Goal: Task Accomplishment & Management: Use online tool/utility

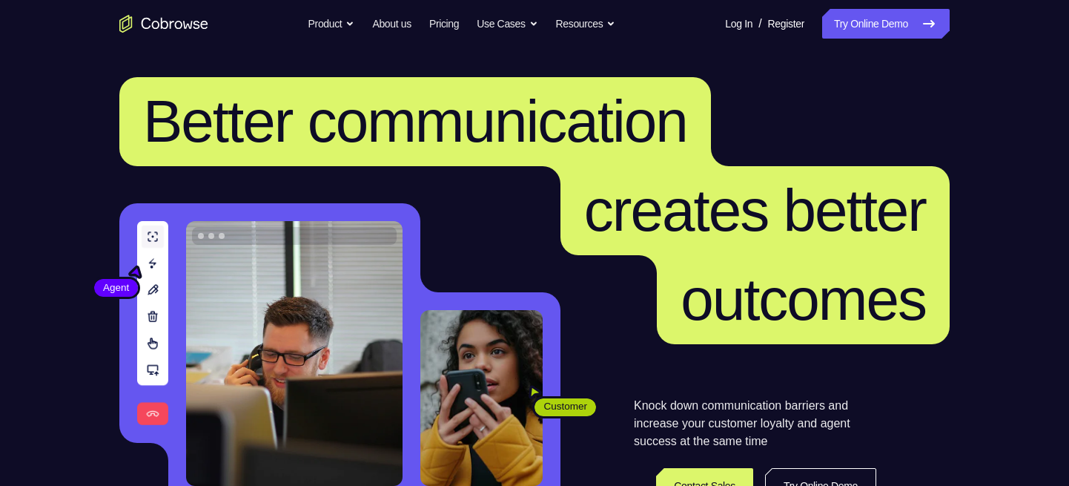
click at [905, 22] on link "Try Online Demo" at bounding box center [886, 24] width 128 height 30
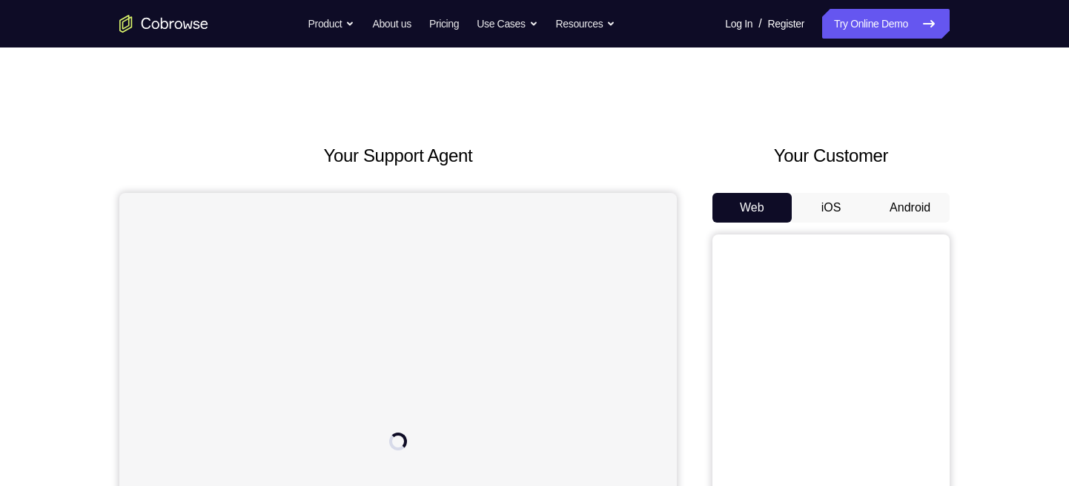
click at [913, 211] on button "Android" at bounding box center [909, 208] width 79 height 30
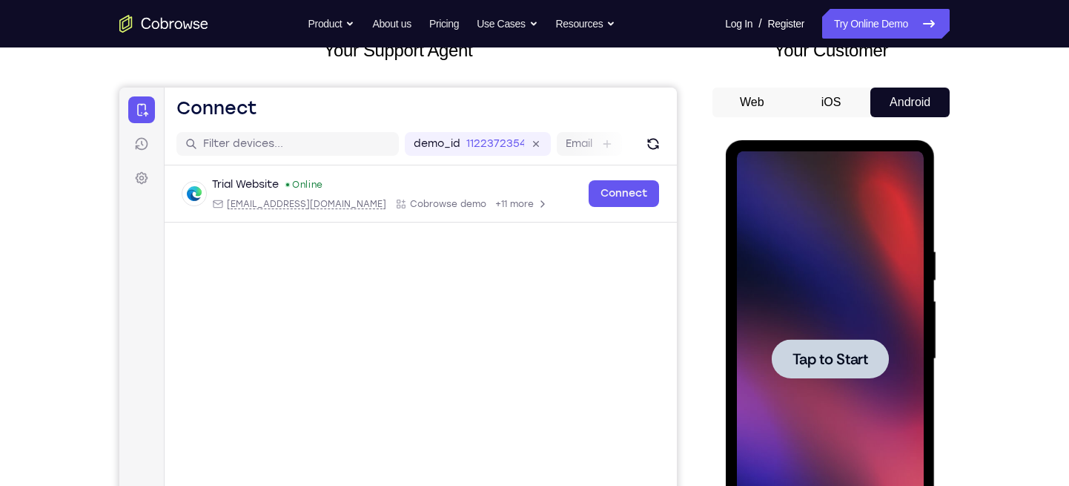
click at [837, 366] on span "Tap to Start" at bounding box center [830, 358] width 76 height 15
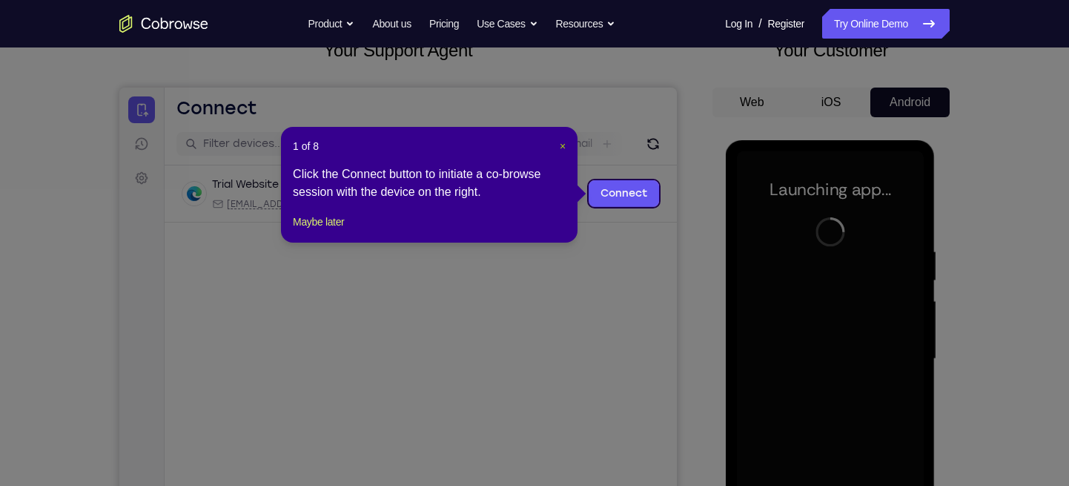
click at [562, 148] on span "×" at bounding box center [563, 146] width 6 height 12
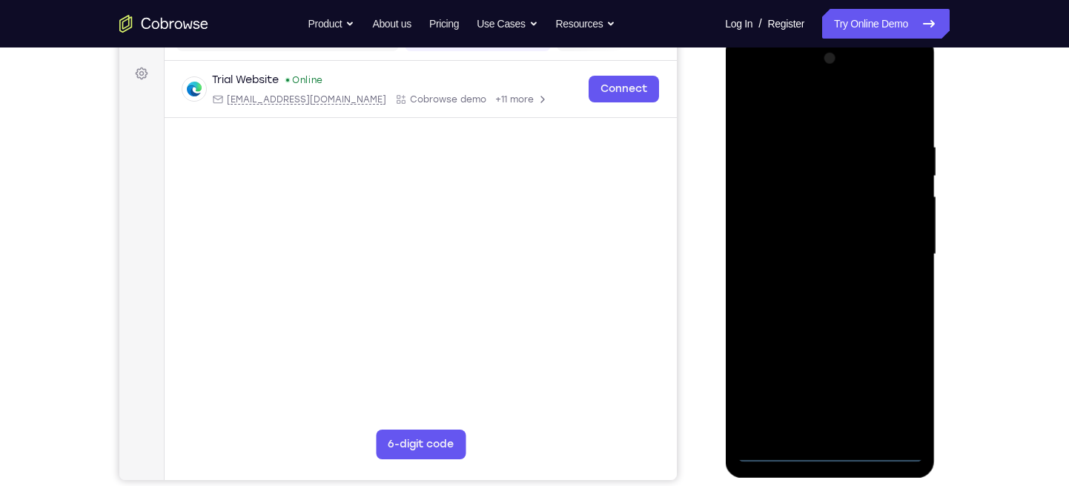
scroll to position [230, 0]
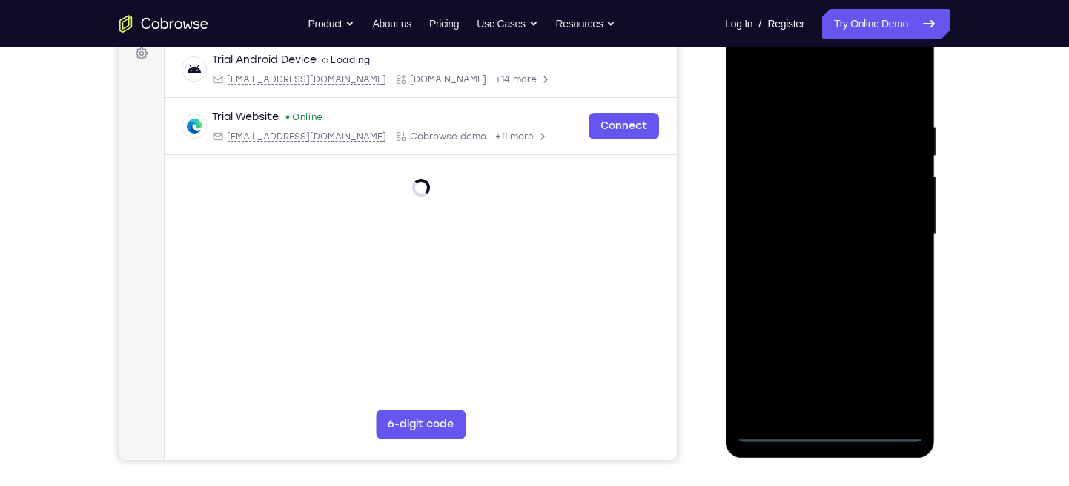
click at [828, 431] on div at bounding box center [829, 234] width 187 height 415
click at [890, 371] on div at bounding box center [829, 234] width 187 height 415
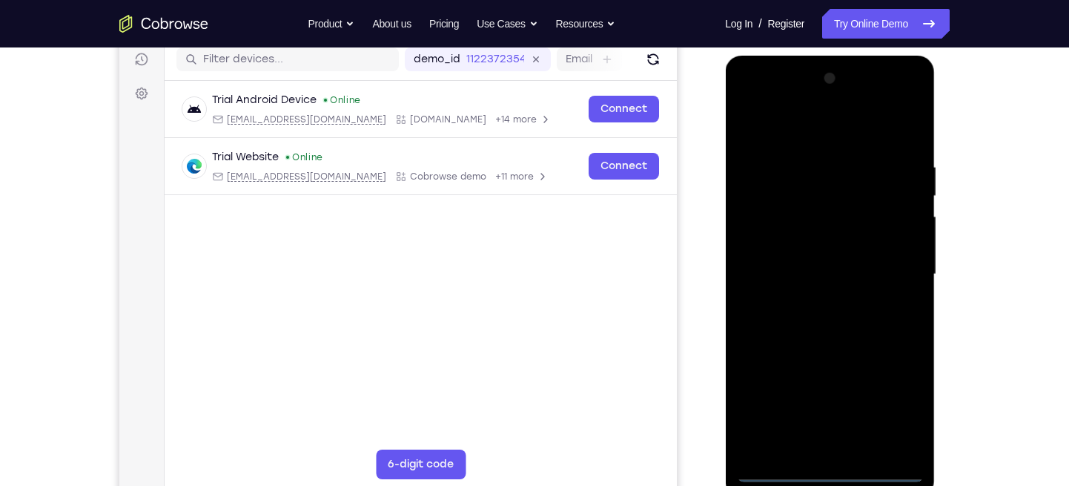
scroll to position [189, 0]
click at [764, 104] on div at bounding box center [829, 274] width 187 height 415
click at [894, 262] on div at bounding box center [829, 274] width 187 height 415
click at [818, 303] on div at bounding box center [829, 274] width 187 height 415
click at [819, 262] on div at bounding box center [829, 274] width 187 height 415
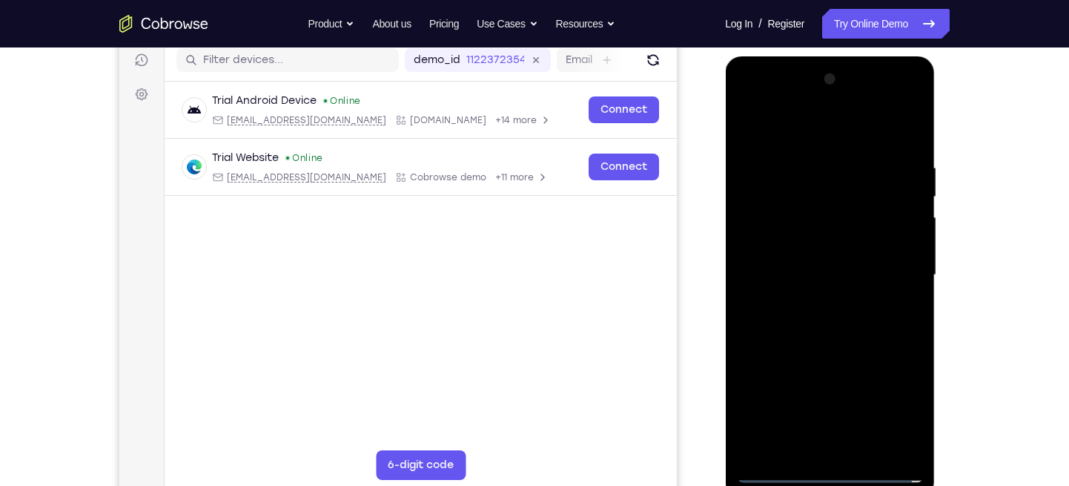
click at [829, 389] on div at bounding box center [829, 274] width 187 height 415
click at [805, 244] on div at bounding box center [829, 274] width 187 height 415
click at [802, 268] on div at bounding box center [829, 274] width 187 height 415
click at [818, 323] on div at bounding box center [829, 274] width 187 height 415
click at [907, 142] on div at bounding box center [829, 274] width 187 height 415
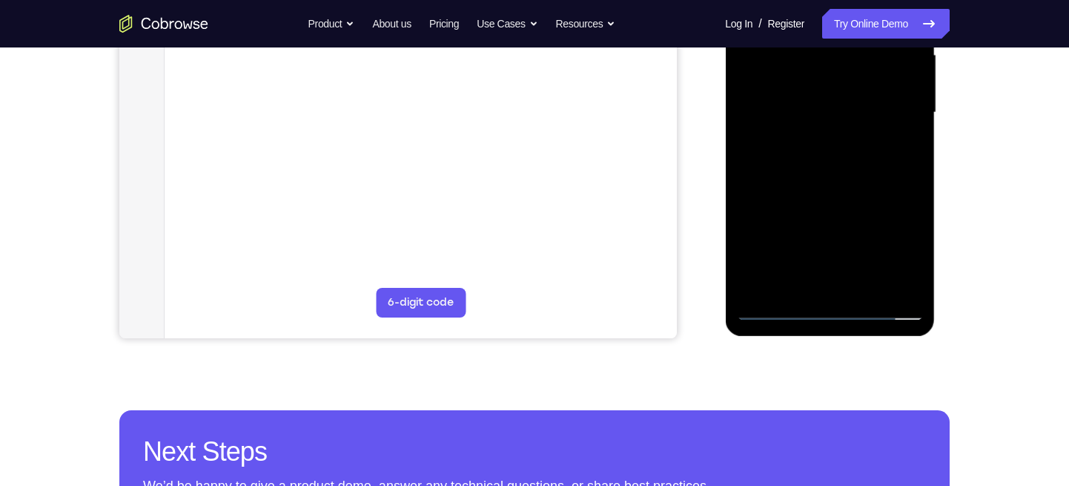
scroll to position [356, 0]
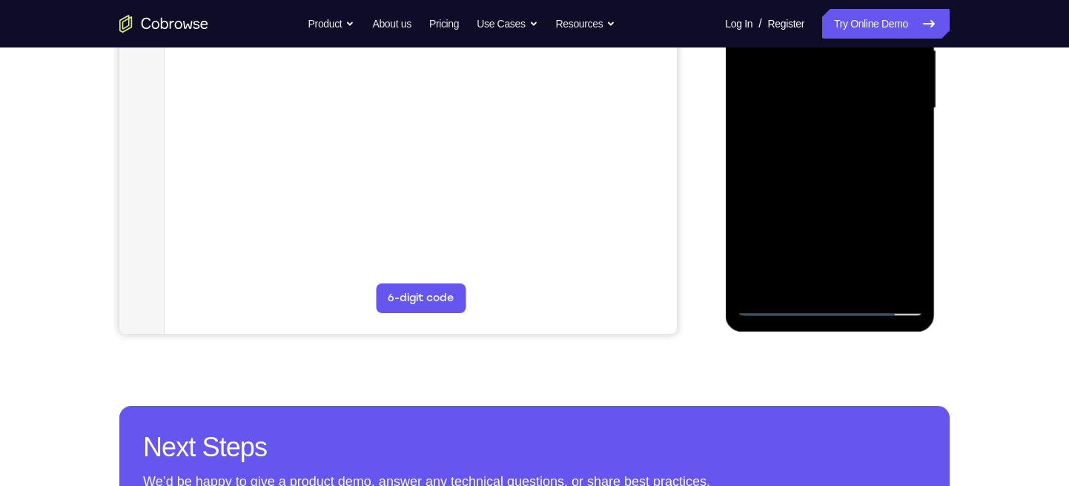
click at [907, 286] on div at bounding box center [829, 108] width 187 height 415
click at [871, 277] on div at bounding box center [829, 108] width 187 height 415
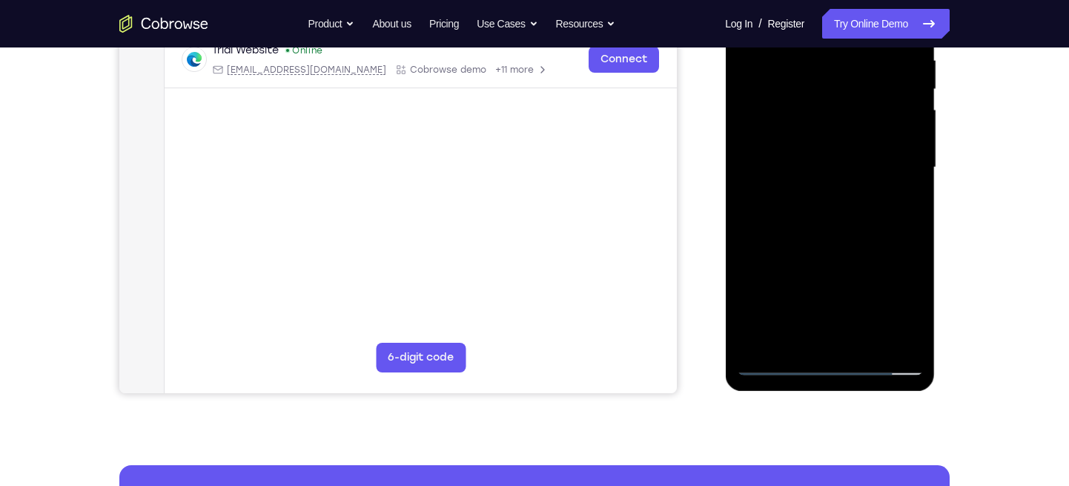
scroll to position [291, 0]
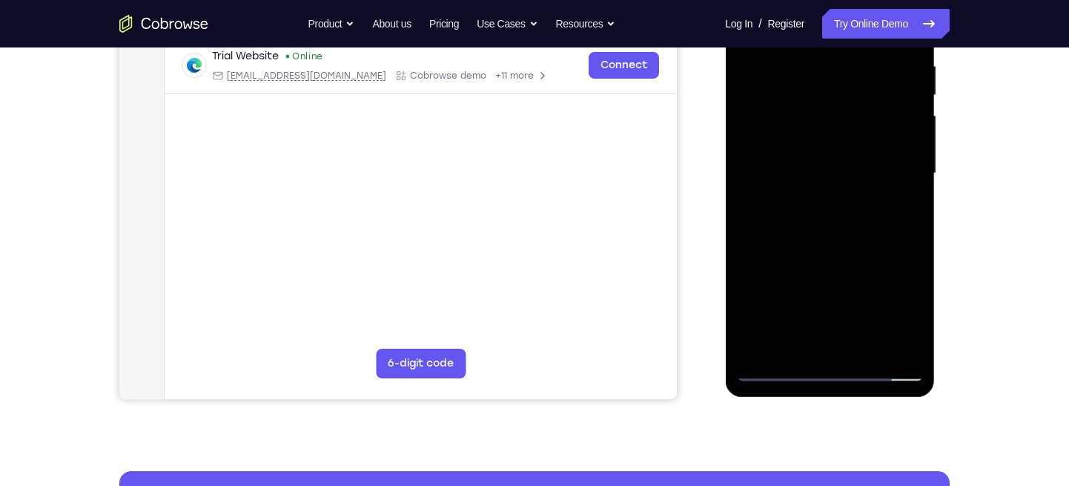
click at [839, 254] on div at bounding box center [829, 173] width 187 height 415
click at [796, 134] on div at bounding box center [829, 173] width 187 height 415
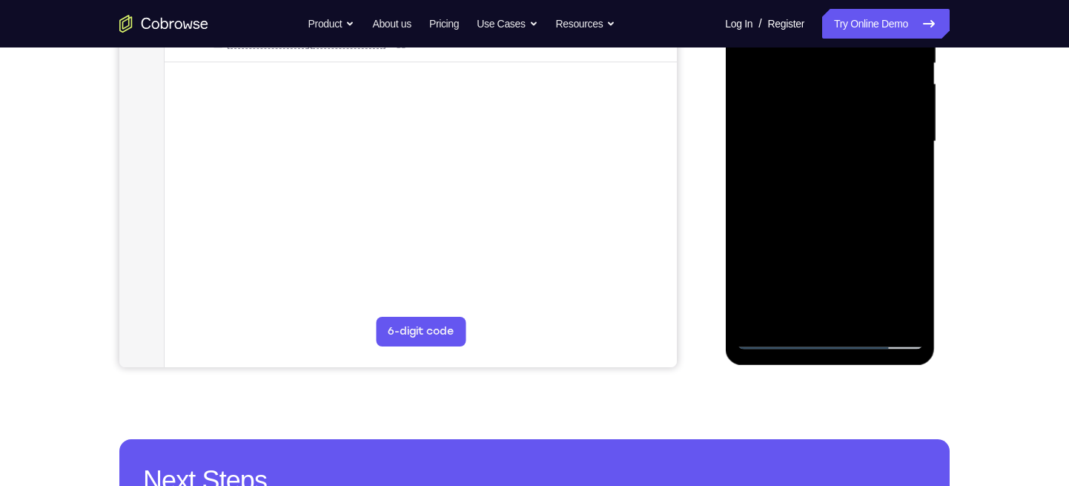
scroll to position [330, 0]
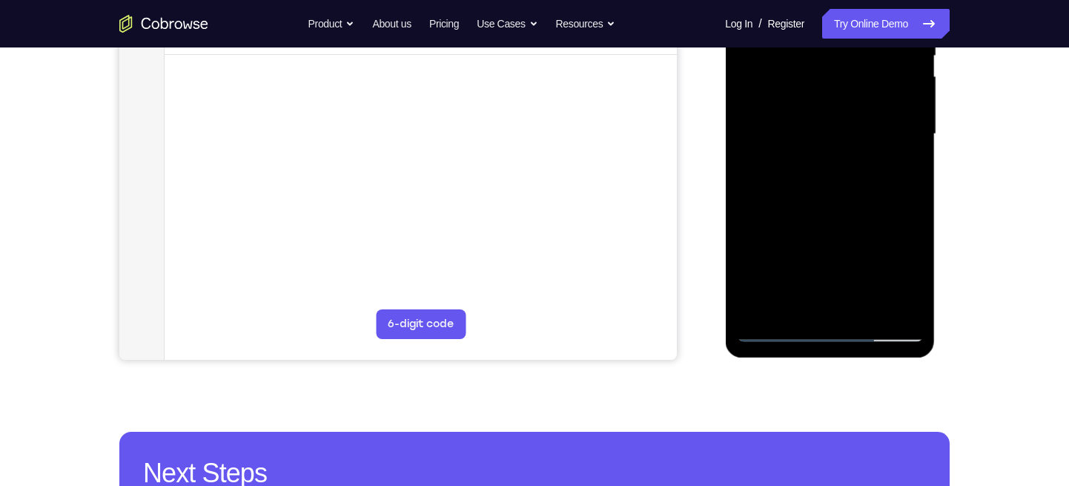
click at [829, 254] on div at bounding box center [829, 134] width 187 height 415
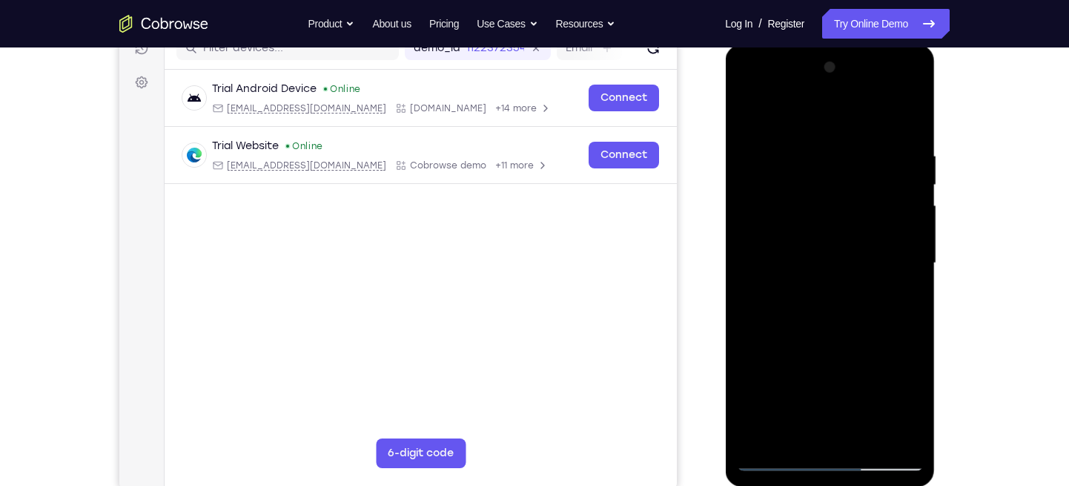
scroll to position [199, 0]
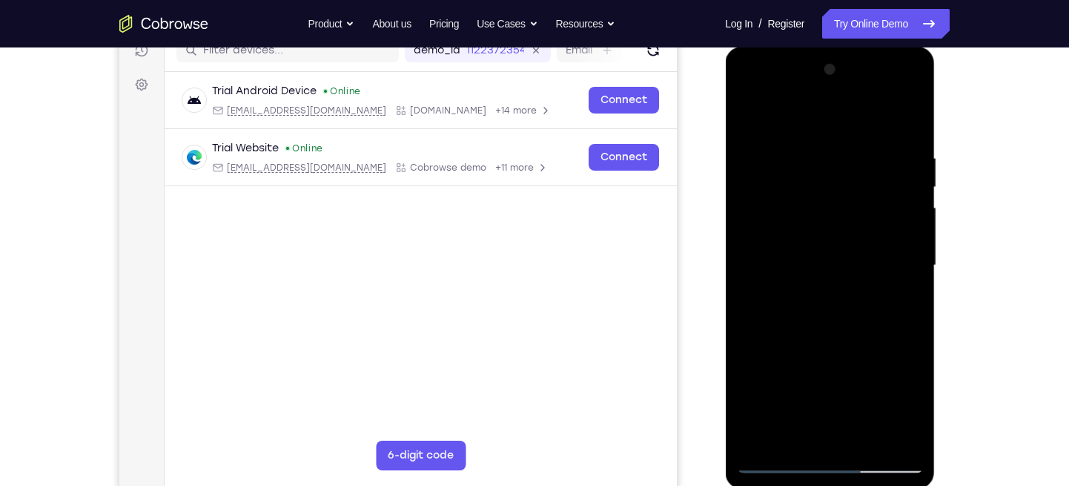
click at [751, 117] on div at bounding box center [829, 265] width 187 height 415
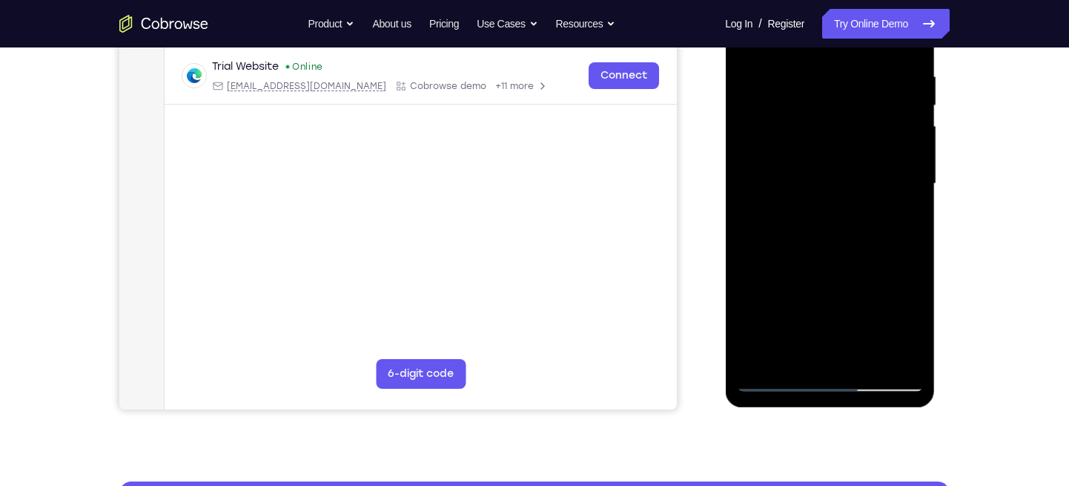
scroll to position [298, 0]
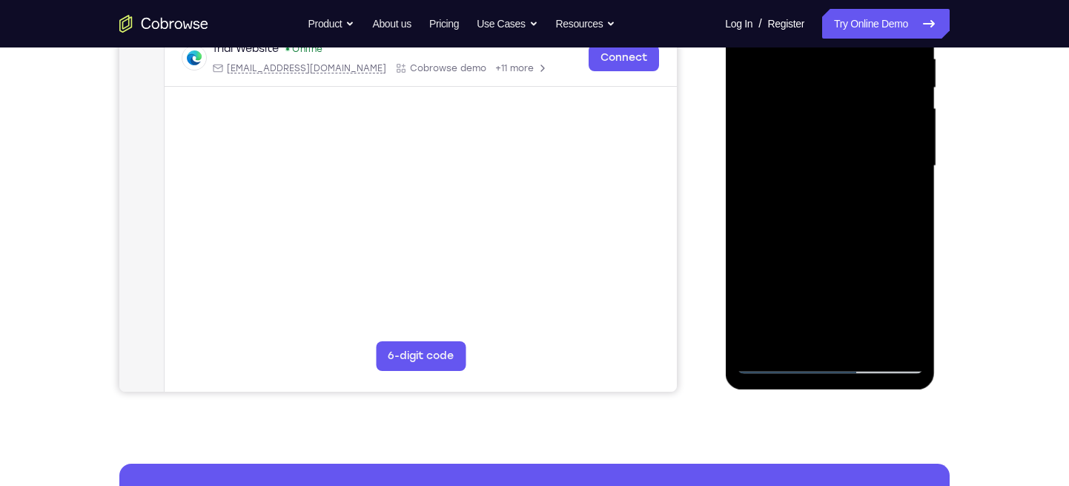
click at [804, 259] on div at bounding box center [829, 165] width 187 height 415
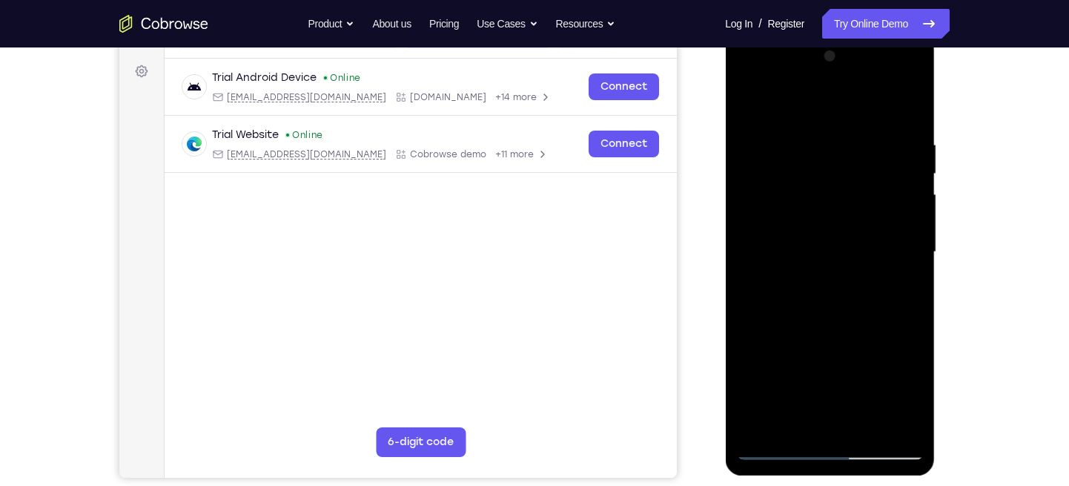
scroll to position [208, 0]
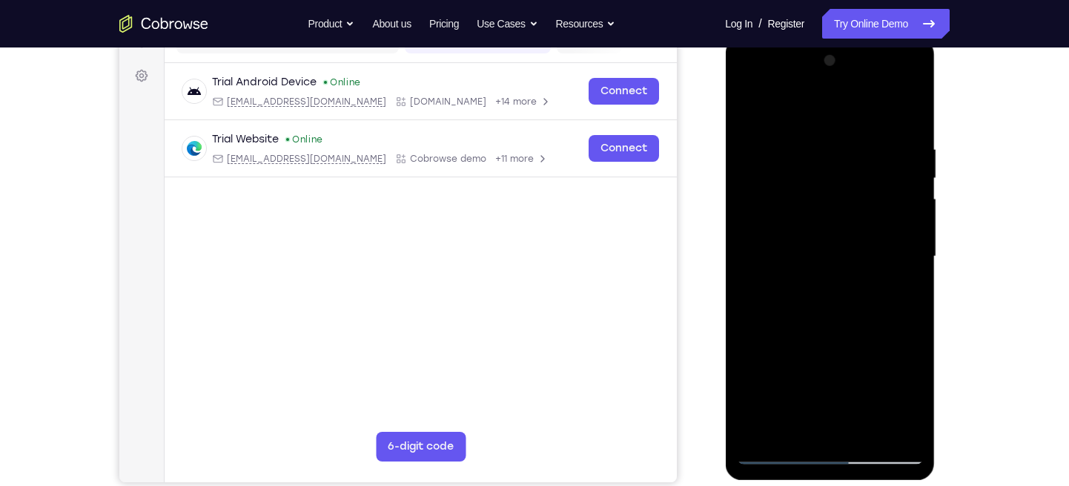
click at [747, 113] on div at bounding box center [829, 256] width 187 height 415
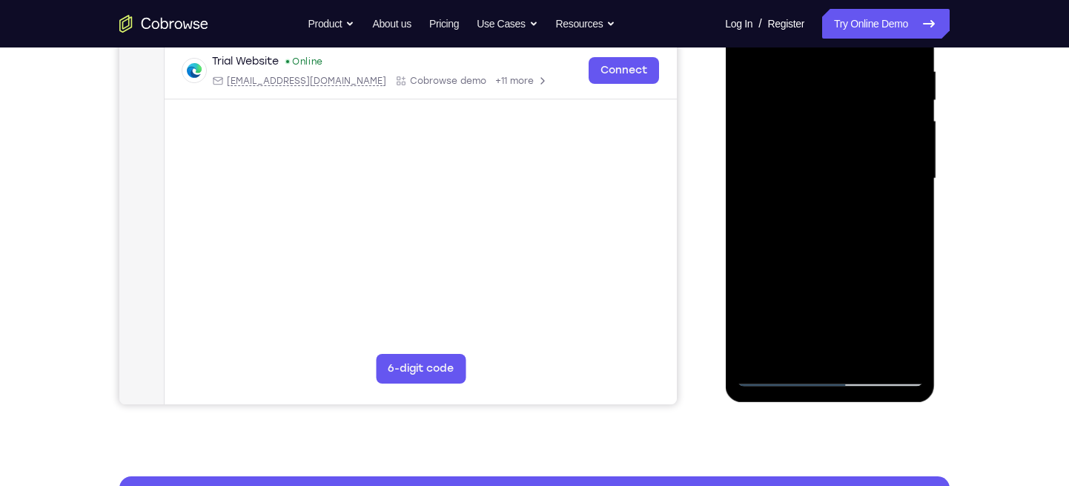
scroll to position [285, 0]
click at [823, 162] on div at bounding box center [829, 179] width 187 height 415
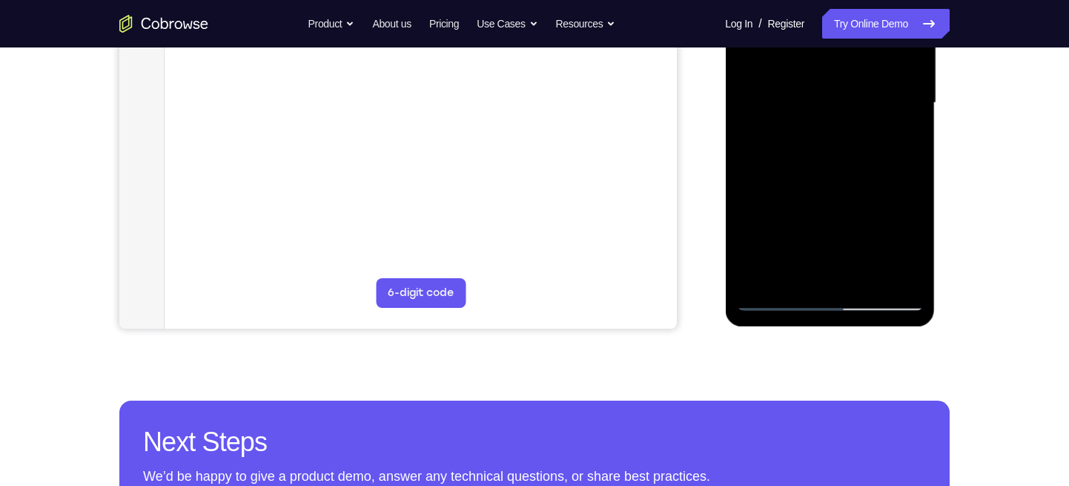
scroll to position [369, 0]
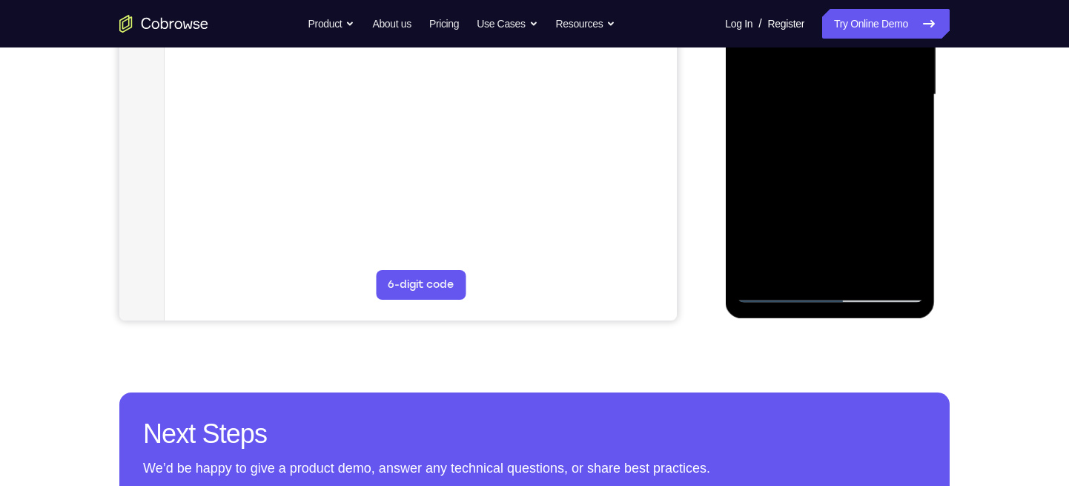
click at [794, 262] on div at bounding box center [829, 94] width 187 height 415
click at [851, 162] on div at bounding box center [829, 94] width 187 height 415
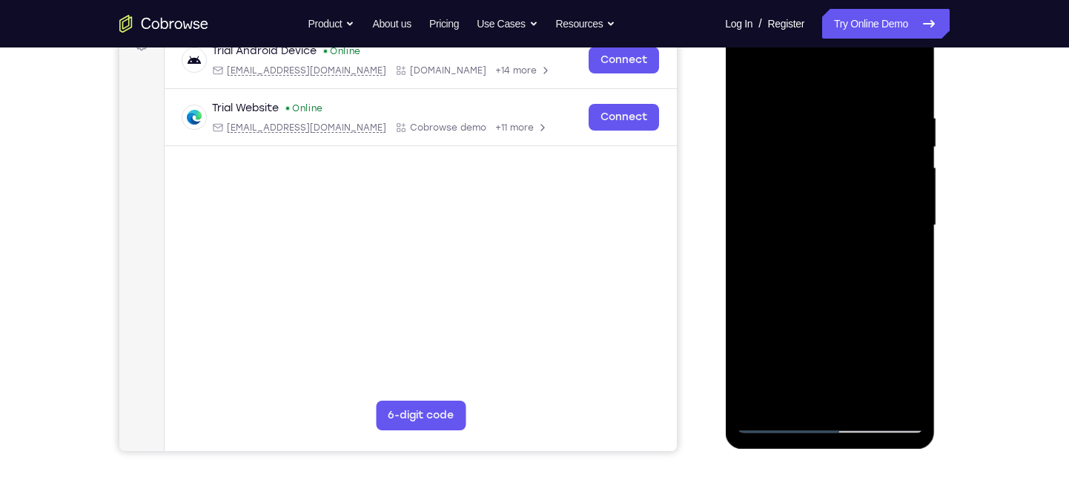
scroll to position [221, 0]
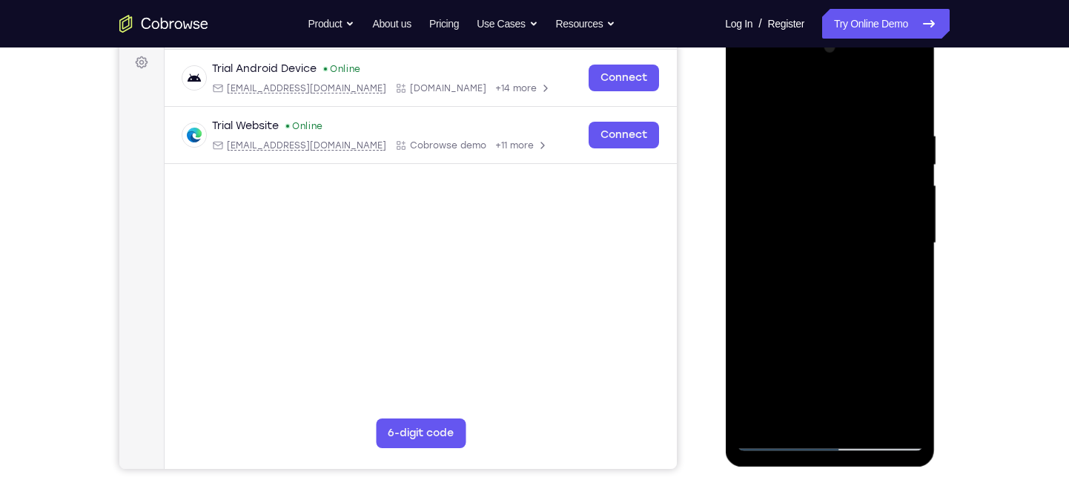
click at [830, 142] on div at bounding box center [829, 243] width 187 height 415
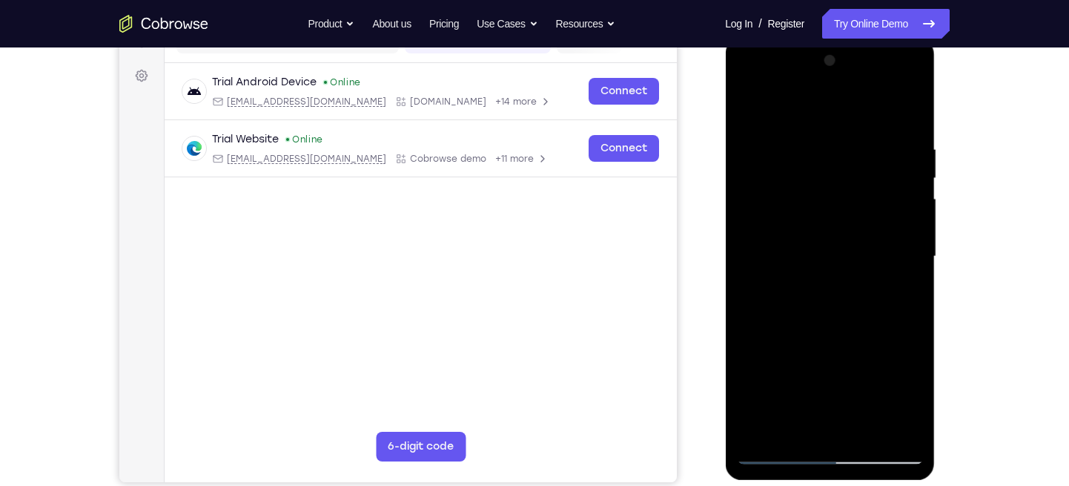
scroll to position [208, 0]
click at [804, 155] on div at bounding box center [829, 255] width 187 height 415
click at [800, 152] on div at bounding box center [829, 255] width 187 height 415
click at [761, 183] on div at bounding box center [829, 255] width 187 height 415
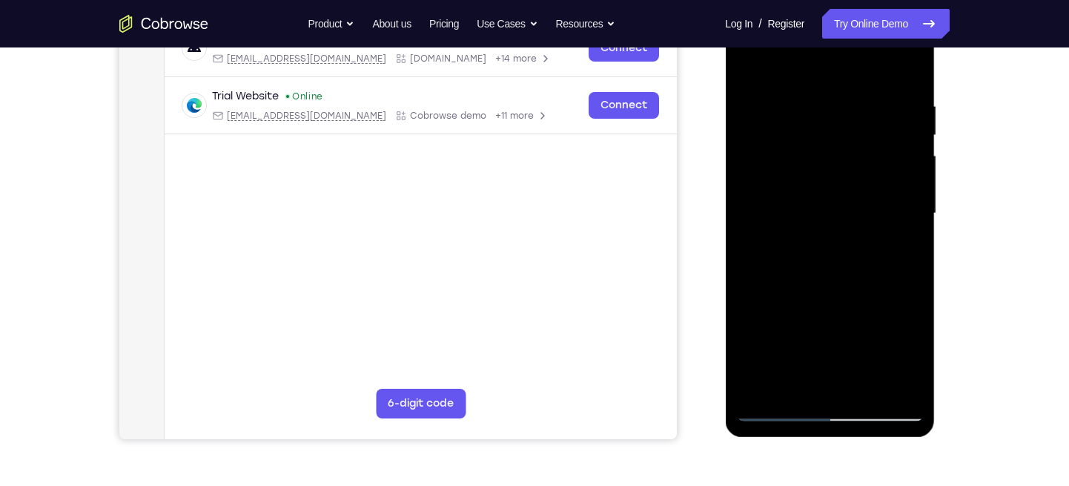
scroll to position [224, 0]
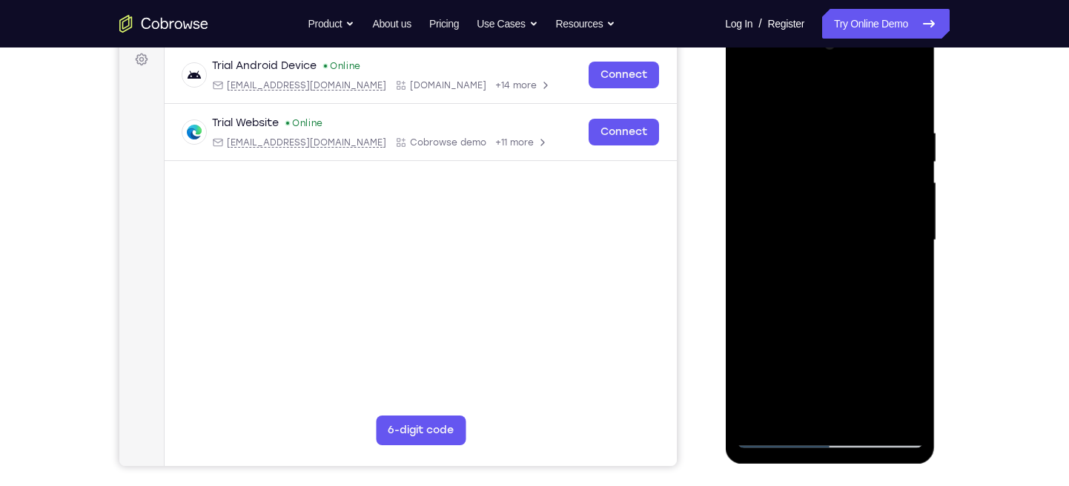
drag, startPoint x: 892, startPoint y: 162, endPoint x: 793, endPoint y: 158, distance: 99.4
drag, startPoint x: 793, startPoint y: 158, endPoint x: 880, endPoint y: 111, distance: 99.2
click at [880, 111] on div at bounding box center [829, 240] width 187 height 415
drag, startPoint x: 872, startPoint y: 148, endPoint x: 760, endPoint y: 148, distance: 112.0
click at [760, 148] on div at bounding box center [829, 240] width 187 height 415
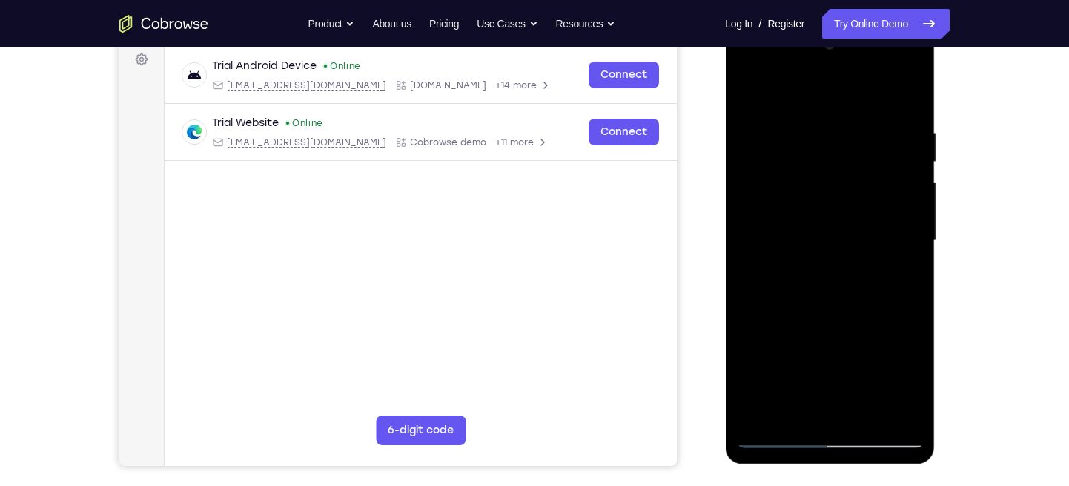
drag, startPoint x: 874, startPoint y: 163, endPoint x: 759, endPoint y: 167, distance: 115.0
click at [759, 167] on div at bounding box center [829, 240] width 187 height 415
drag, startPoint x: 863, startPoint y: 172, endPoint x: 767, endPoint y: 173, distance: 96.4
drag, startPoint x: 767, startPoint y: 173, endPoint x: 903, endPoint y: 120, distance: 146.5
click at [903, 120] on div at bounding box center [829, 240] width 187 height 415
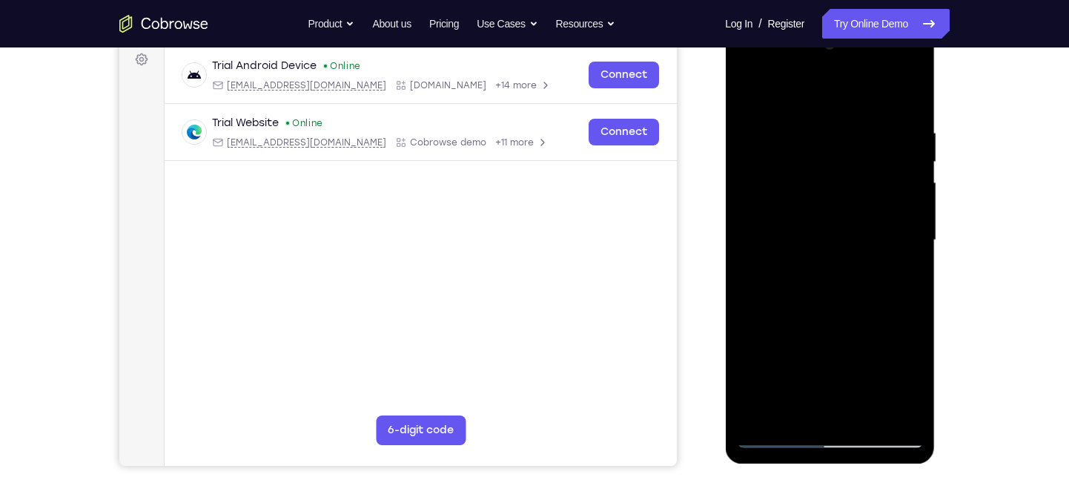
drag, startPoint x: 887, startPoint y: 158, endPoint x: 776, endPoint y: 149, distance: 112.3
click at [776, 149] on div at bounding box center [829, 240] width 187 height 415
drag, startPoint x: 770, startPoint y: 149, endPoint x: 938, endPoint y: 166, distance: 168.4
click at [936, 166] on html "Online web based iOS Simulators and Android Emulators. Run iPhone, iPad, Mobile…" at bounding box center [830, 244] width 211 height 445
drag, startPoint x: 793, startPoint y: 167, endPoint x: 938, endPoint y: 197, distance: 148.5
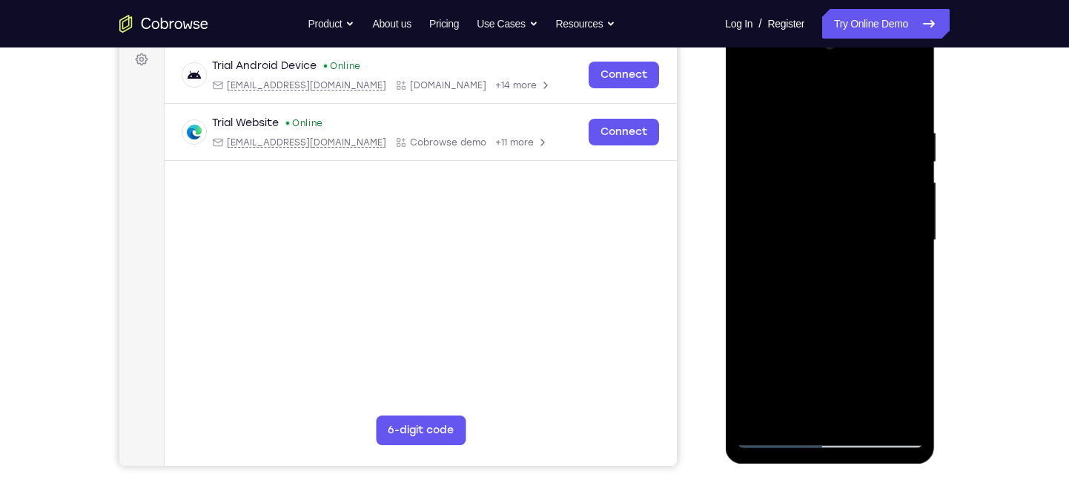
click at [936, 197] on html "Online web based iOS Simulators and Android Emulators. Run iPhone, iPad, Mobile…" at bounding box center [830, 244] width 211 height 445
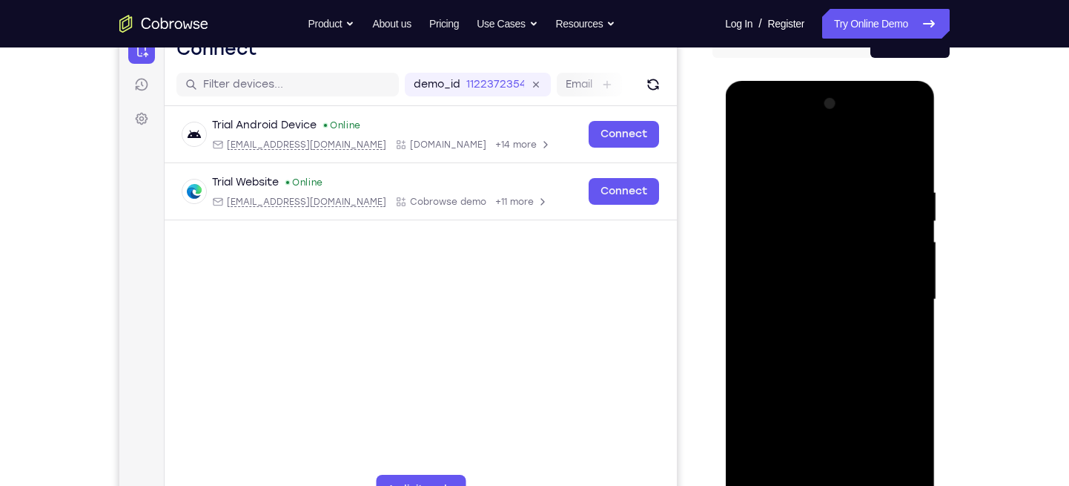
scroll to position [161, 0]
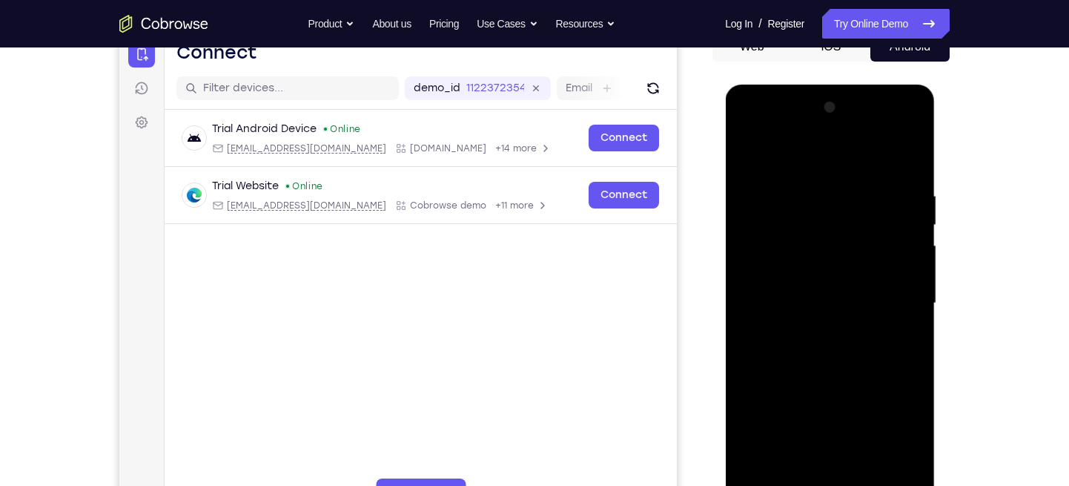
click at [753, 133] on div at bounding box center [829, 303] width 187 height 415
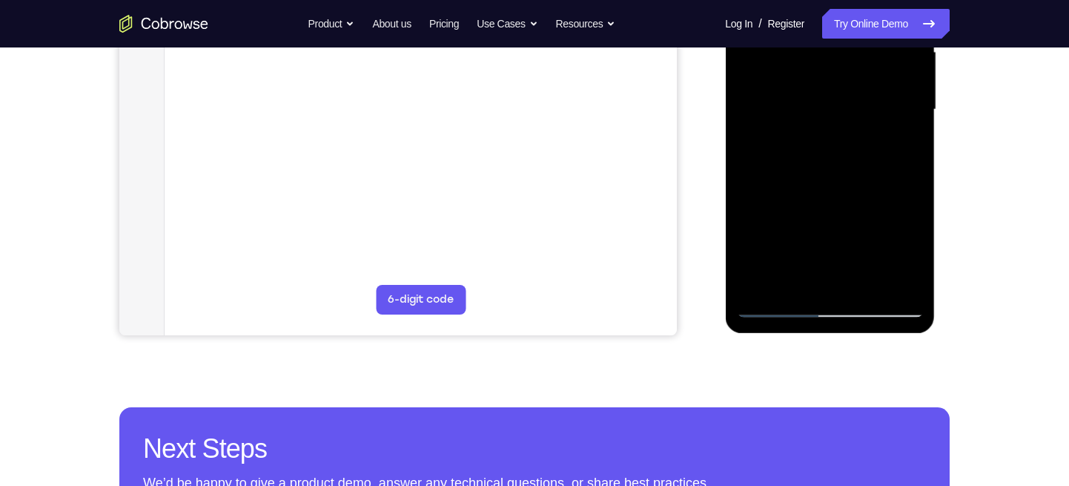
scroll to position [356, 0]
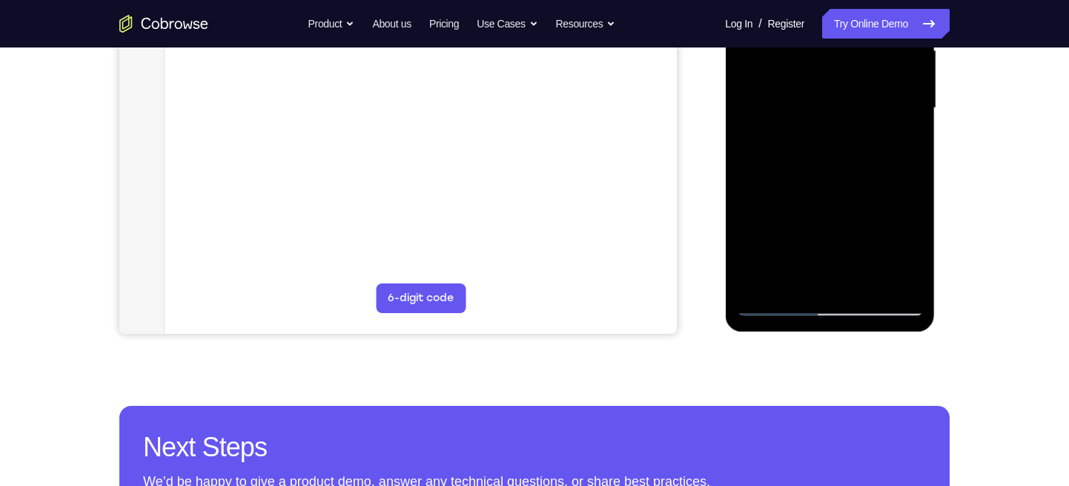
click at [820, 276] on div at bounding box center [829, 108] width 187 height 415
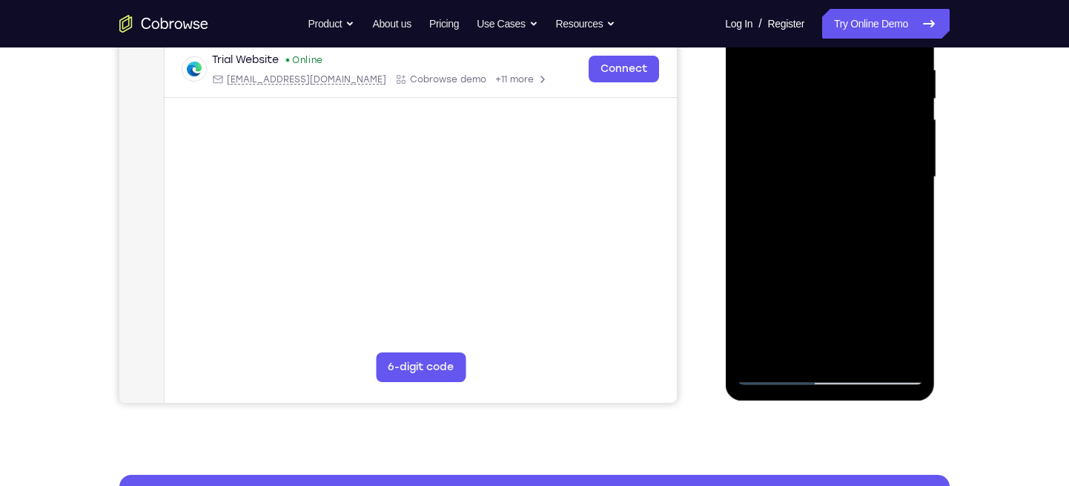
scroll to position [297, 0]
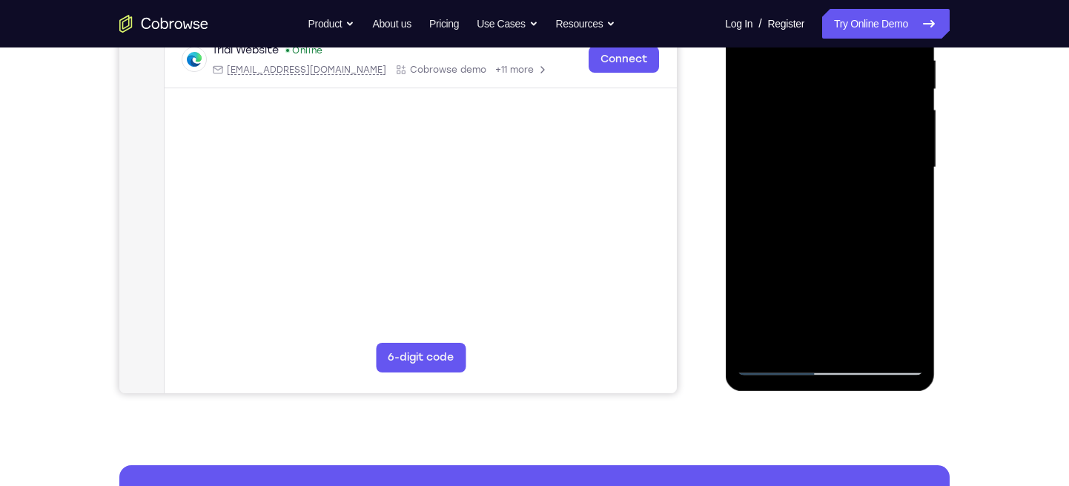
drag, startPoint x: 800, startPoint y: 259, endPoint x: 794, endPoint y: 197, distance: 62.6
click at [794, 197] on div at bounding box center [829, 167] width 187 height 415
drag, startPoint x: 801, startPoint y: 256, endPoint x: 797, endPoint y: 191, distance: 65.4
click at [797, 191] on div at bounding box center [829, 167] width 187 height 415
drag, startPoint x: 804, startPoint y: 258, endPoint x: 799, endPoint y: 191, distance: 66.9
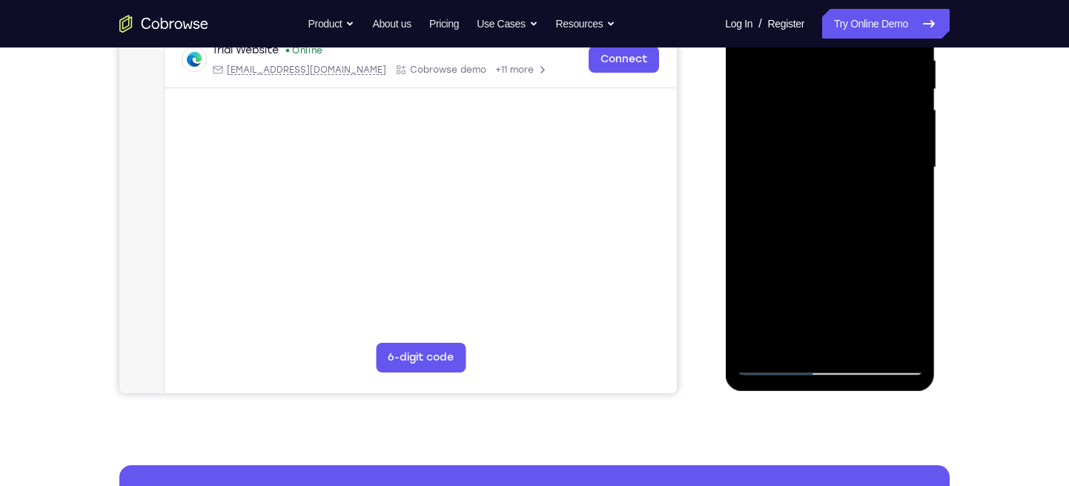
click at [799, 191] on div at bounding box center [829, 167] width 187 height 415
drag, startPoint x: 807, startPoint y: 264, endPoint x: 806, endPoint y: 194, distance: 69.7
click at [806, 194] on div at bounding box center [829, 167] width 187 height 415
drag, startPoint x: 804, startPoint y: 250, endPoint x: 803, endPoint y: 168, distance: 82.3
drag, startPoint x: 803, startPoint y: 168, endPoint x: 778, endPoint y: 199, distance: 39.6
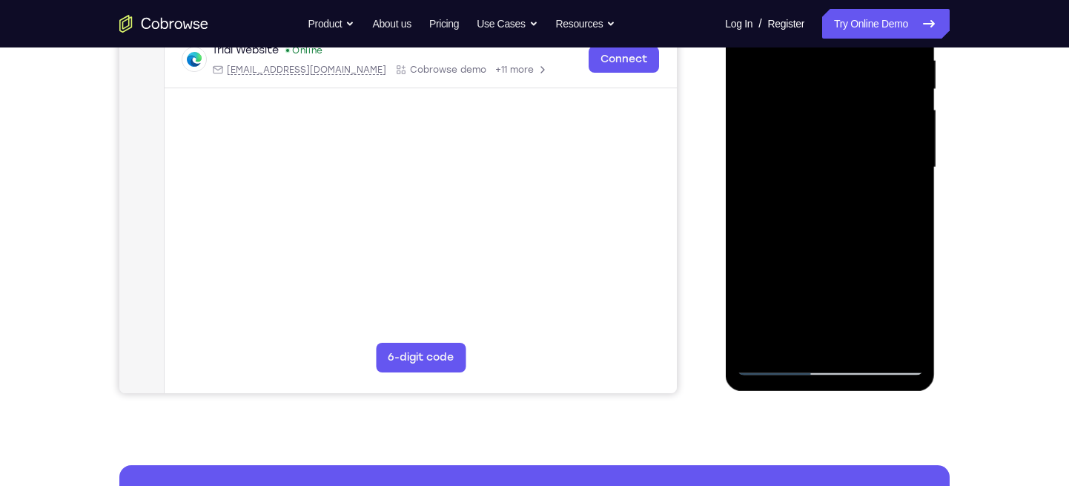
click at [778, 199] on div at bounding box center [829, 167] width 187 height 415
drag, startPoint x: 799, startPoint y: 267, endPoint x: 795, endPoint y: 205, distance: 62.4
click at [795, 205] on div at bounding box center [829, 167] width 187 height 415
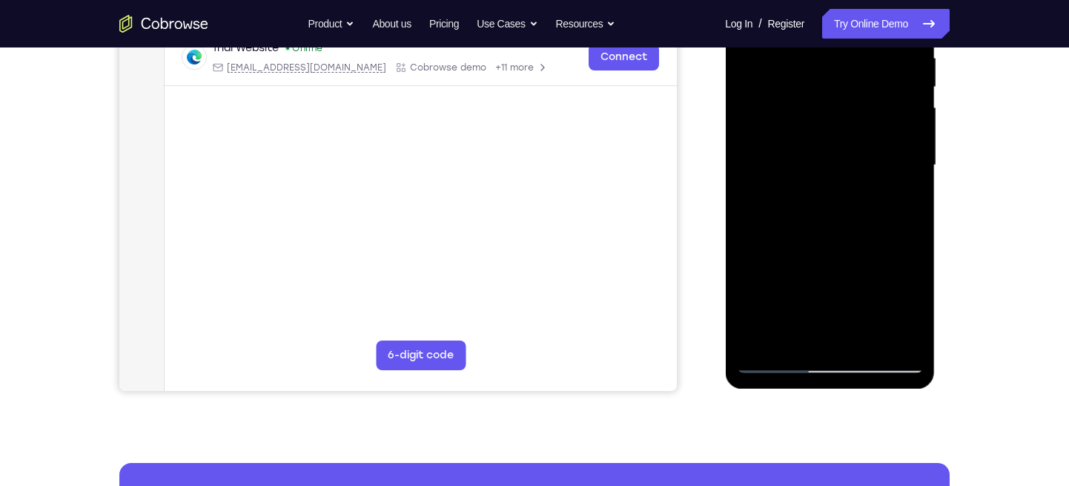
drag, startPoint x: 818, startPoint y: 262, endPoint x: 821, endPoint y: 171, distance: 90.5
drag, startPoint x: 821, startPoint y: 171, endPoint x: 862, endPoint y: 235, distance: 75.7
click at [862, 235] on div at bounding box center [829, 165] width 187 height 415
drag, startPoint x: 862, startPoint y: 235, endPoint x: 859, endPoint y: 168, distance: 66.8
click at [859, 168] on div at bounding box center [829, 165] width 187 height 415
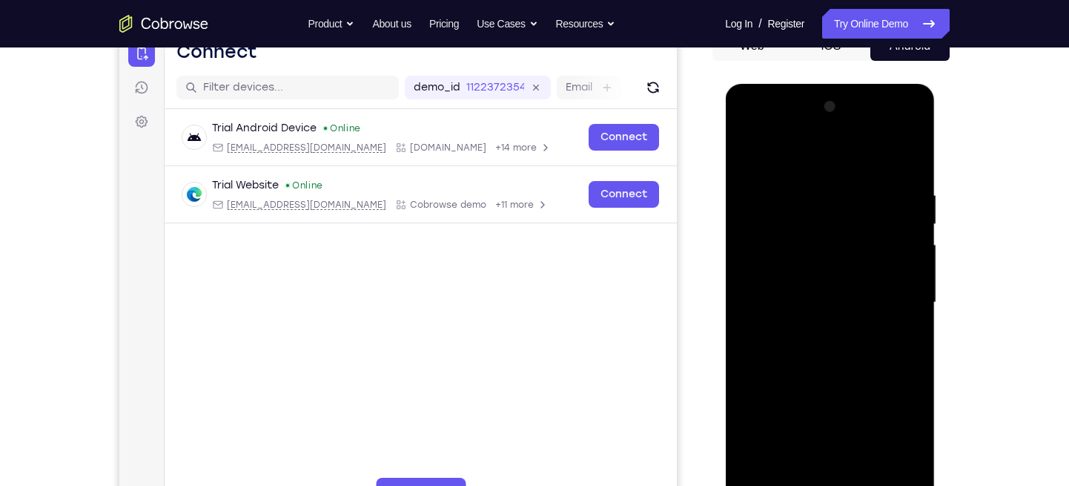
scroll to position [160, 0]
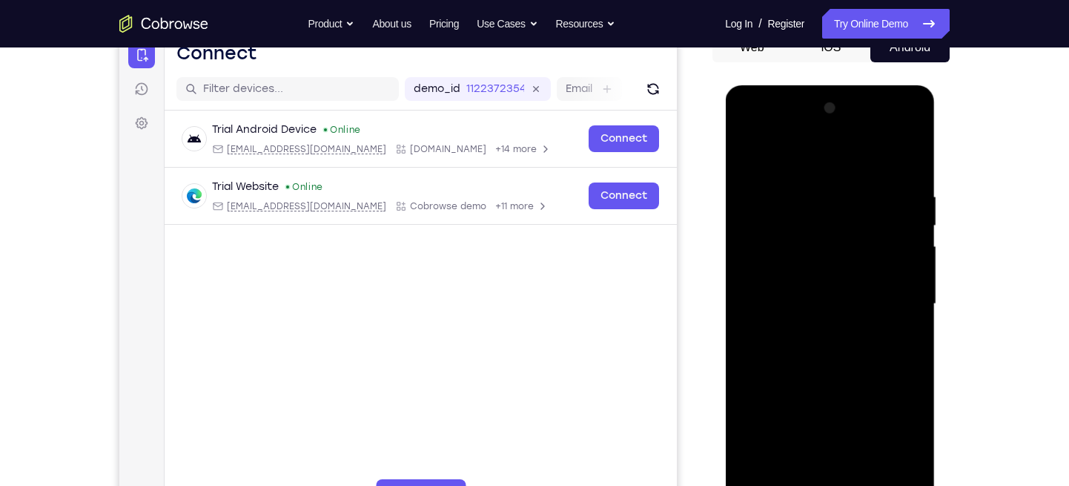
click at [748, 132] on div at bounding box center [829, 303] width 187 height 415
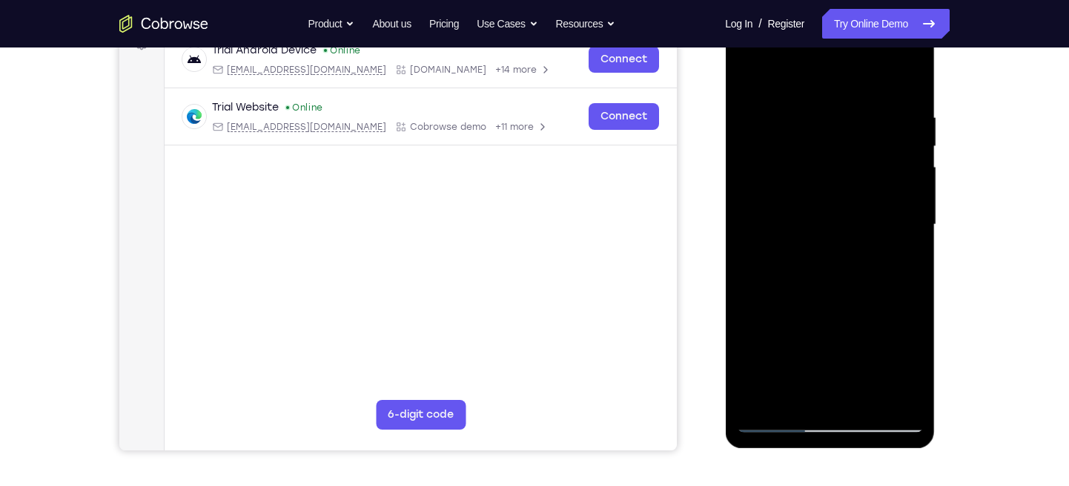
scroll to position [240, 0]
drag, startPoint x: 792, startPoint y: 245, endPoint x: 795, endPoint y: 166, distance: 79.4
drag, startPoint x: 70, startPoint y: 161, endPoint x: 716, endPoint y: 207, distance: 648.2
click at [716, 207] on div at bounding box center [831, 222] width 237 height 456
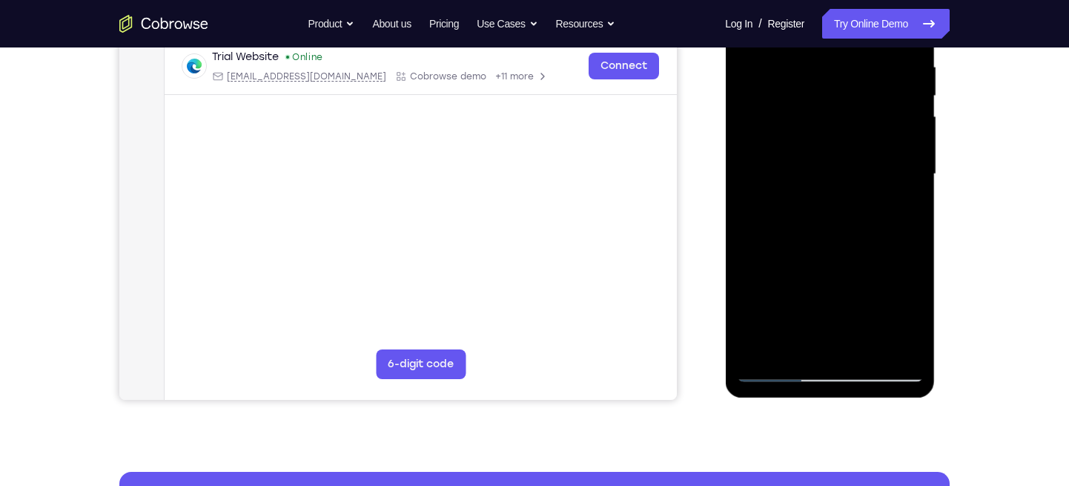
drag, startPoint x: 801, startPoint y: 231, endPoint x: 801, endPoint y: 182, distance: 48.9
drag, startPoint x: 801, startPoint y: 182, endPoint x: 758, endPoint y: 255, distance: 85.1
click at [758, 255] on div at bounding box center [829, 174] width 187 height 415
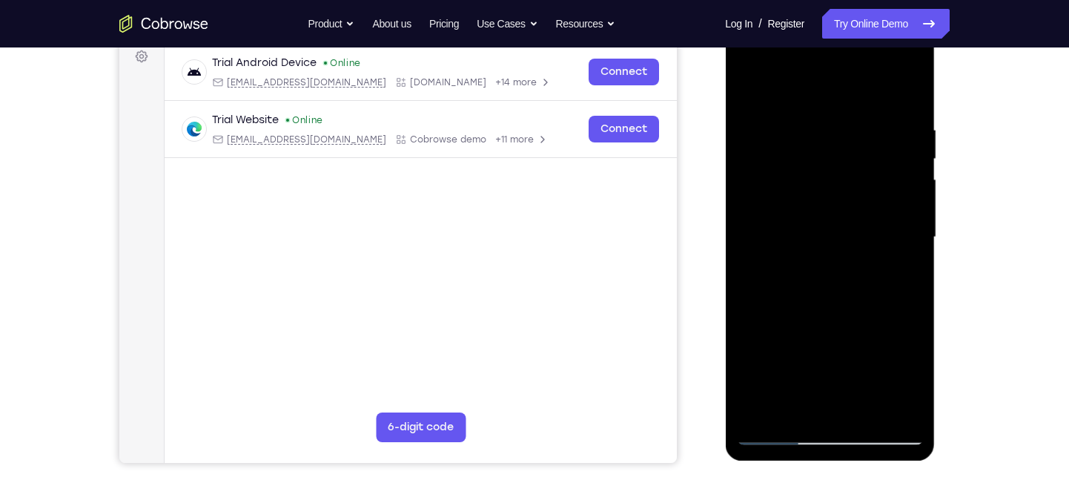
scroll to position [228, 0]
click at [770, 224] on div at bounding box center [829, 236] width 187 height 415
click at [778, 184] on div at bounding box center [829, 236] width 187 height 415
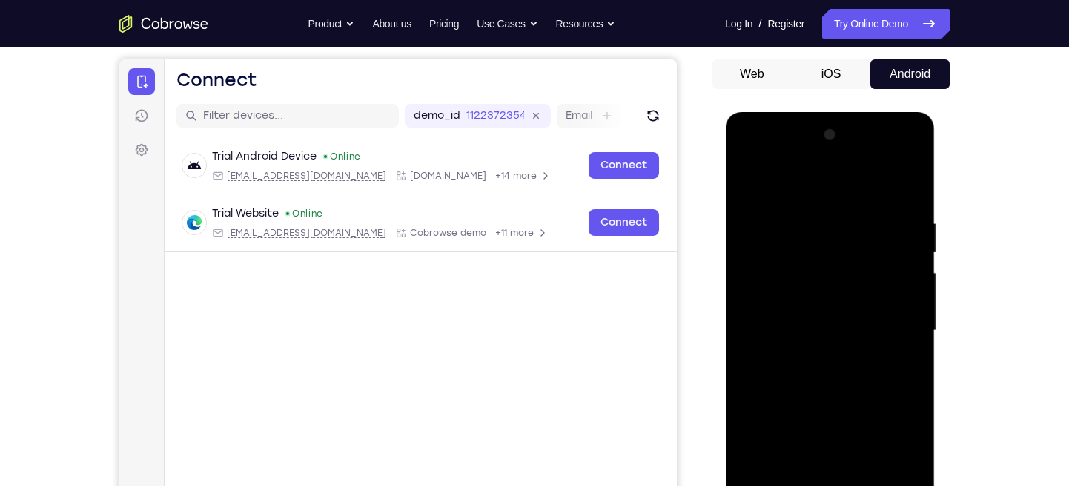
scroll to position [126, 0]
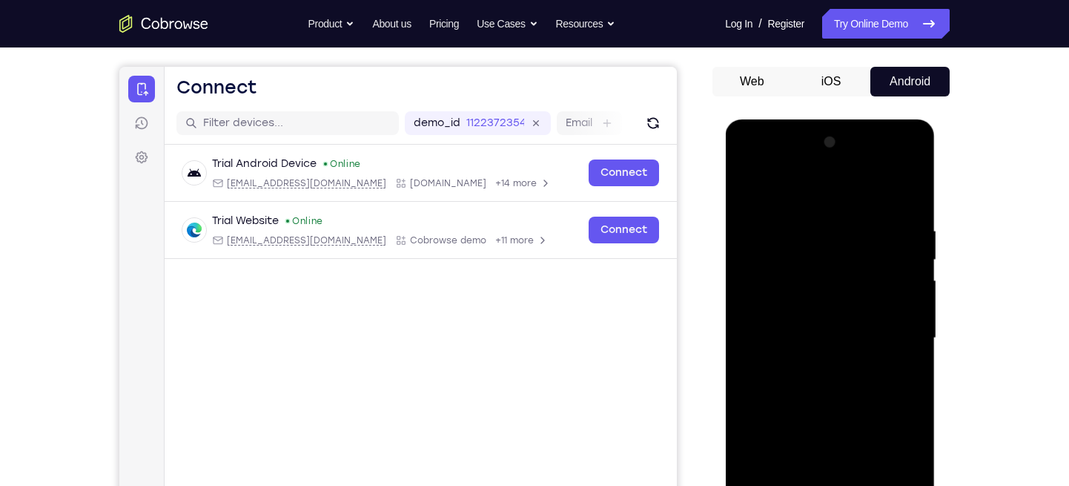
click at [749, 167] on div at bounding box center [829, 337] width 187 height 415
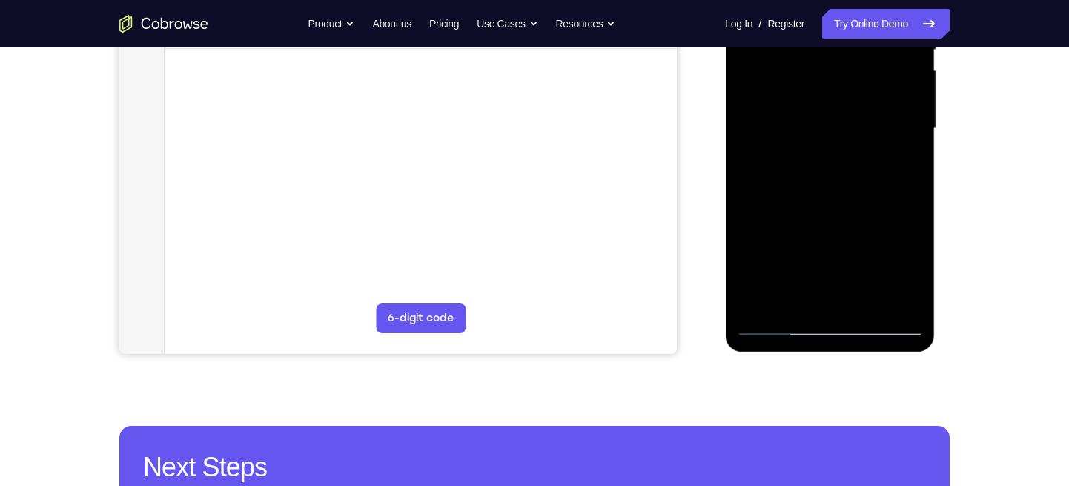
scroll to position [337, 0]
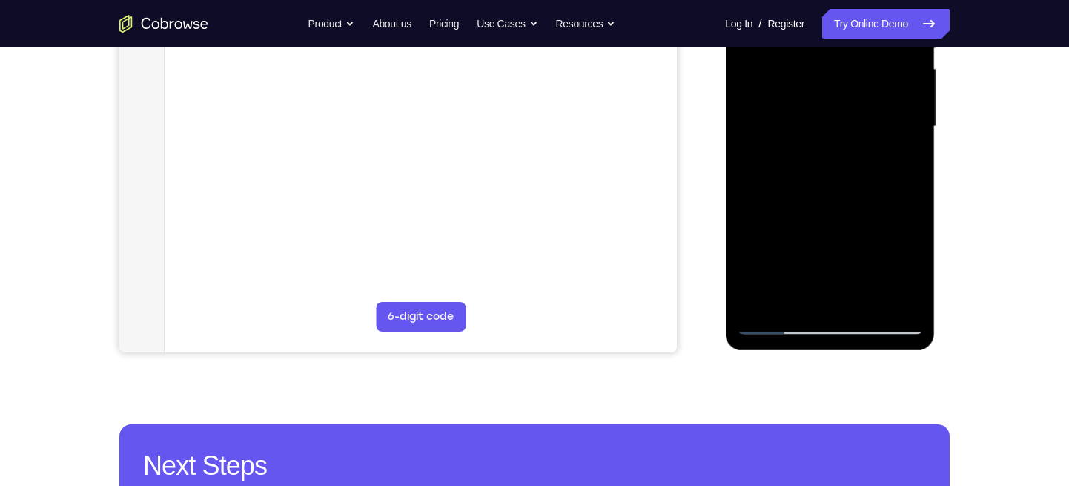
click at [855, 193] on div at bounding box center [829, 126] width 187 height 415
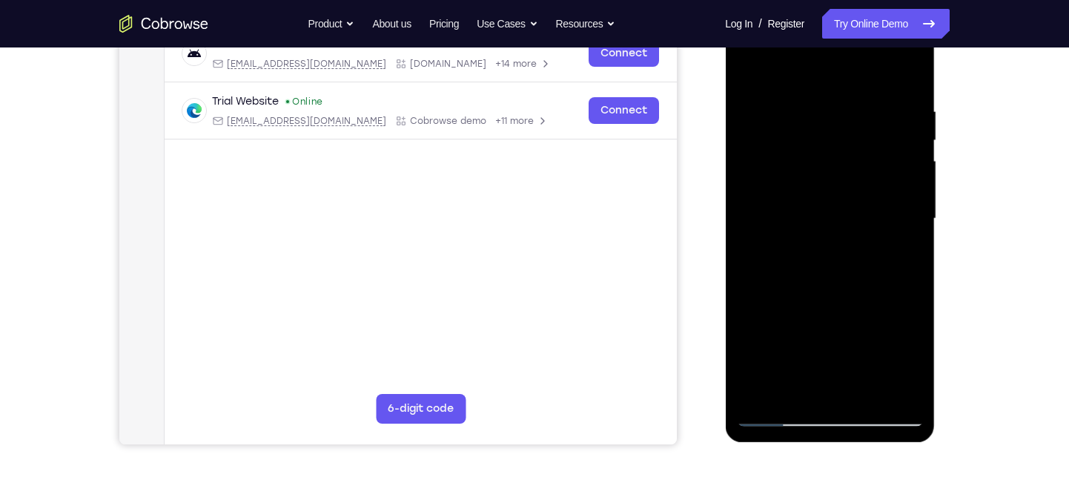
scroll to position [245, 0]
click at [824, 125] on div at bounding box center [829, 219] width 187 height 415
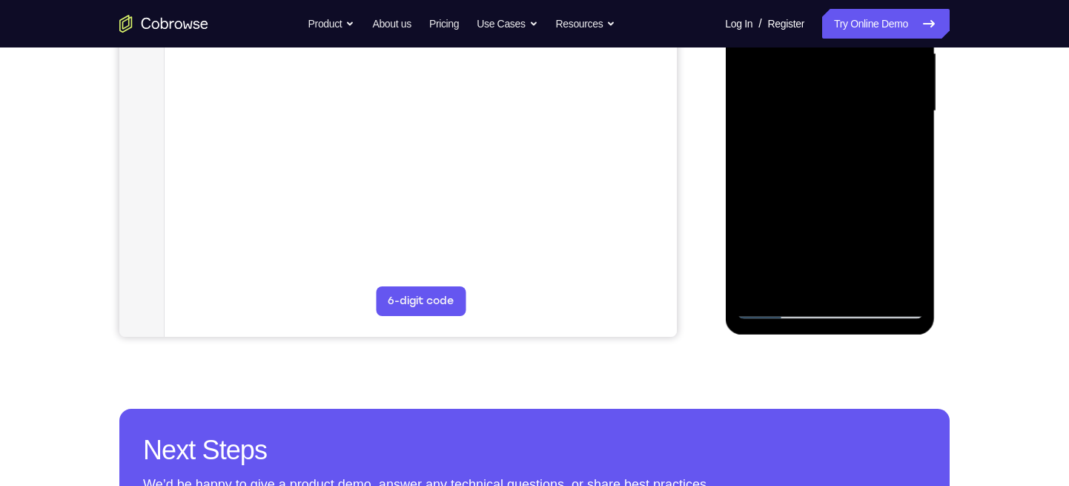
scroll to position [388, 0]
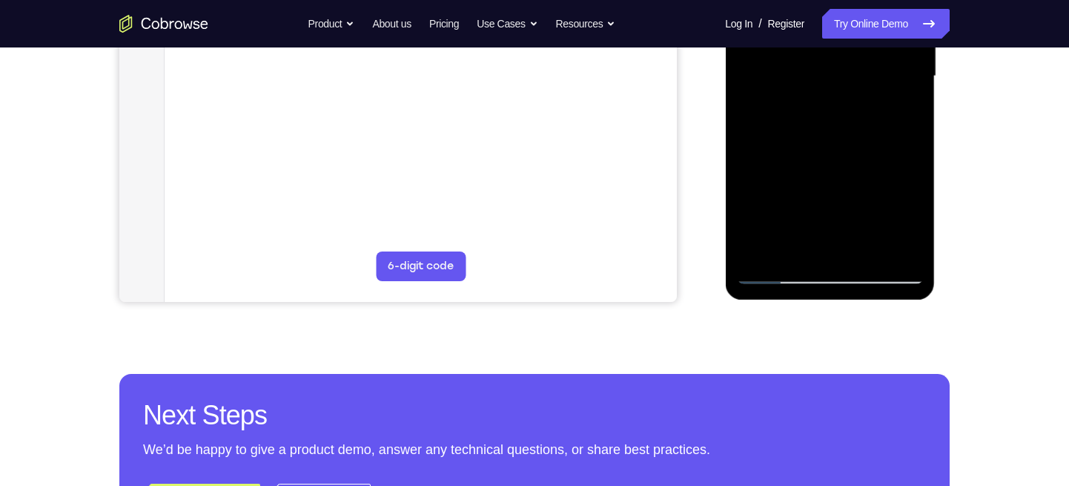
click at [802, 243] on div at bounding box center [829, 76] width 187 height 415
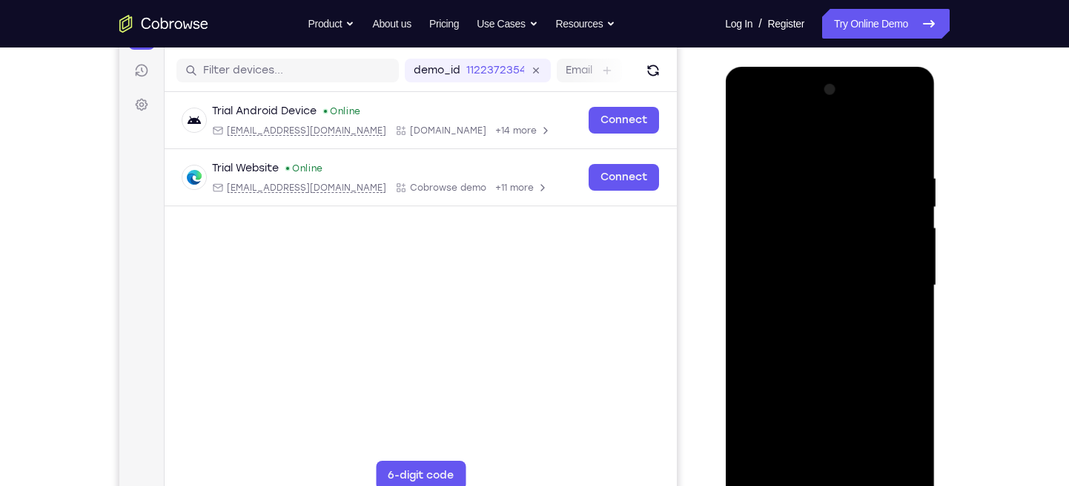
scroll to position [172, 0]
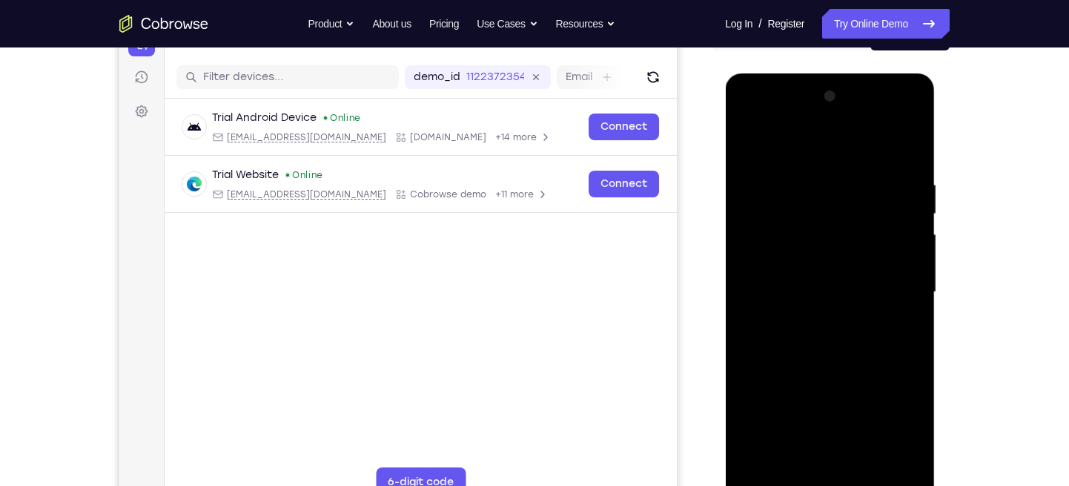
click at [747, 118] on div at bounding box center [829, 292] width 187 height 415
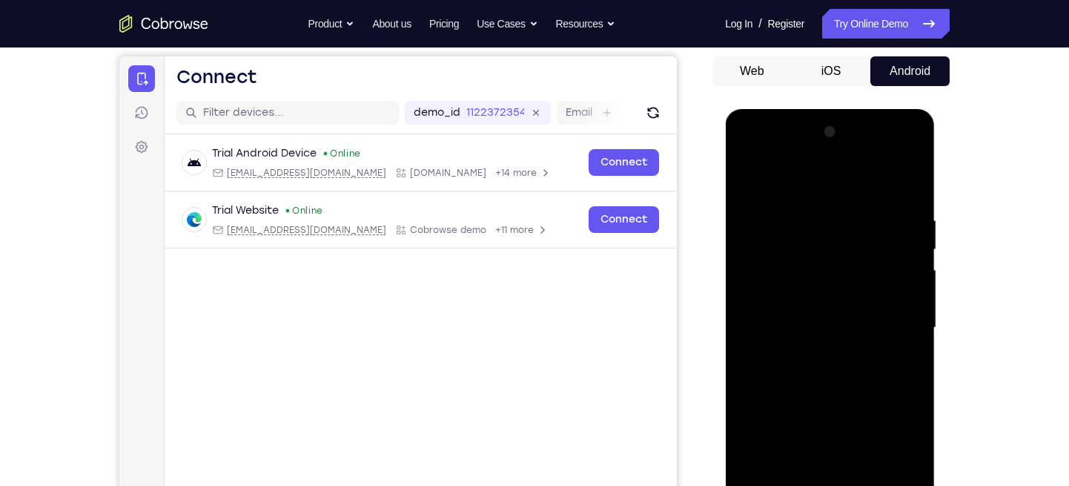
scroll to position [133, 0]
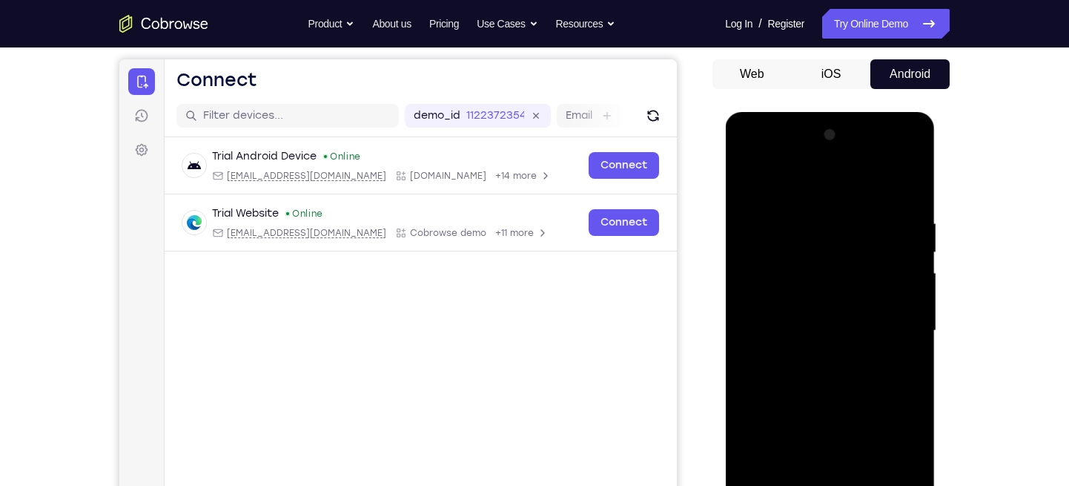
click at [749, 180] on div at bounding box center [829, 330] width 187 height 415
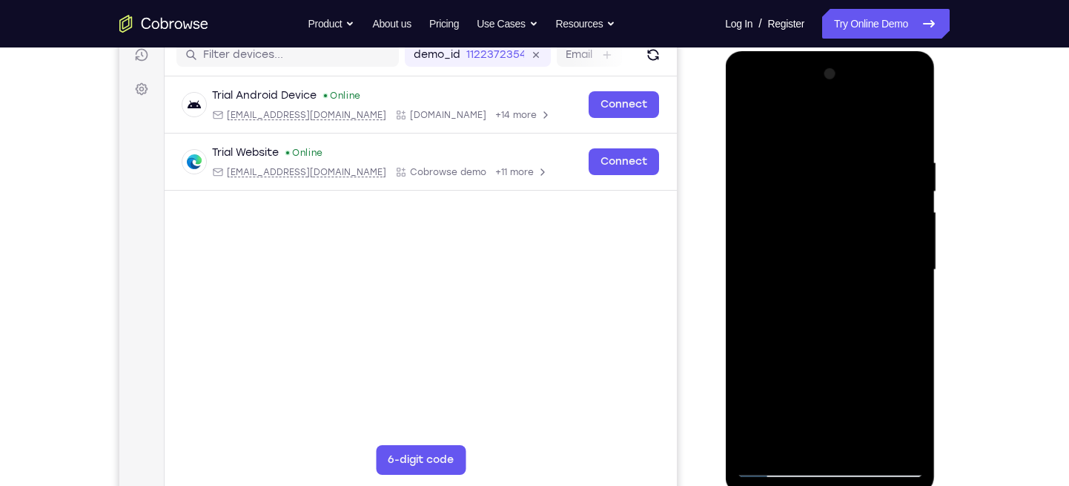
scroll to position [189, 0]
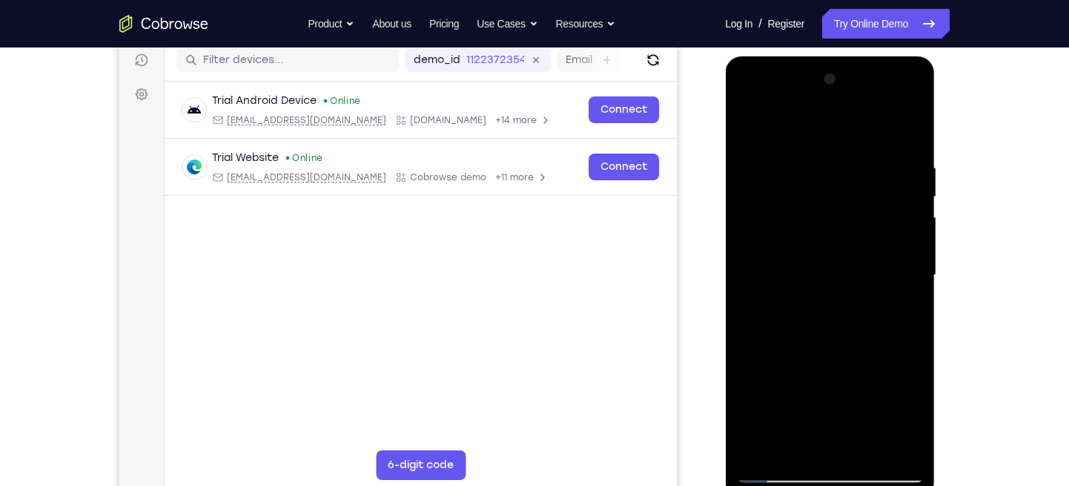
click at [748, 127] on div at bounding box center [829, 274] width 187 height 415
click at [915, 123] on div at bounding box center [829, 274] width 187 height 415
click at [854, 156] on div at bounding box center [829, 274] width 187 height 415
click at [751, 123] on div at bounding box center [829, 274] width 187 height 415
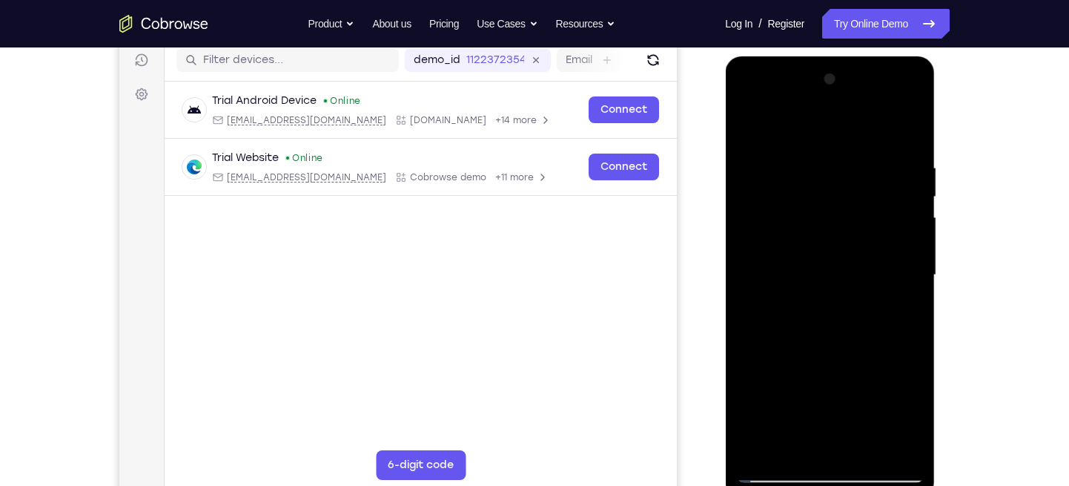
click at [747, 122] on div at bounding box center [829, 274] width 187 height 415
click at [916, 126] on div at bounding box center [829, 274] width 187 height 415
click at [839, 228] on div at bounding box center [829, 274] width 187 height 415
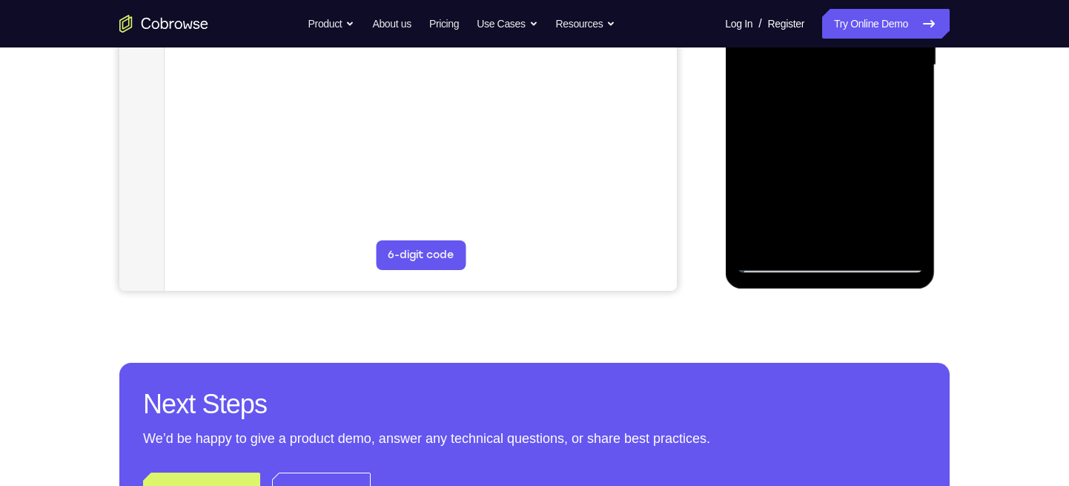
scroll to position [404, 0]
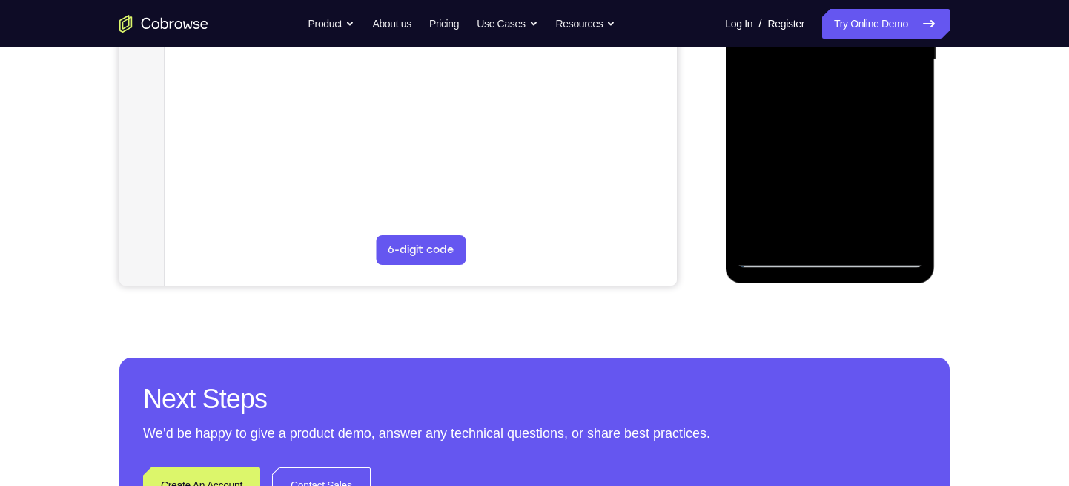
click at [778, 257] on div at bounding box center [829, 59] width 187 height 415
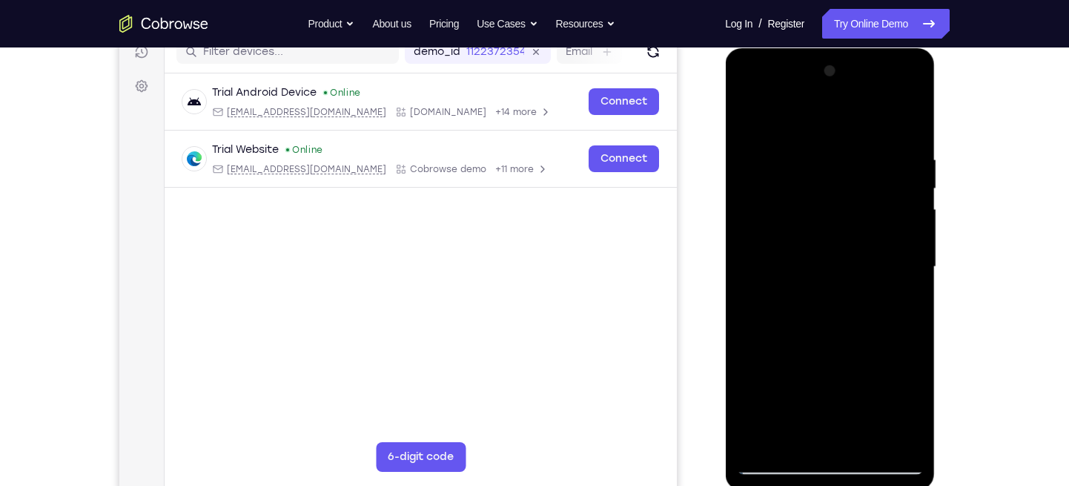
scroll to position [194, 0]
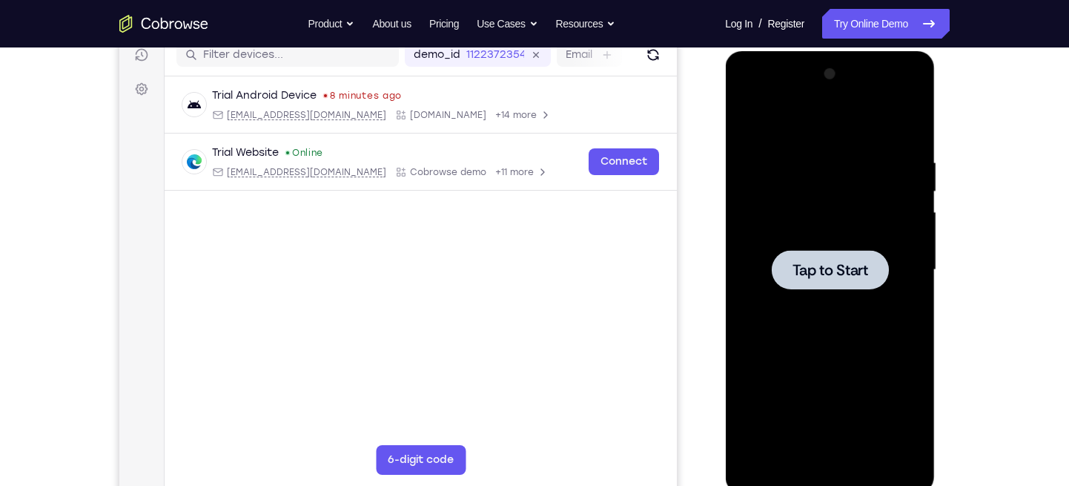
click at [850, 269] on span "Tap to Start" at bounding box center [830, 269] width 76 height 15
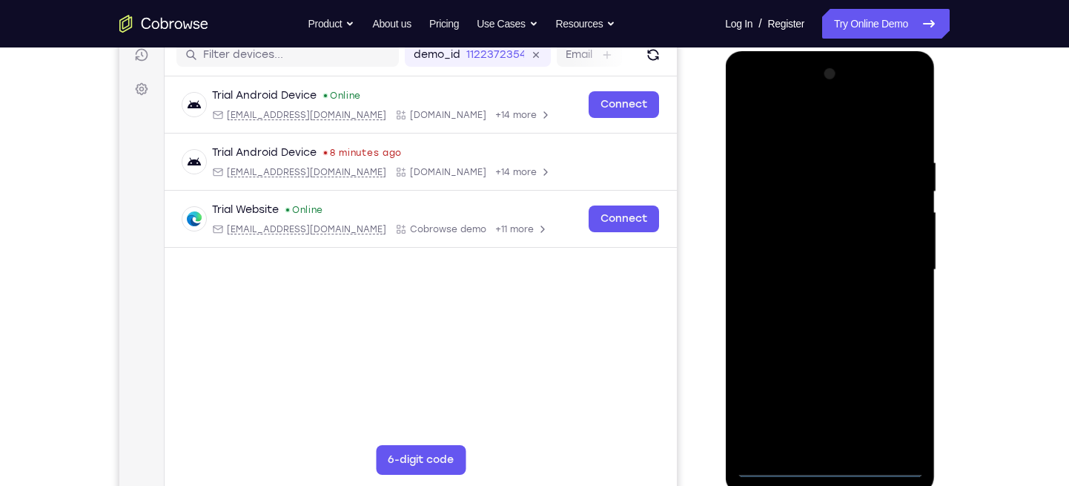
click at [830, 469] on div at bounding box center [829, 269] width 187 height 415
click at [889, 403] on div at bounding box center [829, 269] width 187 height 415
click at [786, 118] on div at bounding box center [829, 269] width 187 height 415
click at [888, 271] on div at bounding box center [829, 269] width 187 height 415
click at [814, 298] on div at bounding box center [829, 269] width 187 height 415
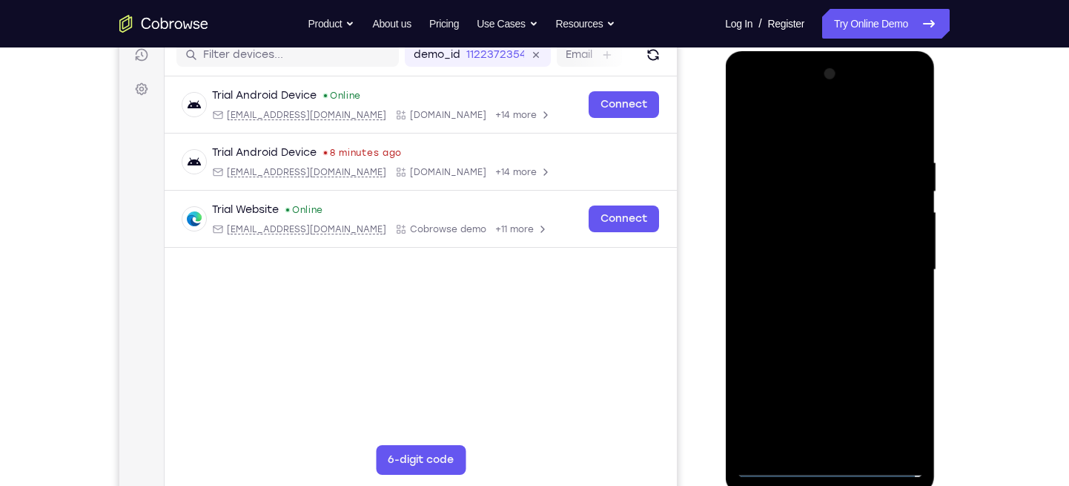
click at [820, 262] on div at bounding box center [829, 269] width 187 height 415
click at [827, 389] on div at bounding box center [829, 269] width 187 height 415
click at [794, 242] on div at bounding box center [829, 269] width 187 height 415
click at [805, 271] on div at bounding box center [829, 269] width 187 height 415
click at [892, 122] on div at bounding box center [829, 269] width 187 height 415
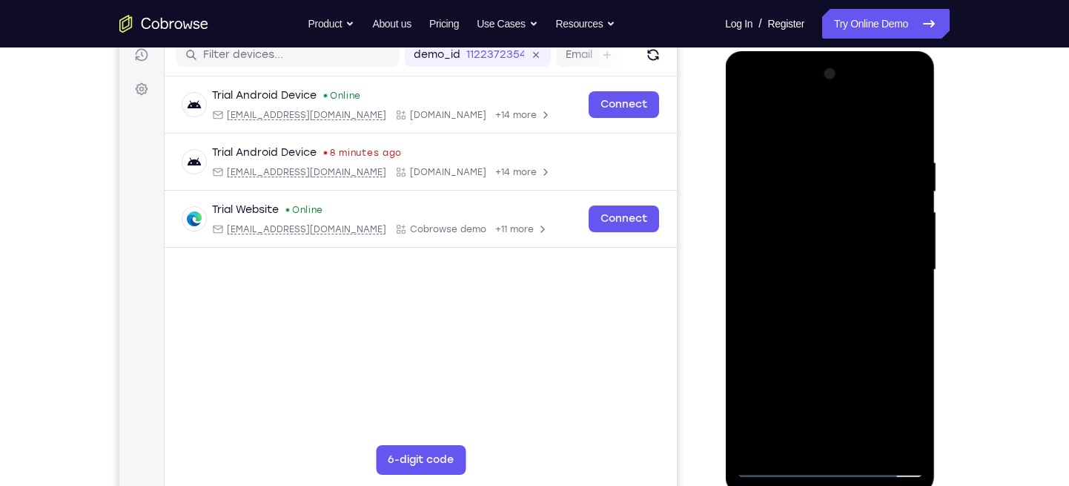
click at [903, 135] on div at bounding box center [829, 269] width 187 height 415
click at [764, 217] on div at bounding box center [829, 269] width 187 height 415
click at [807, 310] on div at bounding box center [829, 269] width 187 height 415
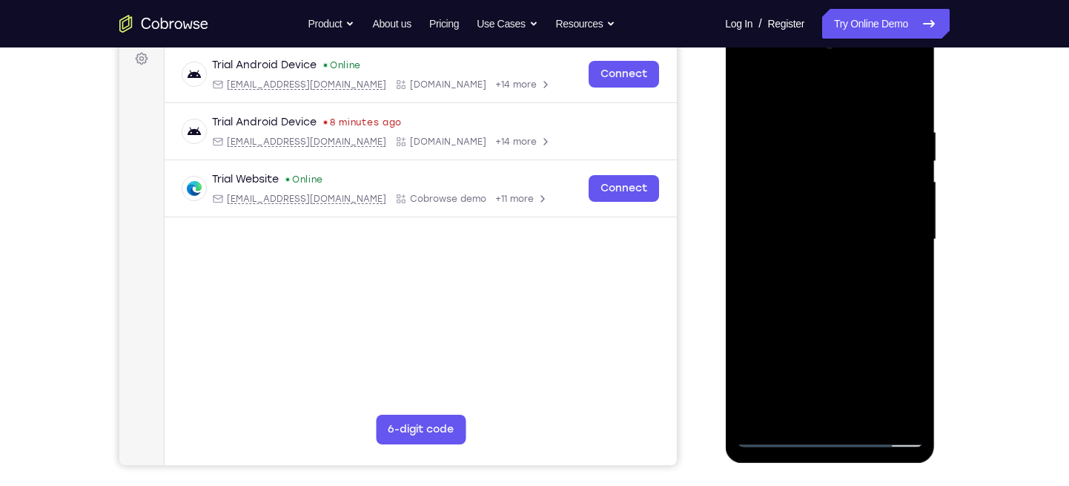
scroll to position [226, 0]
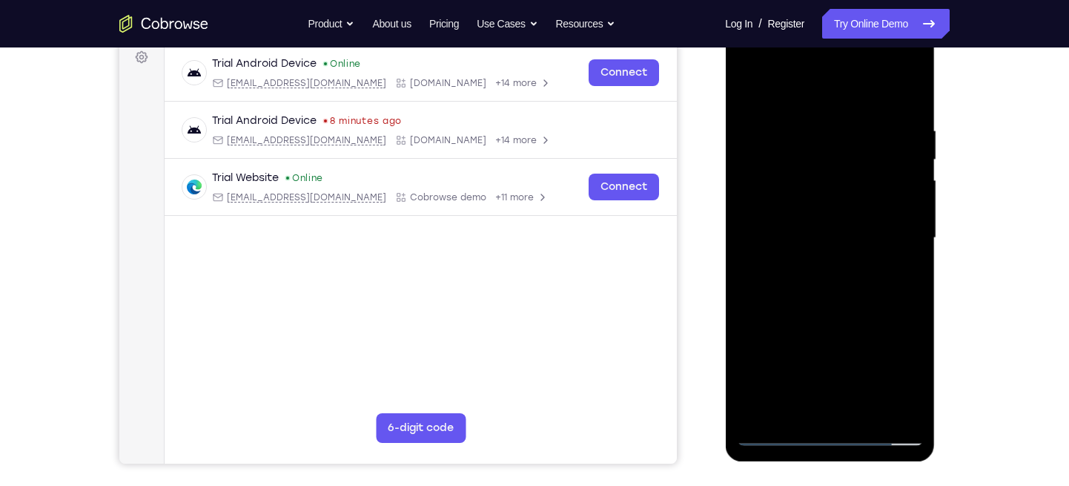
click at [847, 200] on div at bounding box center [829, 237] width 187 height 415
click at [822, 366] on div at bounding box center [829, 237] width 187 height 415
click at [856, 239] on div at bounding box center [829, 237] width 187 height 415
click at [860, 231] on div at bounding box center [829, 237] width 187 height 415
click at [912, 111] on div at bounding box center [829, 237] width 187 height 415
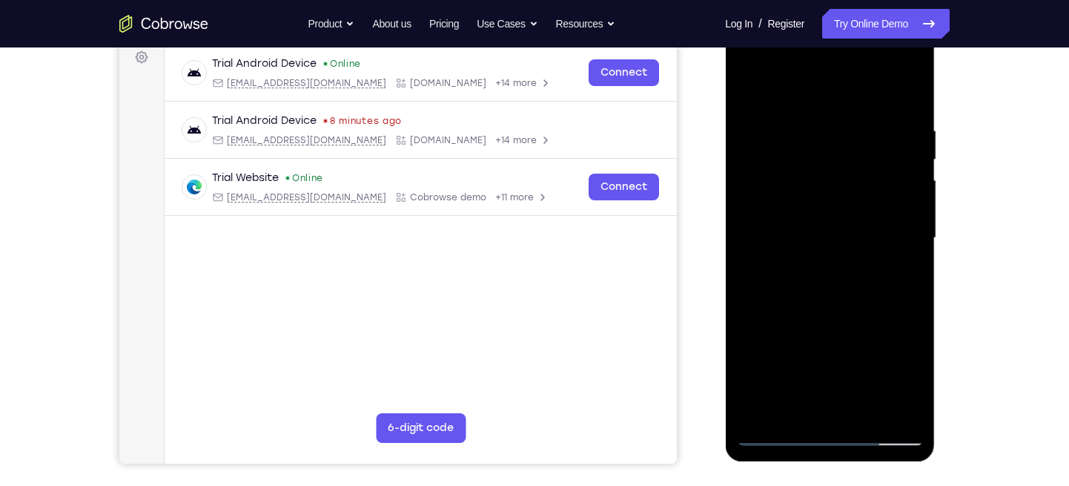
click at [916, 392] on div at bounding box center [829, 237] width 187 height 415
click at [850, 314] on div at bounding box center [829, 237] width 187 height 415
click at [850, 343] on div at bounding box center [829, 237] width 187 height 415
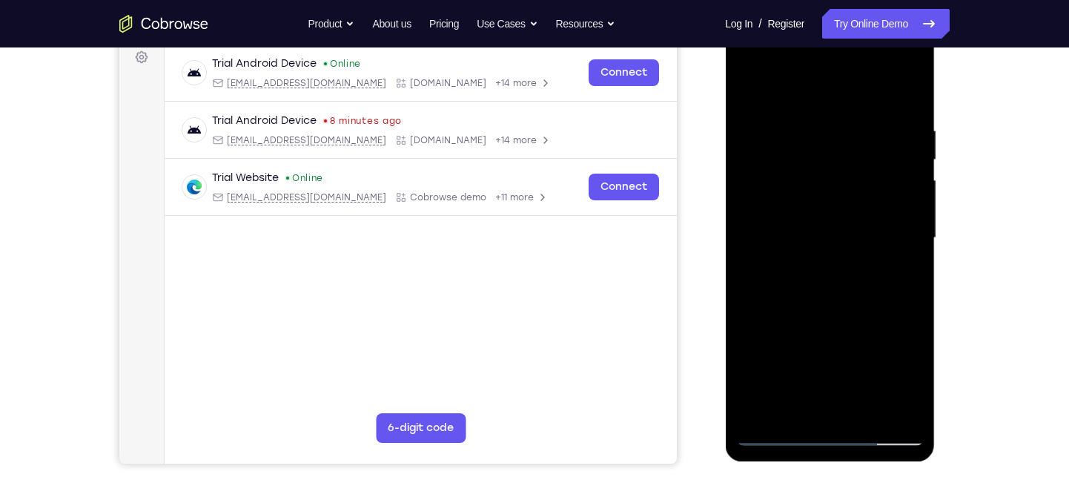
click at [850, 343] on div at bounding box center [829, 237] width 187 height 415
click at [866, 412] on div at bounding box center [829, 237] width 187 height 415
click at [844, 317] on div at bounding box center [829, 237] width 187 height 415
click at [811, 191] on div at bounding box center [829, 237] width 187 height 415
click at [752, 87] on div at bounding box center [829, 237] width 187 height 415
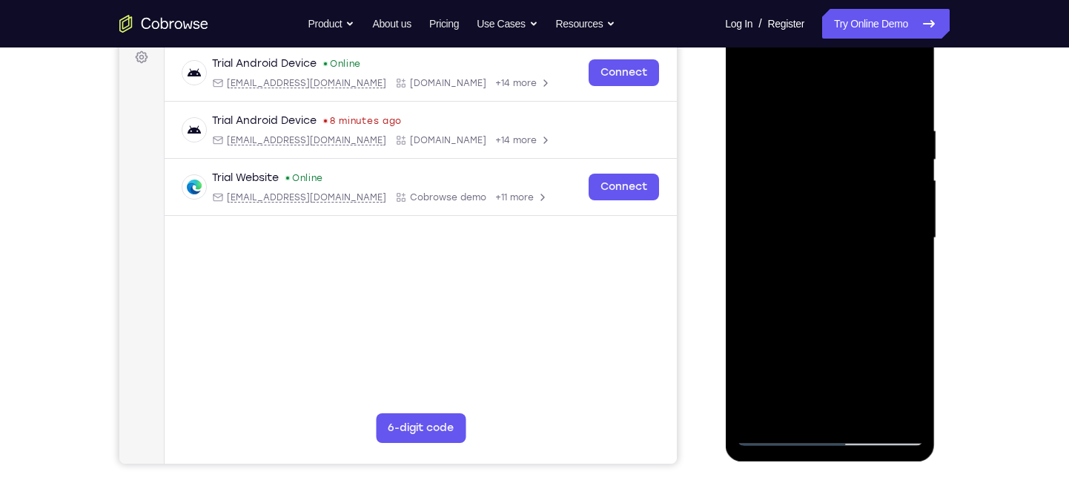
click at [824, 195] on div at bounding box center [829, 237] width 187 height 415
click at [747, 92] on div at bounding box center [829, 237] width 187 height 415
click at [844, 234] on div at bounding box center [829, 237] width 187 height 415
click at [755, 88] on div at bounding box center [829, 237] width 187 height 415
click at [754, 88] on div at bounding box center [829, 237] width 187 height 415
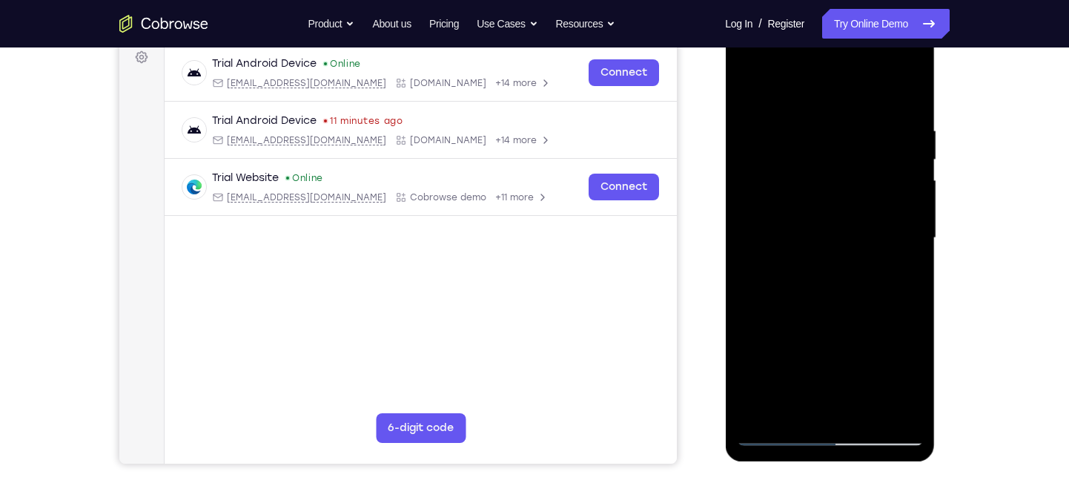
click at [923, 81] on div at bounding box center [830, 240] width 210 height 442
click at [907, 82] on div at bounding box center [829, 237] width 187 height 415
click at [750, 82] on div at bounding box center [829, 237] width 187 height 415
click at [824, 125] on div at bounding box center [829, 237] width 187 height 415
click at [888, 208] on div at bounding box center [829, 237] width 187 height 415
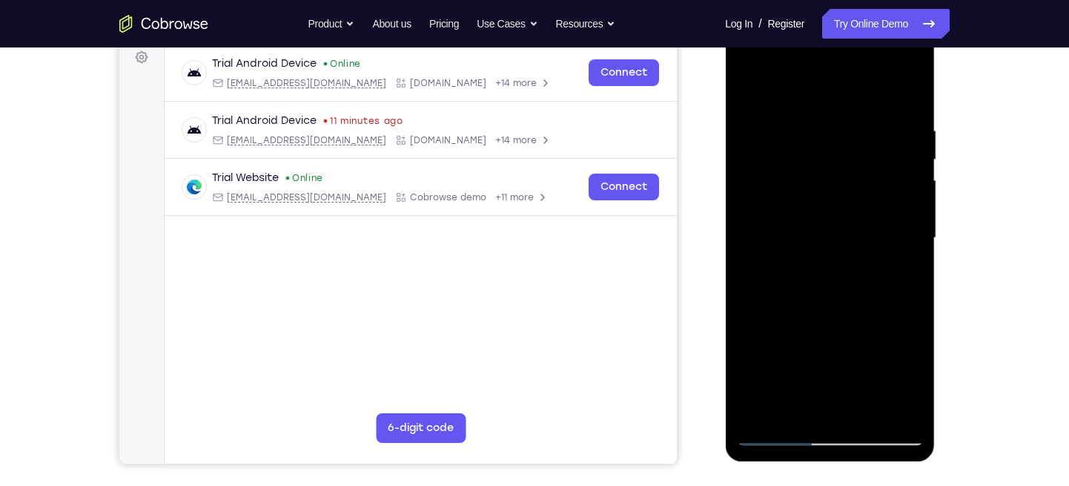
click at [888, 208] on div at bounding box center [829, 237] width 187 height 415
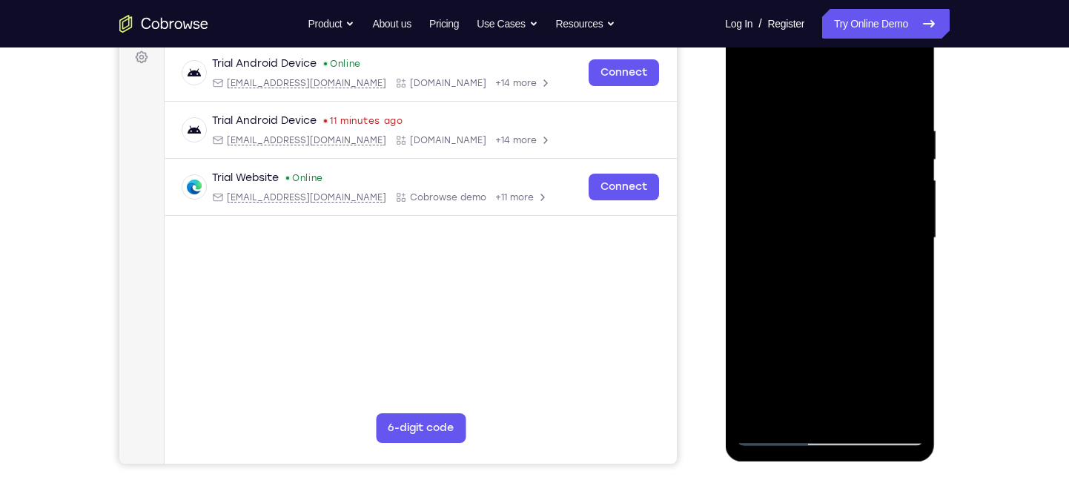
click at [888, 208] on div at bounding box center [829, 237] width 187 height 415
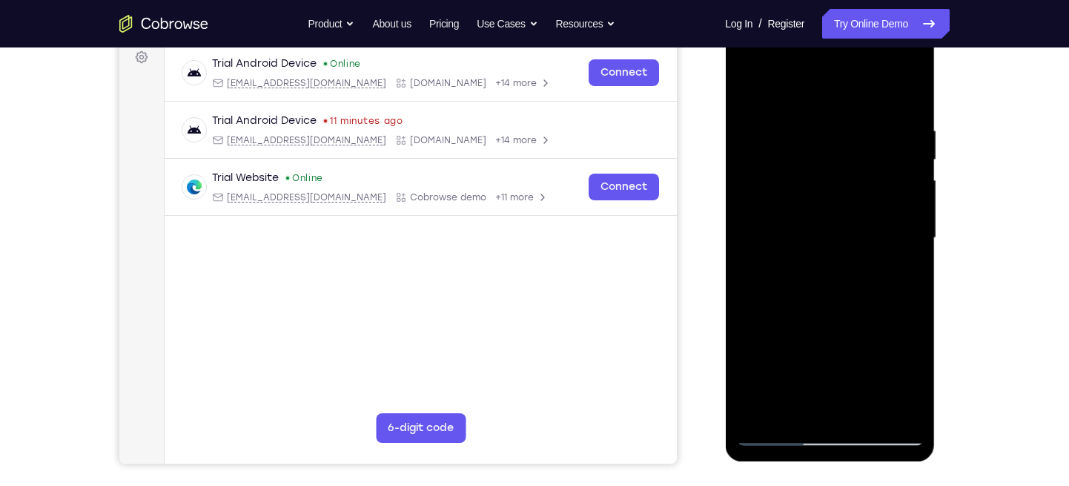
click at [888, 208] on div at bounding box center [829, 237] width 187 height 415
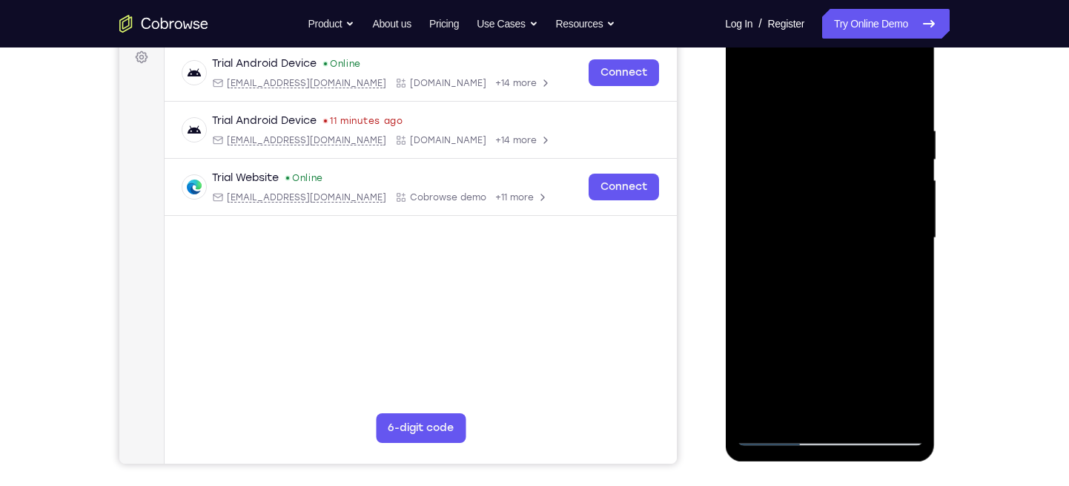
click at [888, 208] on div at bounding box center [829, 237] width 187 height 415
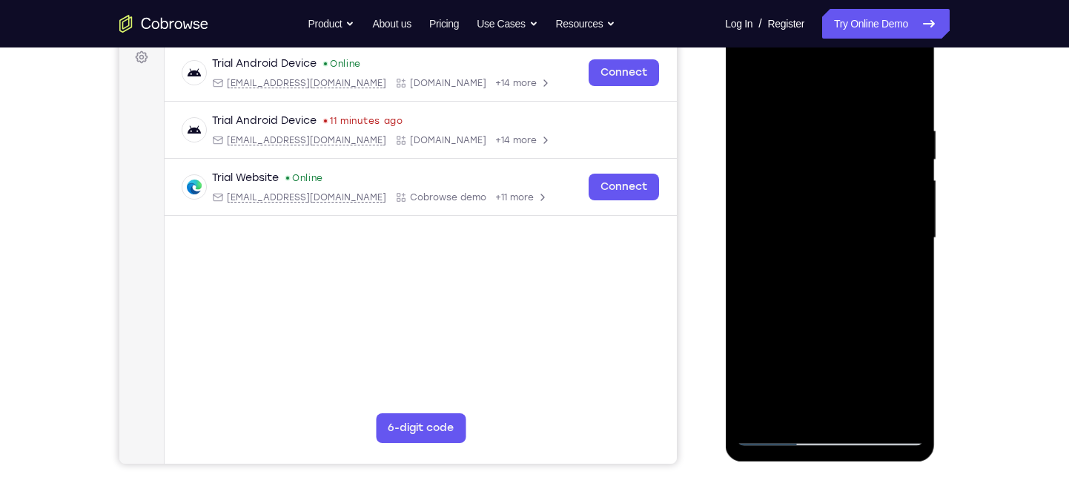
click at [888, 208] on div at bounding box center [829, 237] width 187 height 415
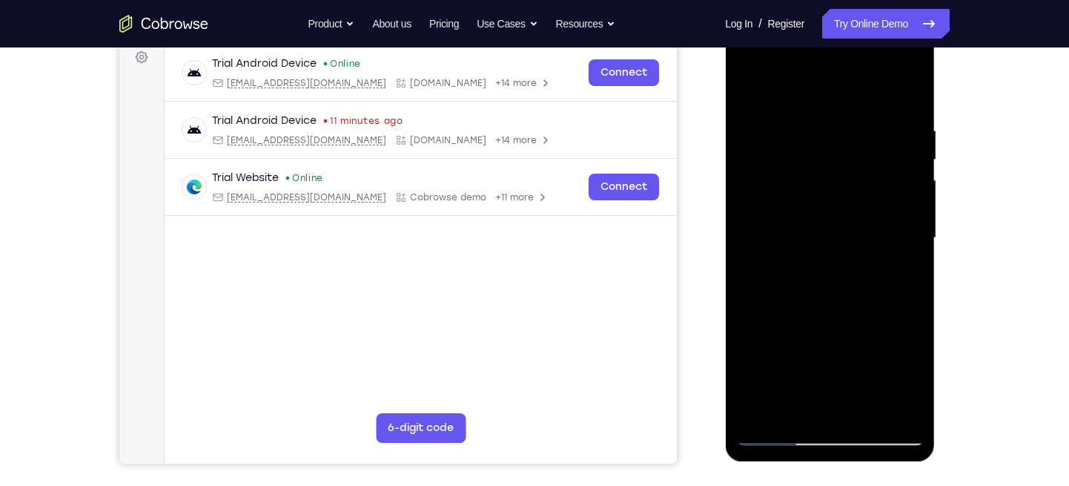
click at [888, 208] on div at bounding box center [829, 237] width 187 height 415
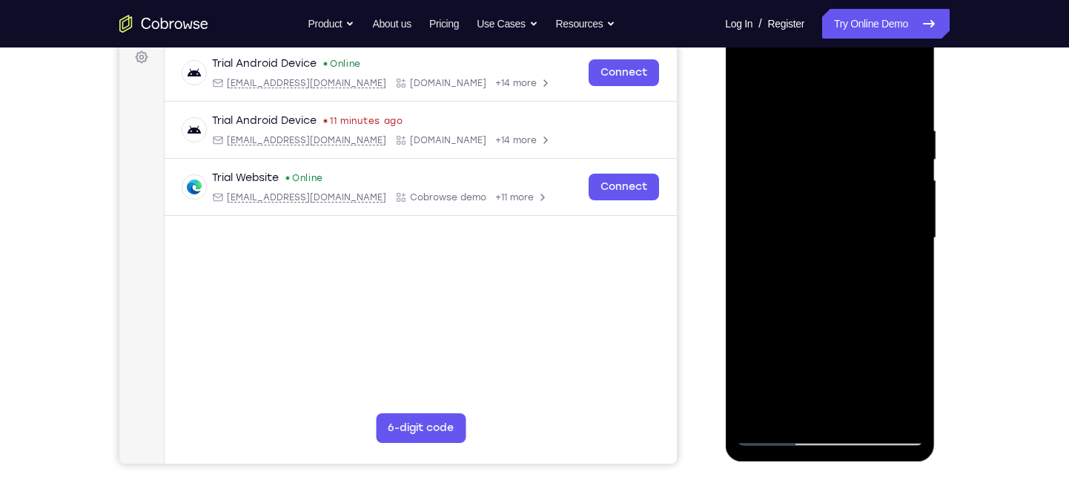
click at [888, 208] on div at bounding box center [829, 237] width 187 height 415
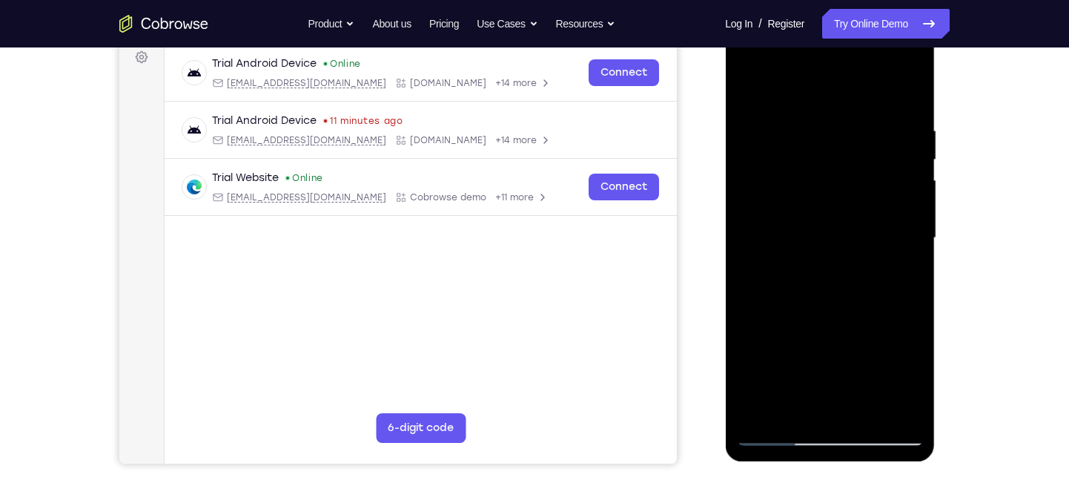
click at [888, 208] on div at bounding box center [829, 237] width 187 height 415
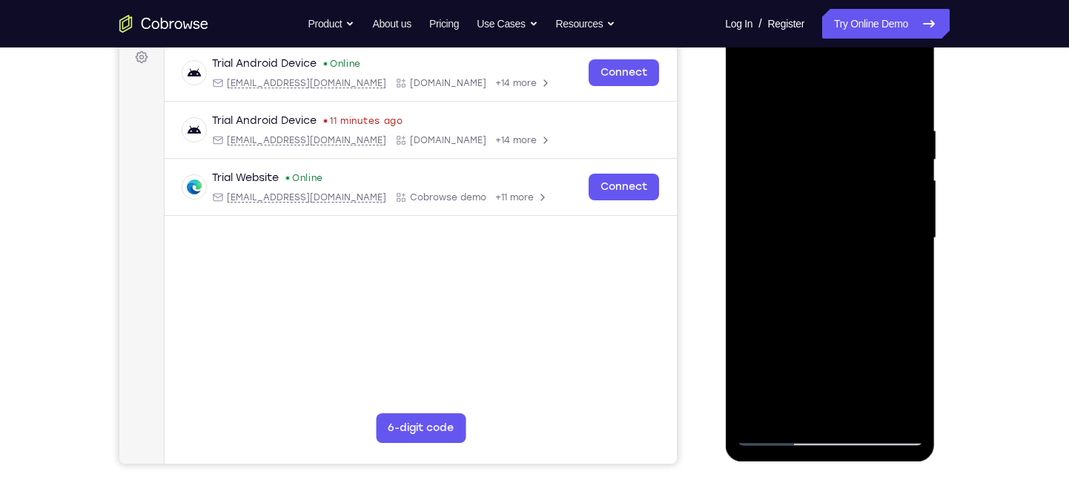
click at [888, 208] on div at bounding box center [829, 237] width 187 height 415
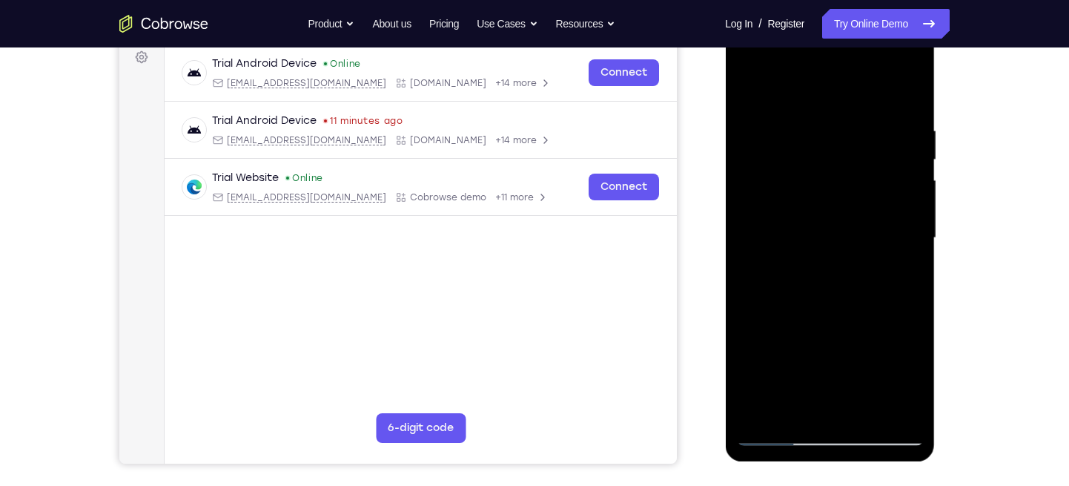
click at [888, 208] on div at bounding box center [829, 237] width 187 height 415
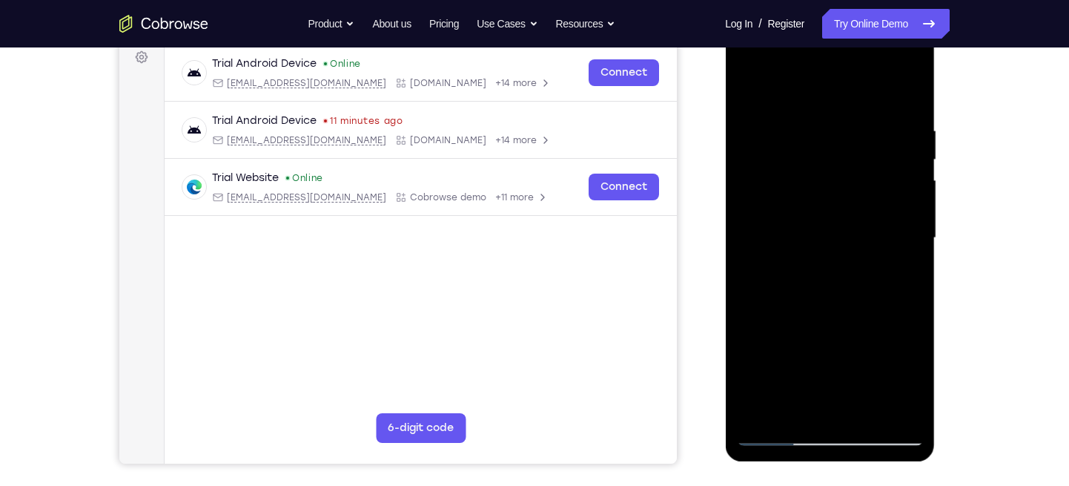
click at [888, 208] on div at bounding box center [829, 237] width 187 height 415
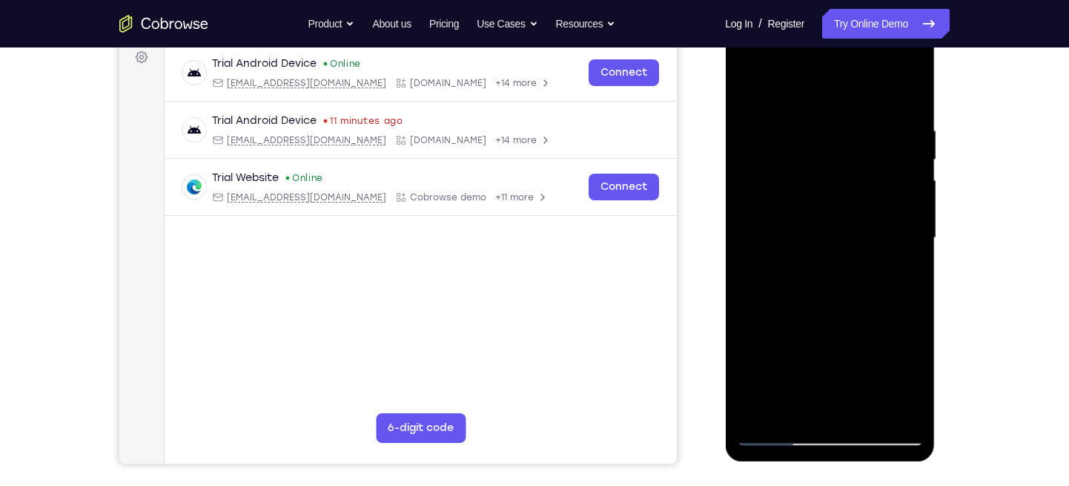
click at [888, 208] on div at bounding box center [829, 237] width 187 height 415
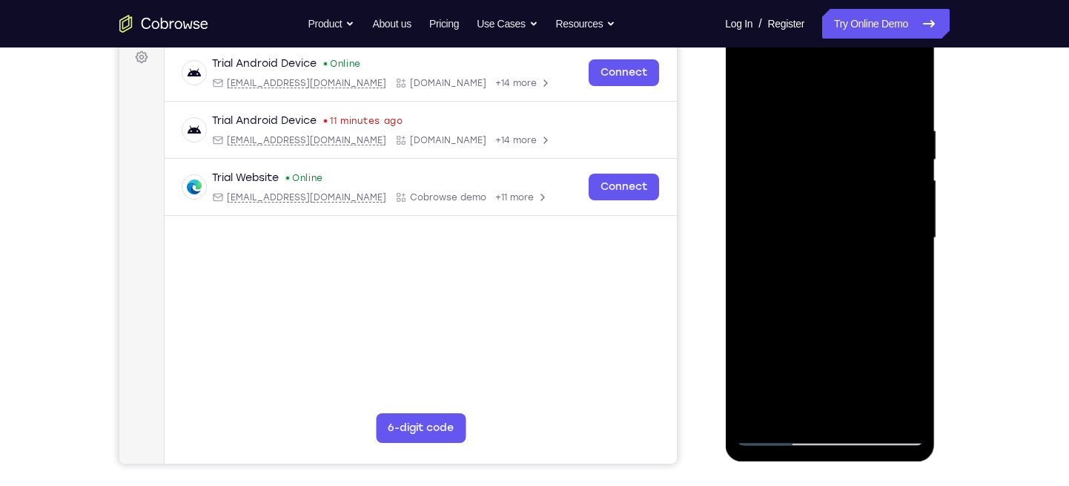
click at [888, 208] on div at bounding box center [829, 237] width 187 height 415
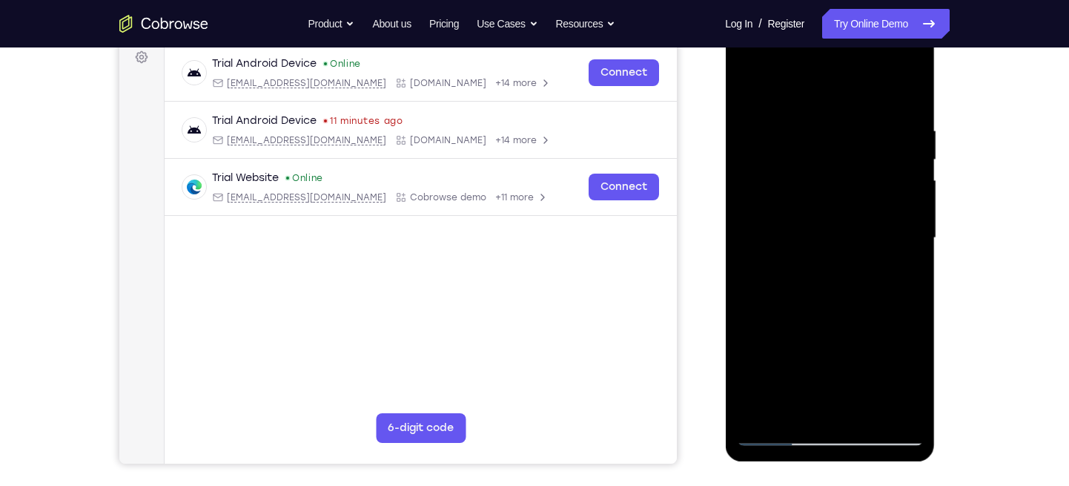
click at [888, 208] on div at bounding box center [829, 237] width 187 height 415
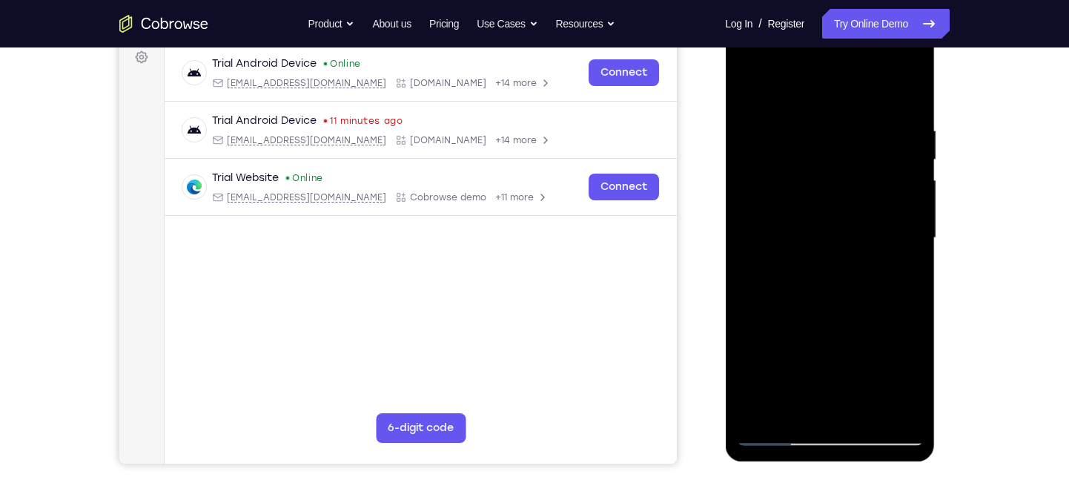
click at [888, 208] on div at bounding box center [829, 237] width 187 height 415
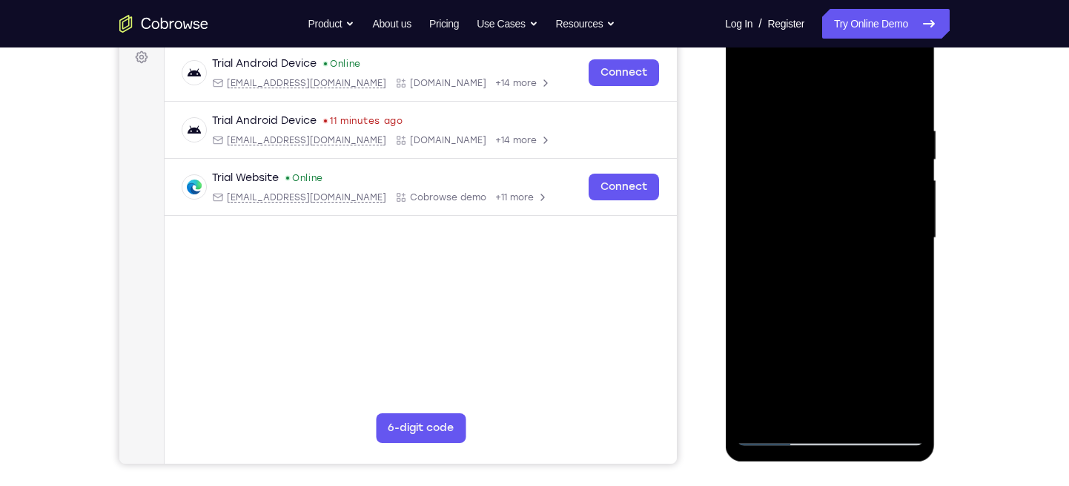
click at [888, 208] on div at bounding box center [829, 237] width 187 height 415
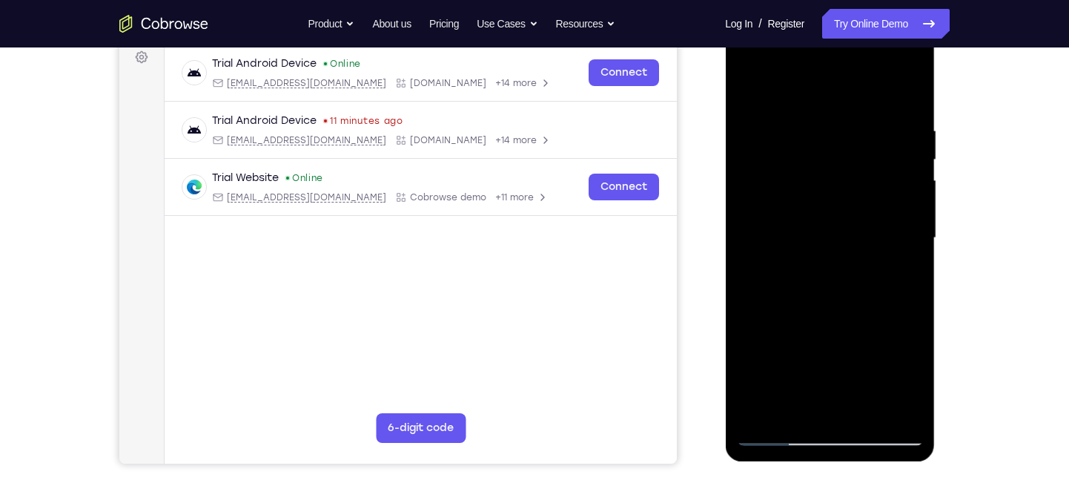
click at [888, 208] on div at bounding box center [829, 237] width 187 height 415
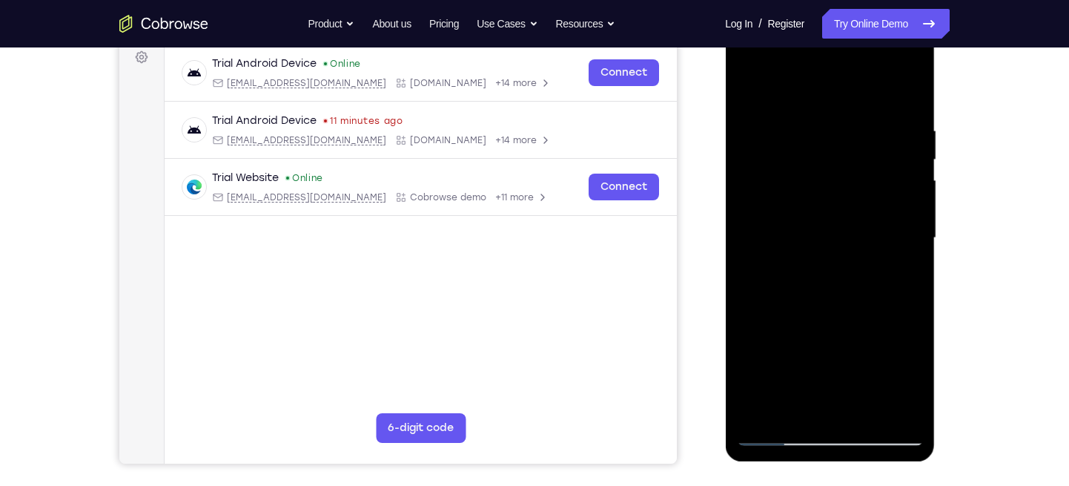
click at [904, 95] on div at bounding box center [829, 237] width 187 height 415
click at [911, 84] on div at bounding box center [829, 237] width 187 height 415
click at [753, 89] on div at bounding box center [829, 237] width 187 height 415
click at [869, 407] on div at bounding box center [829, 237] width 187 height 415
drag, startPoint x: 833, startPoint y: 111, endPoint x: 848, endPoint y: 404, distance: 293.3
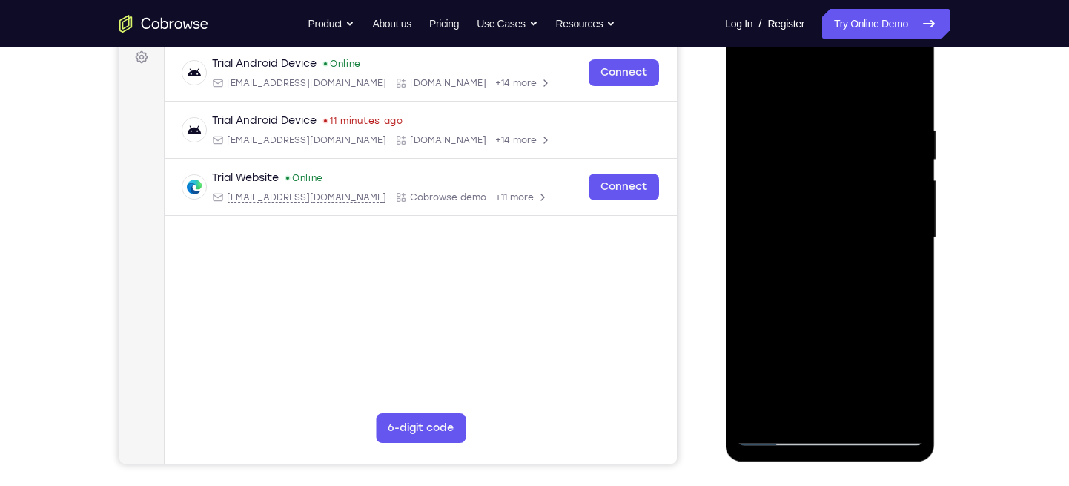
click at [848, 404] on div at bounding box center [829, 237] width 187 height 415
drag, startPoint x: 827, startPoint y: 122, endPoint x: 830, endPoint y: 331, distance: 209.1
click at [830, 331] on div at bounding box center [829, 237] width 187 height 415
click at [875, 235] on div at bounding box center [829, 237] width 187 height 415
click at [747, 91] on div at bounding box center [829, 237] width 187 height 415
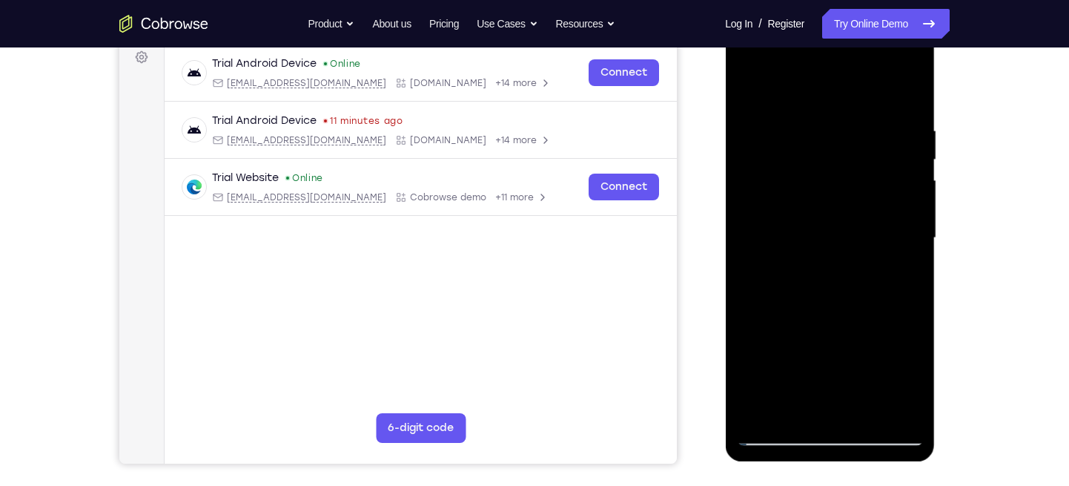
click at [752, 84] on div at bounding box center [829, 237] width 187 height 415
click at [897, 410] on div at bounding box center [829, 237] width 187 height 415
click at [896, 276] on div at bounding box center [829, 237] width 187 height 415
click at [755, 219] on div at bounding box center [829, 237] width 187 height 415
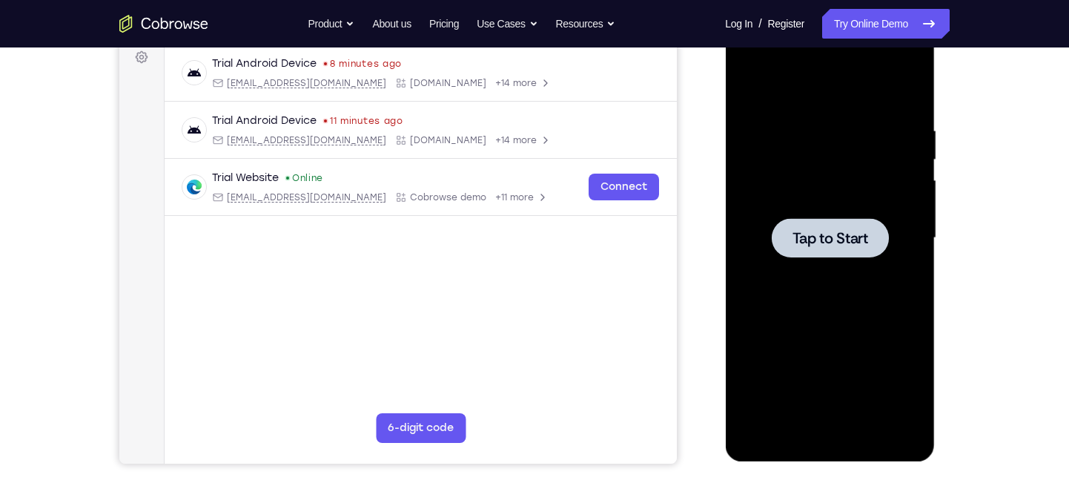
click at [844, 242] on span "Tap to Start" at bounding box center [830, 238] width 76 height 15
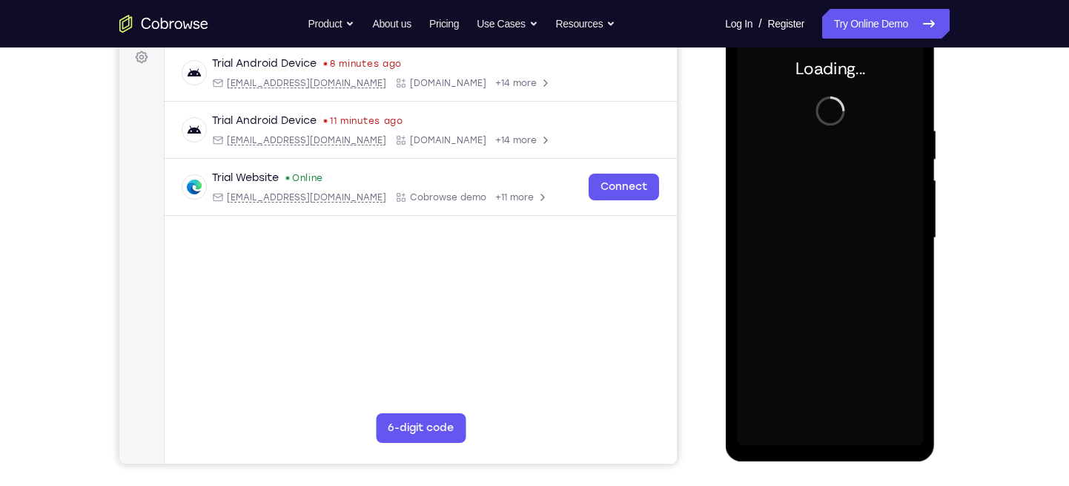
scroll to position [200, 0]
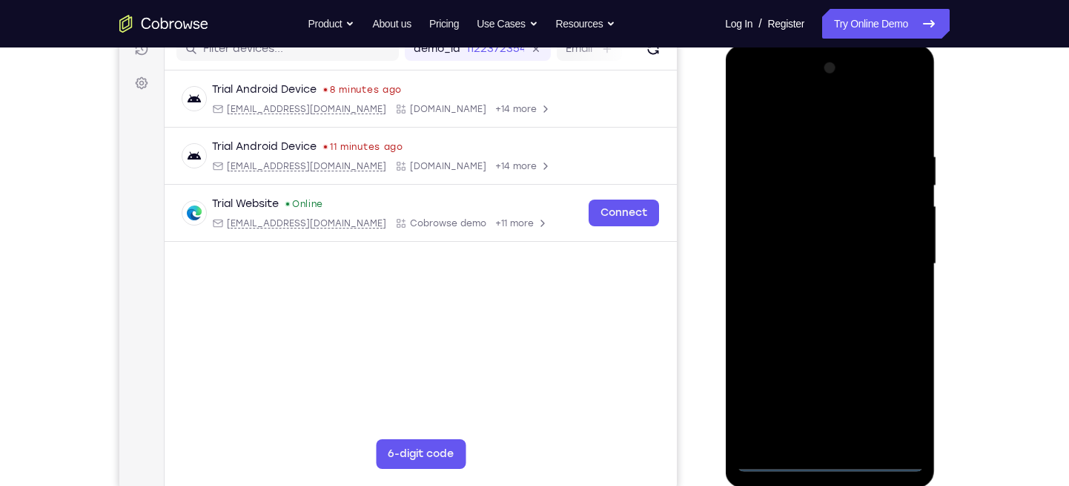
click at [835, 461] on div at bounding box center [829, 263] width 187 height 415
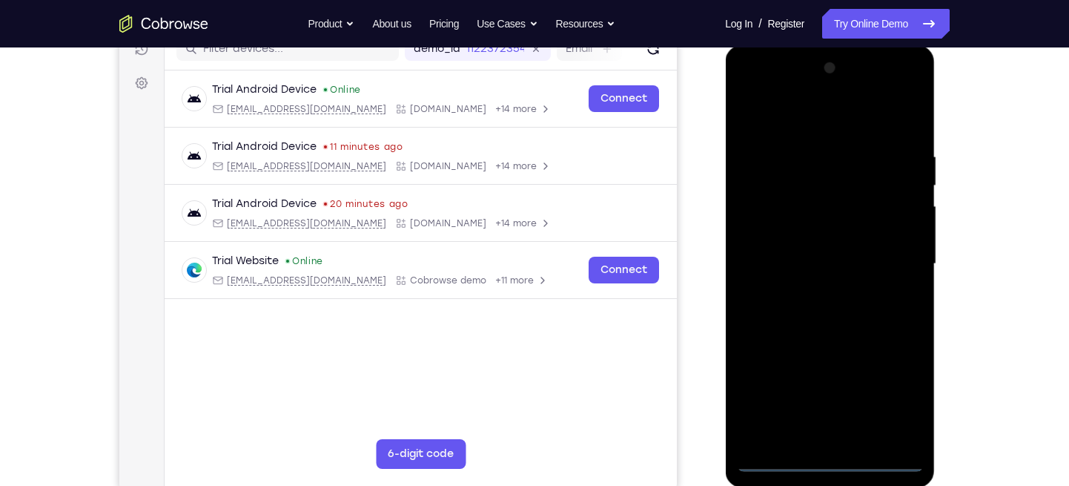
click at [883, 394] on div at bounding box center [829, 263] width 187 height 415
click at [764, 127] on div at bounding box center [829, 263] width 187 height 415
click at [902, 274] on div at bounding box center [829, 263] width 187 height 415
click at [810, 293] on div at bounding box center [829, 263] width 187 height 415
click at [827, 235] on div at bounding box center [829, 263] width 187 height 415
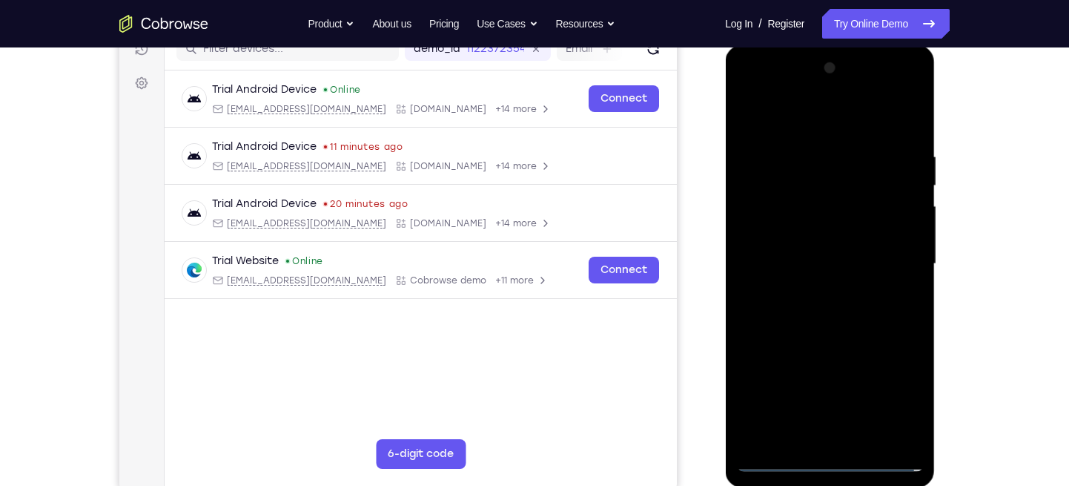
click at [831, 380] on div at bounding box center [829, 263] width 187 height 415
click at [791, 235] on div at bounding box center [829, 263] width 187 height 415
click at [847, 257] on div at bounding box center [829, 263] width 187 height 415
click at [892, 117] on div at bounding box center [829, 263] width 187 height 415
click at [905, 134] on div at bounding box center [829, 263] width 187 height 415
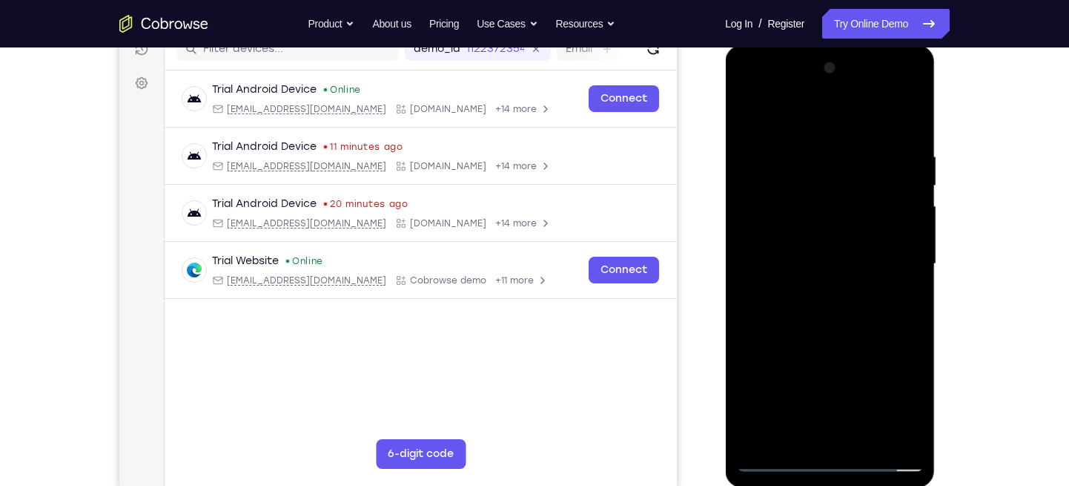
click at [865, 438] on div at bounding box center [829, 263] width 187 height 415
click at [825, 343] on div at bounding box center [829, 263] width 187 height 415
click at [839, 246] on div at bounding box center [829, 263] width 187 height 415
click at [753, 116] on div at bounding box center [829, 263] width 187 height 415
click at [799, 222] on div at bounding box center [829, 263] width 187 height 415
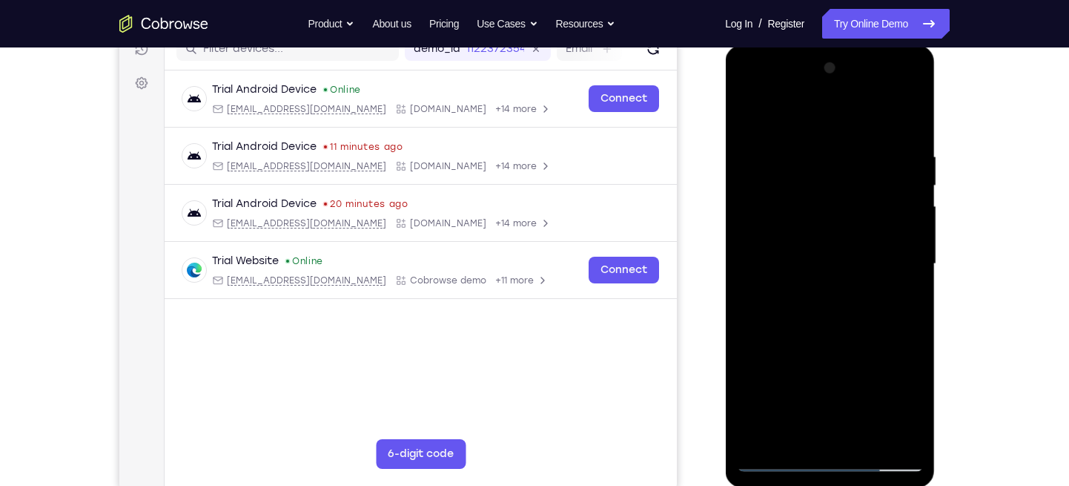
click at [747, 119] on div at bounding box center [829, 263] width 187 height 415
click at [899, 442] on div at bounding box center [829, 263] width 187 height 415
drag, startPoint x: 879, startPoint y: 215, endPoint x: 869, endPoint y: 507, distance: 292.3
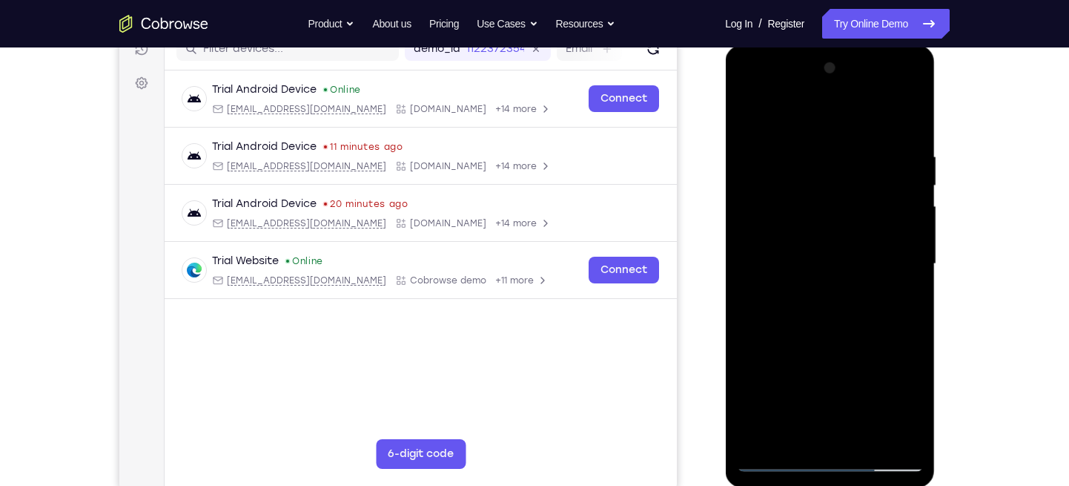
click at [869, 485] on html "Online web based iOS Simulators and Android Emulators. Run iPhone, iPad, Mobile…" at bounding box center [830, 267] width 211 height 445
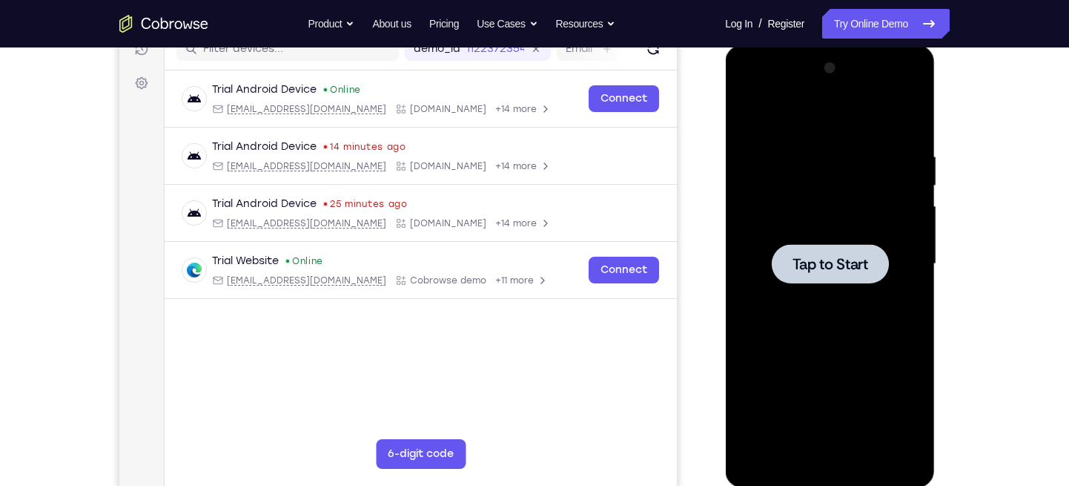
click at [782, 313] on div at bounding box center [829, 263] width 187 height 415
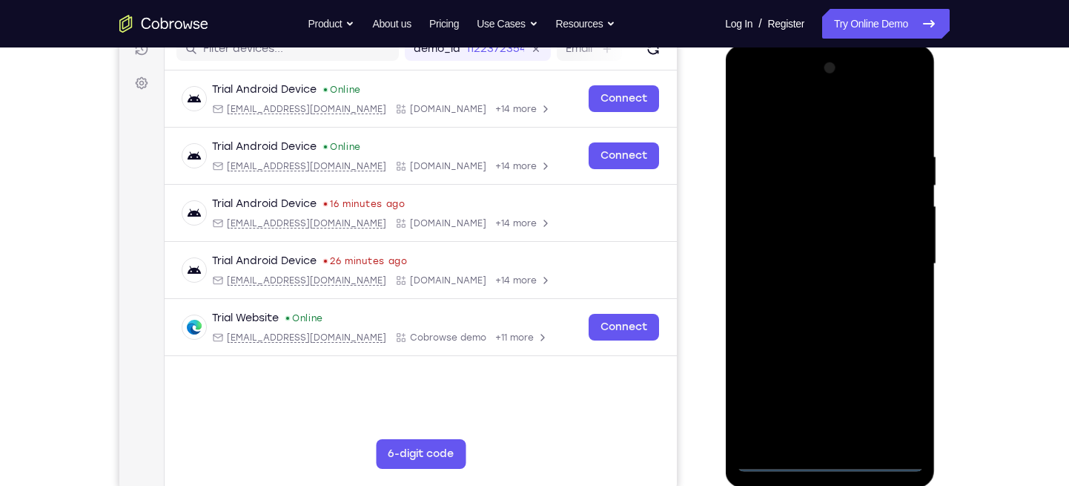
click at [836, 460] on div at bounding box center [829, 263] width 187 height 415
click at [893, 408] on div at bounding box center [829, 263] width 187 height 415
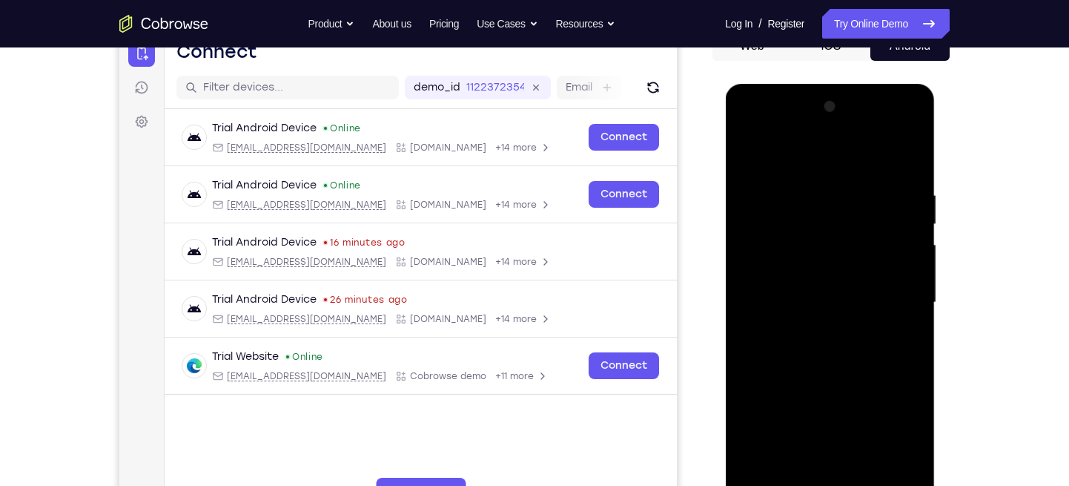
click at [816, 165] on div at bounding box center [829, 302] width 187 height 415
click at [893, 303] on div at bounding box center [829, 302] width 187 height 415
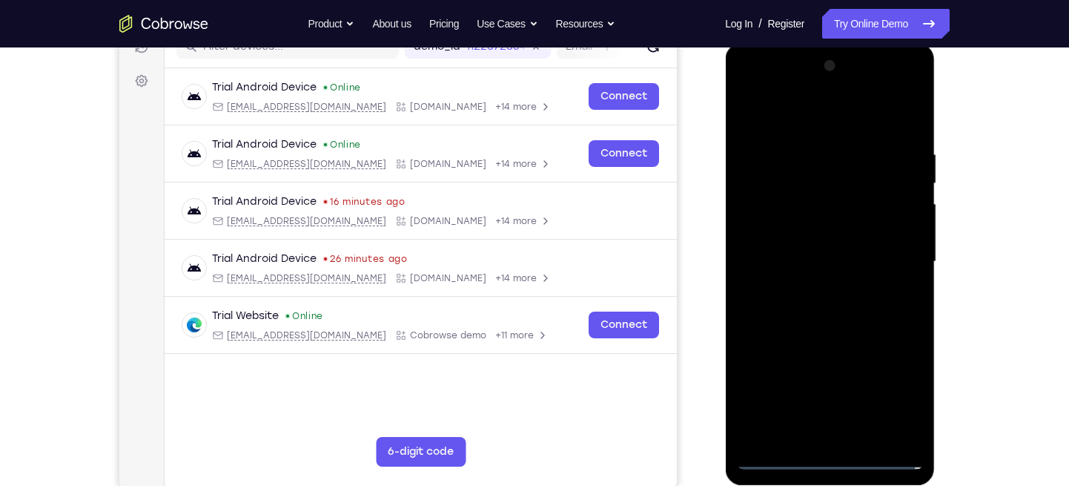
click at [814, 440] on div at bounding box center [829, 261] width 187 height 415
click at [836, 245] on div at bounding box center [829, 261] width 187 height 415
click at [806, 200] on div at bounding box center [829, 261] width 187 height 415
click at [829, 258] on div at bounding box center [829, 261] width 187 height 415
click at [816, 305] on div at bounding box center [829, 261] width 187 height 415
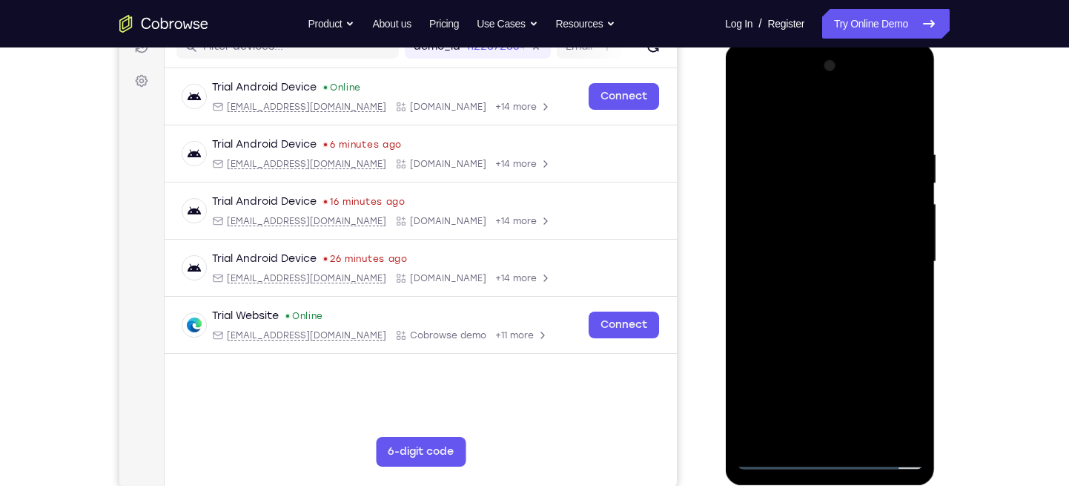
click at [860, 308] on div at bounding box center [829, 261] width 187 height 415
click at [839, 340] on div at bounding box center [829, 261] width 187 height 415
click at [862, 436] on div at bounding box center [829, 261] width 187 height 415
click at [836, 337] on div at bounding box center [829, 261] width 187 height 415
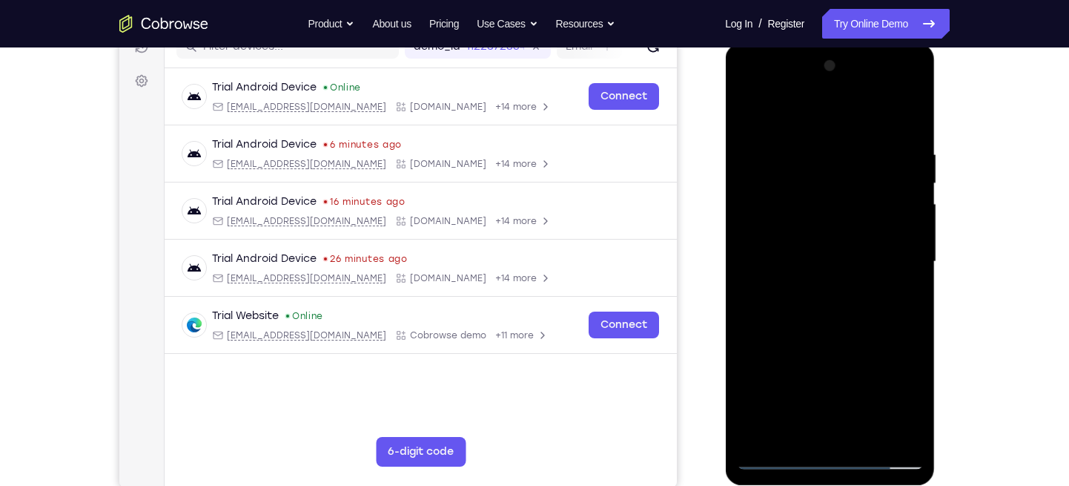
click at [791, 221] on div at bounding box center [829, 261] width 187 height 415
click at [750, 113] on div at bounding box center [829, 261] width 187 height 415
drag, startPoint x: 850, startPoint y: 151, endPoint x: 858, endPoint y: 365, distance: 213.7
click at [858, 365] on div at bounding box center [829, 261] width 187 height 415
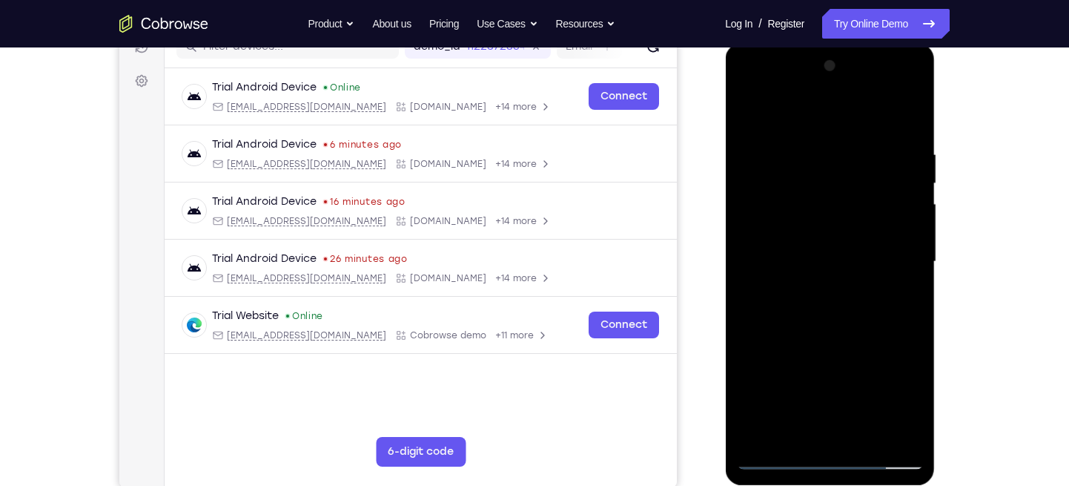
drag, startPoint x: 858, startPoint y: 365, endPoint x: 858, endPoint y: 307, distance: 57.8
click at [858, 307] on div at bounding box center [829, 261] width 187 height 415
drag, startPoint x: 856, startPoint y: 359, endPoint x: 856, endPoint y: 295, distance: 63.8
click at [856, 295] on div at bounding box center [829, 261] width 187 height 415
drag, startPoint x: 855, startPoint y: 342, endPoint x: 850, endPoint y: 194, distance: 148.4
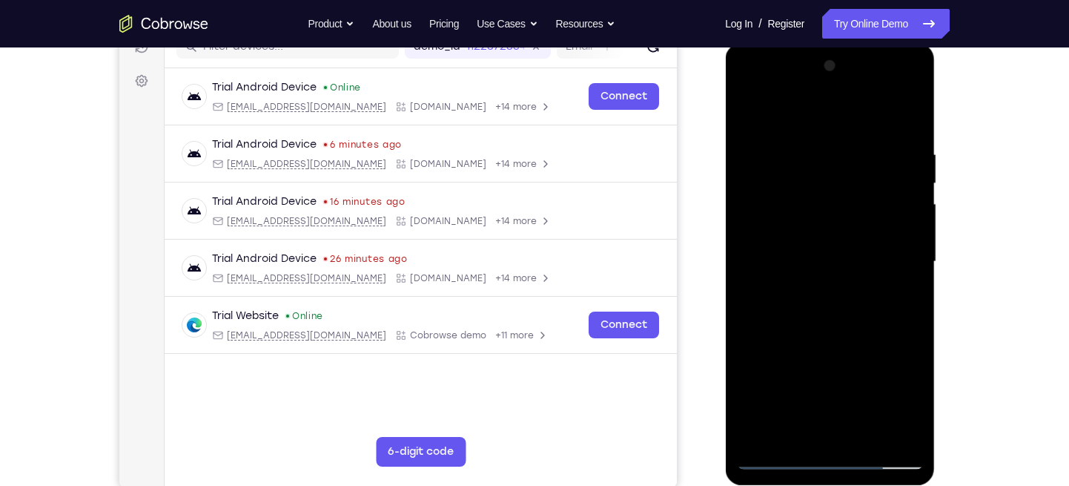
click at [850, 194] on div at bounding box center [829, 261] width 187 height 415
drag, startPoint x: 848, startPoint y: 213, endPoint x: 846, endPoint y: 329, distance: 116.4
click at [846, 329] on div at bounding box center [829, 261] width 187 height 415
drag, startPoint x: 852, startPoint y: 387, endPoint x: 855, endPoint y: 217, distance: 169.8
click at [855, 217] on div at bounding box center [829, 261] width 187 height 415
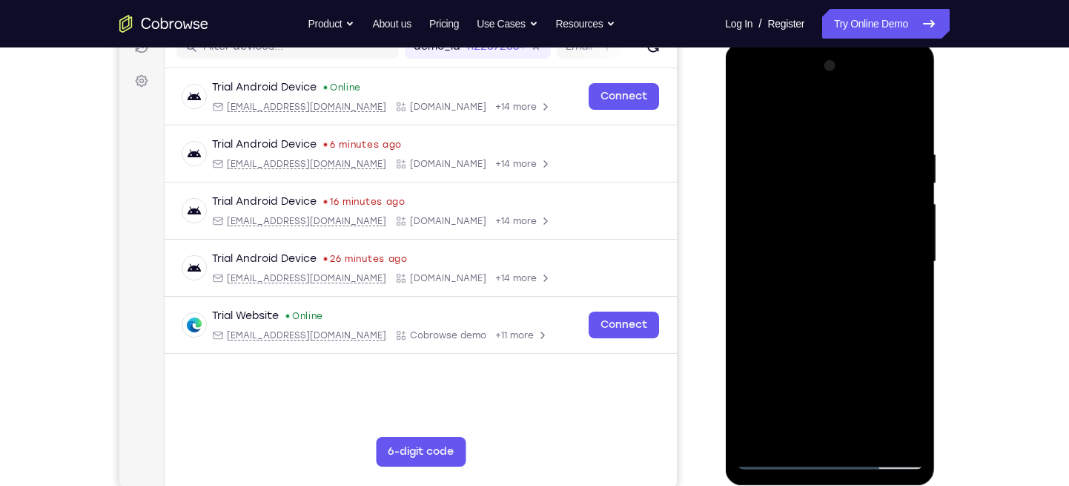
drag, startPoint x: 854, startPoint y: 371, endPoint x: 833, endPoint y: 181, distance: 190.9
click at [833, 181] on div at bounding box center [829, 261] width 187 height 415
drag, startPoint x: 841, startPoint y: 348, endPoint x: 848, endPoint y: 188, distance: 161.1
click at [848, 188] on div at bounding box center [829, 261] width 187 height 415
drag, startPoint x: 856, startPoint y: 328, endPoint x: 856, endPoint y: 162, distance: 166.8
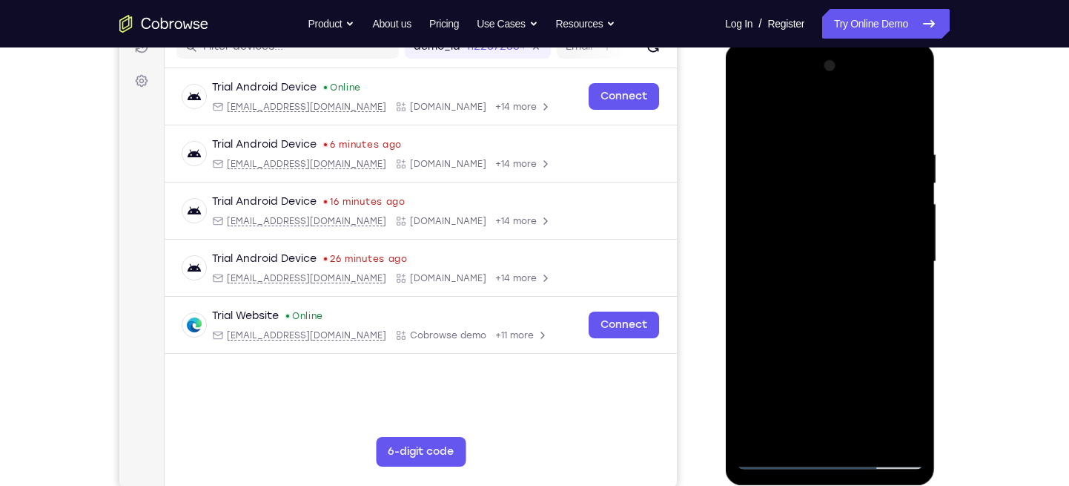
click at [856, 162] on div at bounding box center [829, 261] width 187 height 415
drag, startPoint x: 863, startPoint y: 321, endPoint x: 829, endPoint y: 138, distance: 186.3
click at [829, 138] on div at bounding box center [829, 261] width 187 height 415
drag, startPoint x: 842, startPoint y: 342, endPoint x: 842, endPoint y: 220, distance: 121.6
click at [842, 220] on div at bounding box center [829, 261] width 187 height 415
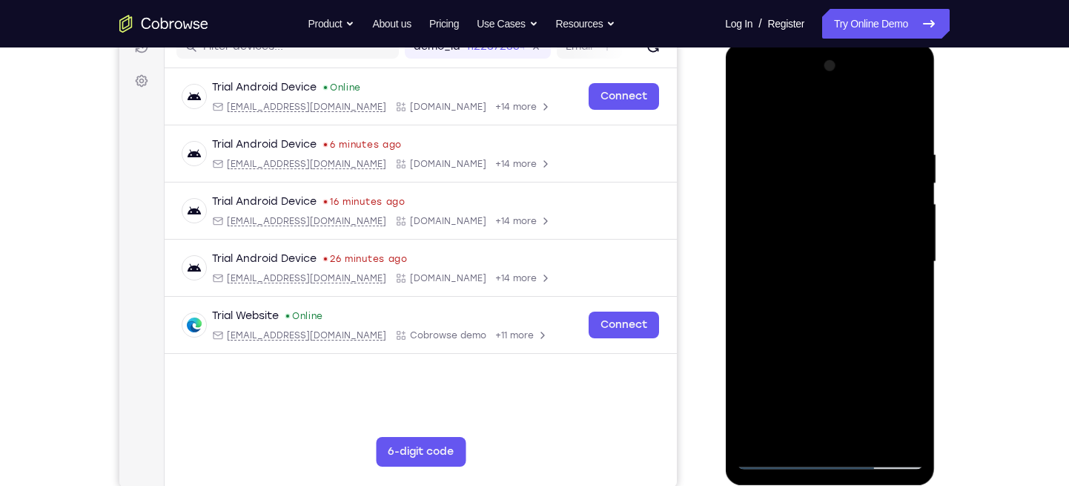
drag, startPoint x: 842, startPoint y: 220, endPoint x: 853, endPoint y: 342, distance: 122.0
click at [853, 342] on div at bounding box center [829, 261] width 187 height 415
click at [909, 336] on div at bounding box center [829, 261] width 187 height 415
drag, startPoint x: 861, startPoint y: 385, endPoint x: 843, endPoint y: 254, distance: 131.7
click at [843, 254] on div at bounding box center [829, 261] width 187 height 415
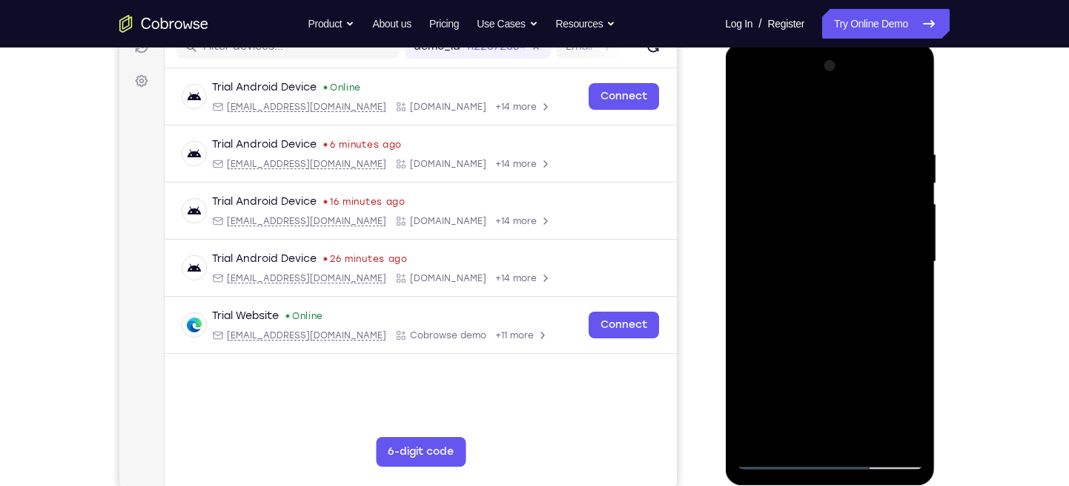
drag, startPoint x: 840, startPoint y: 356, endPoint x: 837, endPoint y: 197, distance: 158.7
click at [837, 197] on div at bounding box center [829, 261] width 187 height 415
drag, startPoint x: 846, startPoint y: 393, endPoint x: 856, endPoint y: 252, distance: 141.3
click at [856, 252] on div at bounding box center [829, 261] width 187 height 415
drag, startPoint x: 855, startPoint y: 356, endPoint x: 856, endPoint y: 213, distance: 143.1
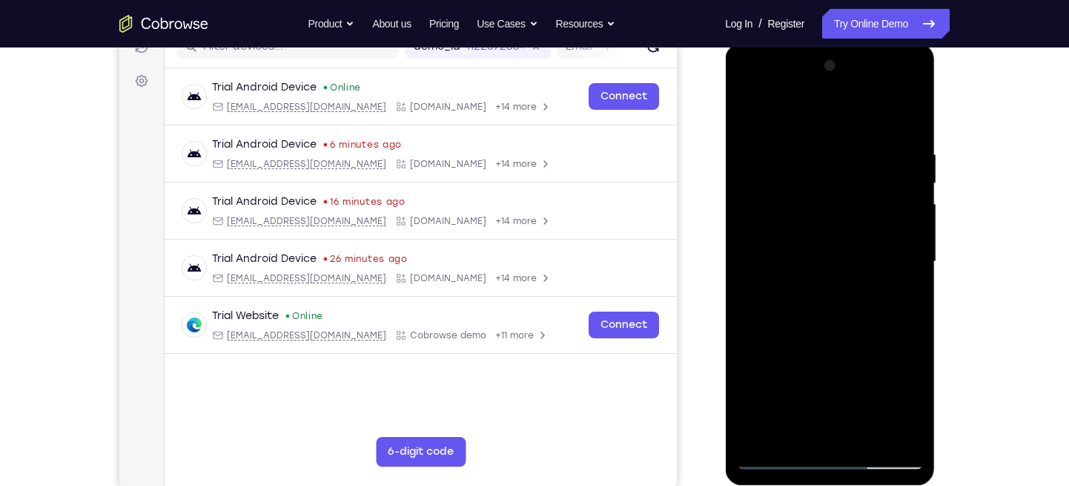
click at [856, 213] on div at bounding box center [829, 261] width 187 height 415
drag, startPoint x: 850, startPoint y: 369, endPoint x: 847, endPoint y: 202, distance: 166.8
click at [847, 202] on div at bounding box center [829, 261] width 187 height 415
drag, startPoint x: 838, startPoint y: 390, endPoint x: 850, endPoint y: 219, distance: 171.7
click at [850, 219] on div at bounding box center [829, 261] width 187 height 415
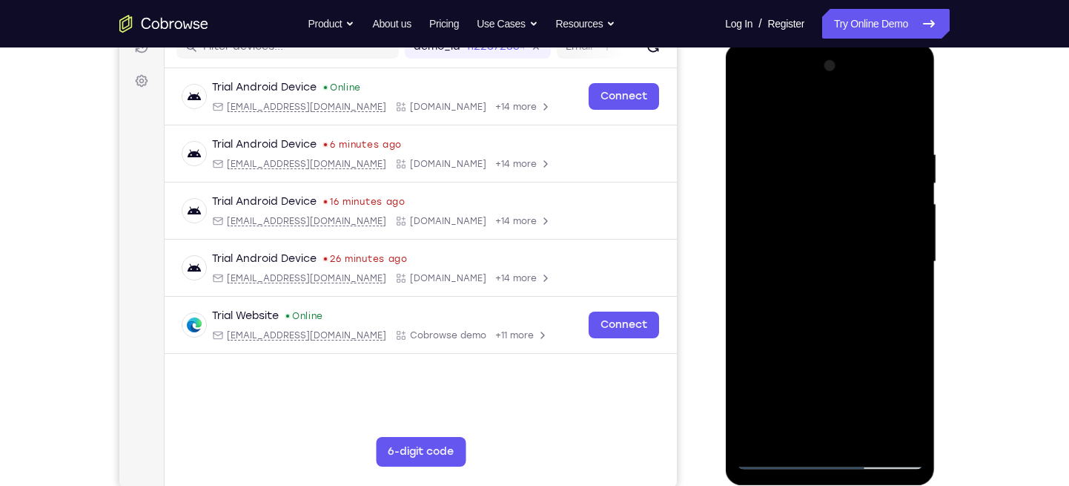
drag, startPoint x: 844, startPoint y: 343, endPoint x: 842, endPoint y: 197, distance: 145.3
click at [842, 197] on div at bounding box center [829, 261] width 187 height 415
click at [763, 429] on div at bounding box center [829, 261] width 187 height 415
drag, startPoint x: 824, startPoint y: 168, endPoint x: 821, endPoint y: 383, distance: 215.8
click at [821, 383] on div at bounding box center [829, 261] width 187 height 415
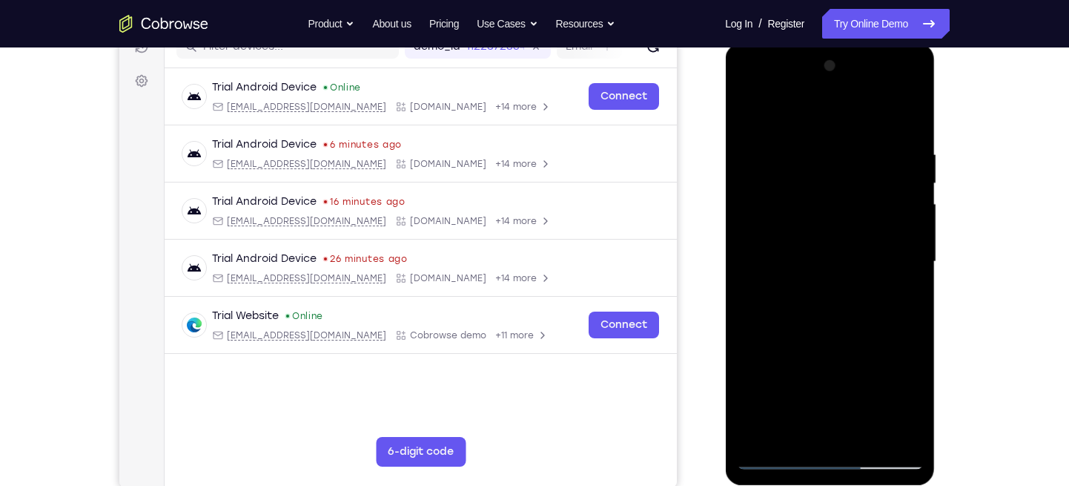
click at [822, 137] on div at bounding box center [829, 261] width 187 height 415
click at [905, 214] on div at bounding box center [829, 261] width 187 height 415
click at [902, 120] on div at bounding box center [829, 261] width 187 height 415
drag, startPoint x: 842, startPoint y: 165, endPoint x: 840, endPoint y: 406, distance: 241.0
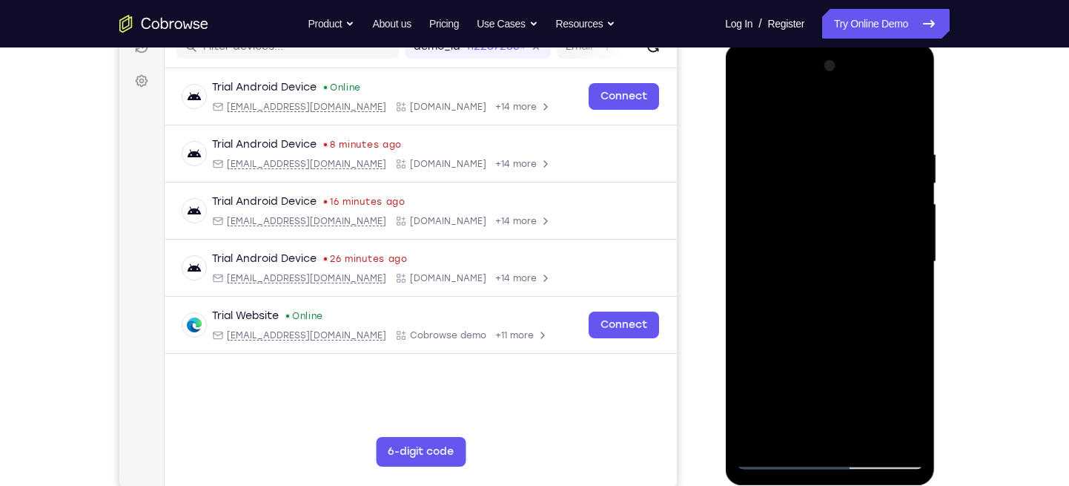
click at [840, 406] on div at bounding box center [829, 261] width 187 height 415
click at [816, 146] on div at bounding box center [829, 261] width 187 height 415
click at [885, 435] on div at bounding box center [829, 261] width 187 height 415
click at [902, 274] on div at bounding box center [829, 261] width 187 height 415
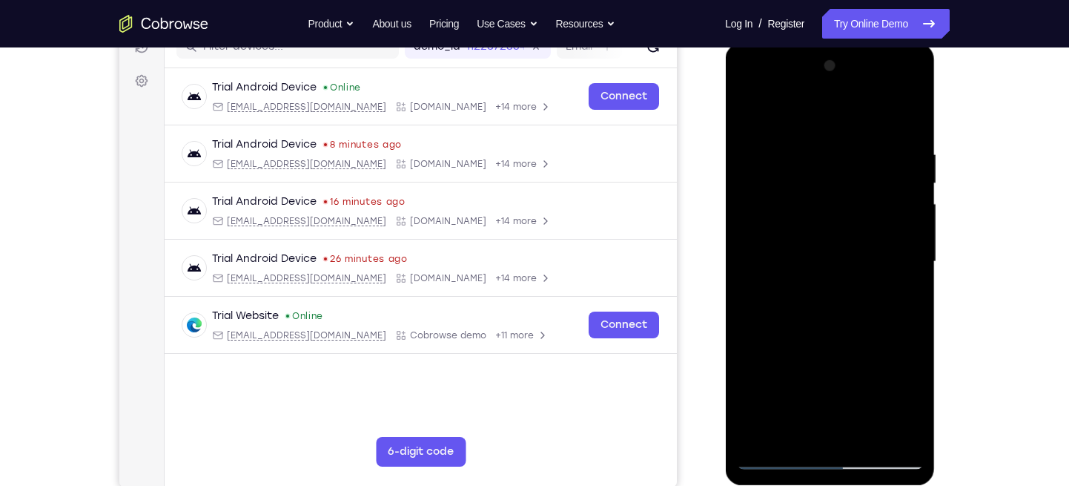
click at [902, 274] on div at bounding box center [829, 261] width 187 height 415
click at [906, 128] on div at bounding box center [829, 261] width 187 height 415
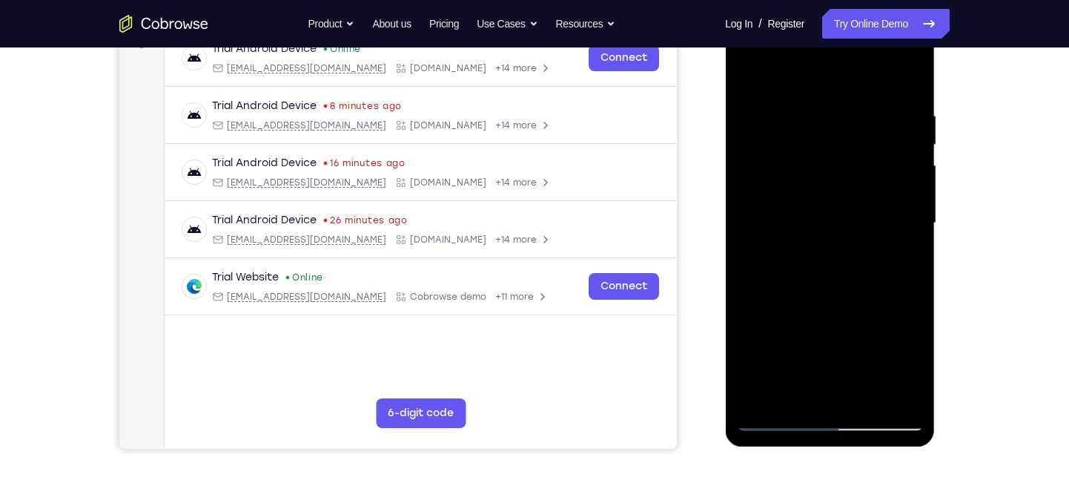
click at [894, 394] on div at bounding box center [829, 223] width 187 height 415
click at [755, 396] on div at bounding box center [829, 223] width 187 height 415
drag, startPoint x: 807, startPoint y: 114, endPoint x: 798, endPoint y: 374, distance: 260.4
click at [798, 374] on div at bounding box center [829, 223] width 187 height 415
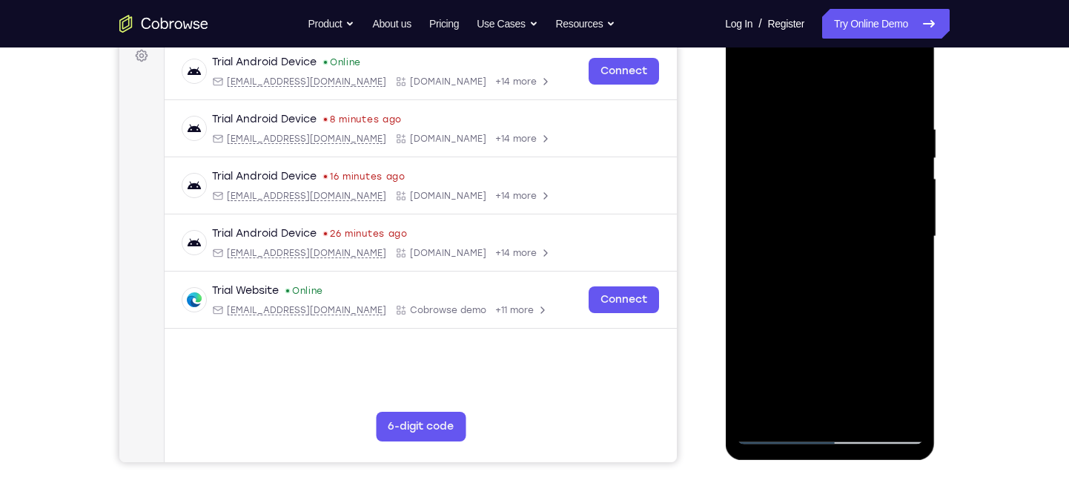
scroll to position [227, 0]
click at [813, 133] on div at bounding box center [829, 237] width 187 height 415
click at [902, 175] on div at bounding box center [829, 237] width 187 height 415
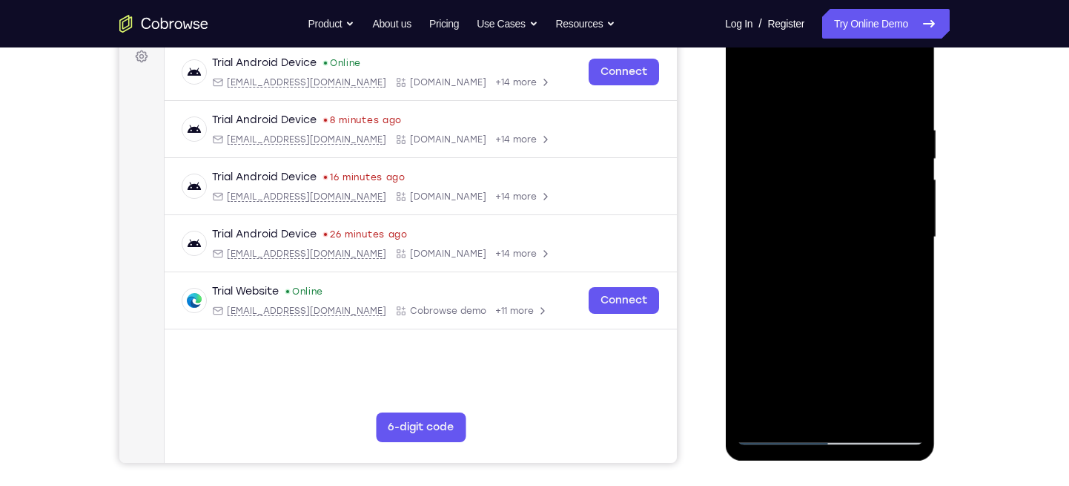
click at [902, 175] on div at bounding box center [829, 237] width 187 height 415
click at [903, 95] on div at bounding box center [829, 237] width 187 height 415
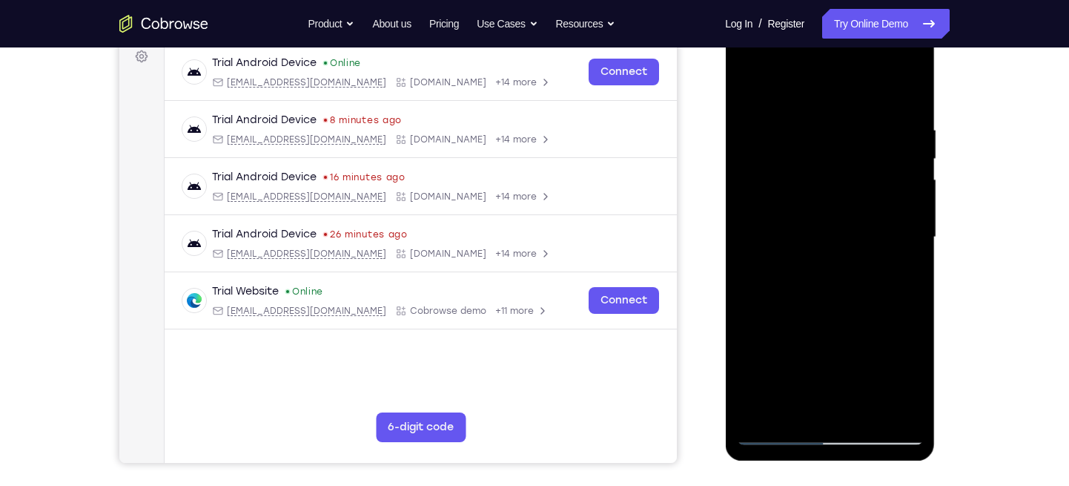
drag, startPoint x: 852, startPoint y: 340, endPoint x: 844, endPoint y: 235, distance: 104.8
click at [844, 235] on div at bounding box center [829, 237] width 187 height 415
drag, startPoint x: 844, startPoint y: 235, endPoint x: 821, endPoint y: 406, distance: 172.2
click at [821, 406] on div at bounding box center [829, 237] width 187 height 415
drag, startPoint x: 816, startPoint y: 152, endPoint x: 847, endPoint y: 442, distance: 291.6
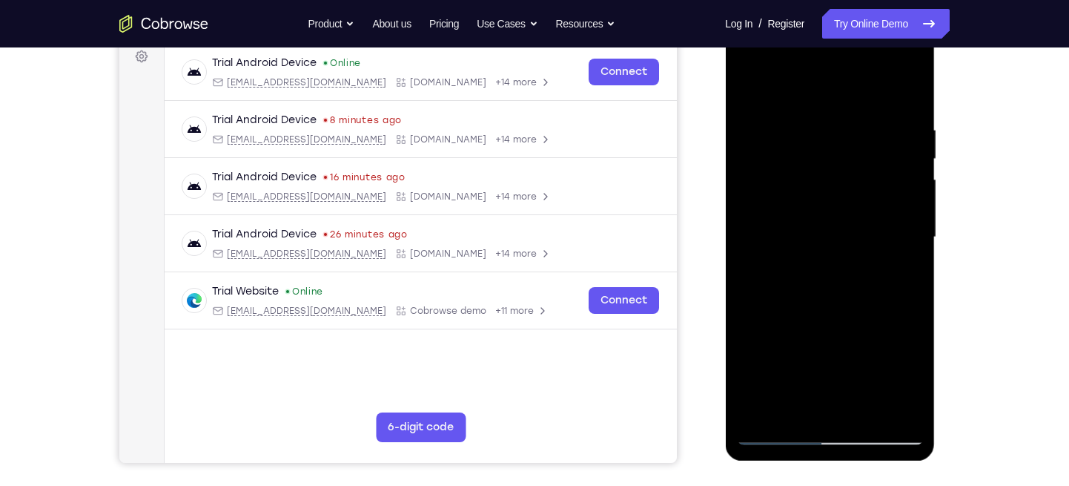
click at [847, 442] on div at bounding box center [829, 237] width 187 height 415
click at [814, 128] on div at bounding box center [829, 237] width 187 height 415
click at [896, 160] on div at bounding box center [829, 237] width 187 height 415
drag, startPoint x: 896, startPoint y: 160, endPoint x: 773, endPoint y: 155, distance: 123.2
click at [773, 155] on div at bounding box center [829, 237] width 187 height 415
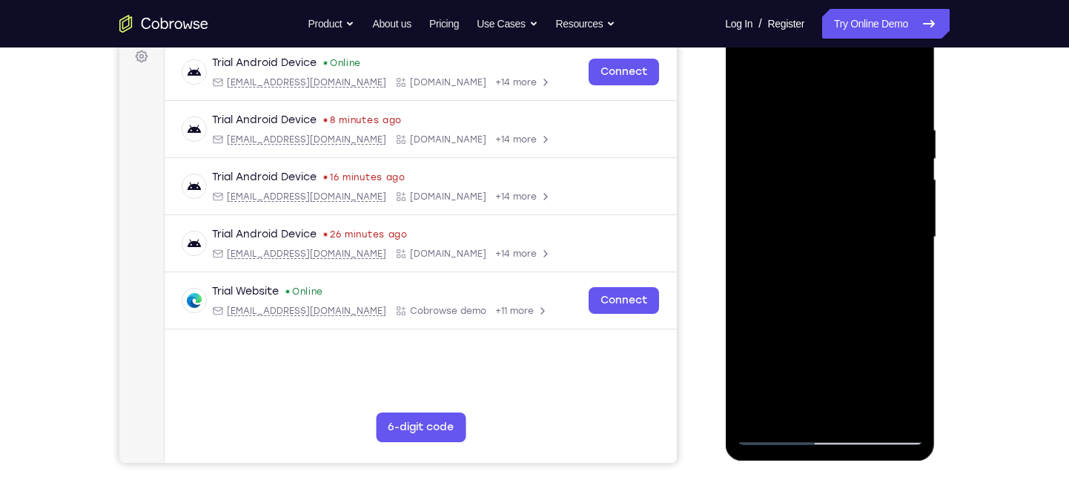
click at [896, 194] on div at bounding box center [829, 237] width 187 height 415
drag, startPoint x: 896, startPoint y: 194, endPoint x: 767, endPoint y: 182, distance: 130.2
click at [767, 182] on div at bounding box center [829, 237] width 187 height 415
click at [888, 209] on div at bounding box center [829, 237] width 187 height 415
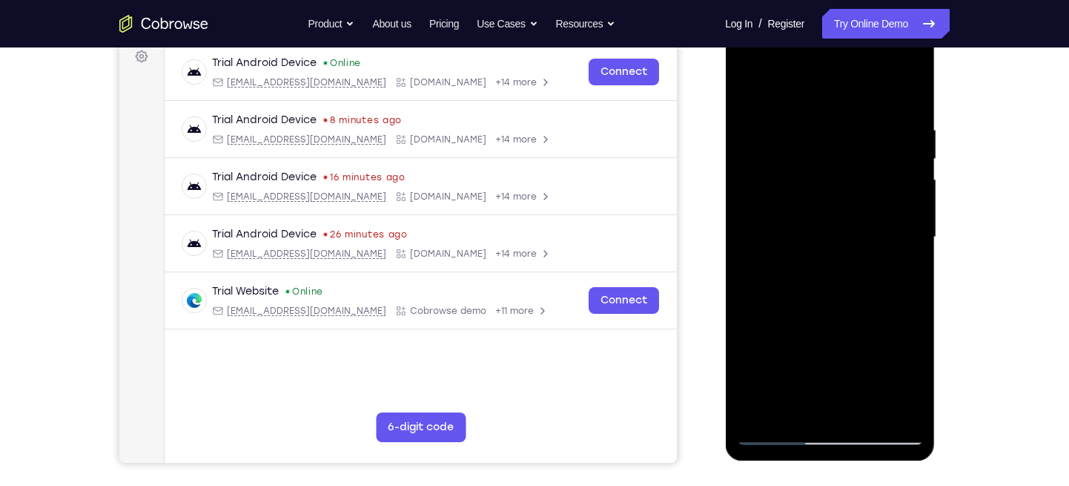
click at [905, 96] on div at bounding box center [829, 237] width 187 height 415
drag, startPoint x: 871, startPoint y: 142, endPoint x: 894, endPoint y: 360, distance: 219.2
click at [894, 360] on div at bounding box center [829, 237] width 187 height 415
click at [908, 90] on div at bounding box center [829, 237] width 187 height 415
click at [798, 122] on div at bounding box center [829, 237] width 187 height 415
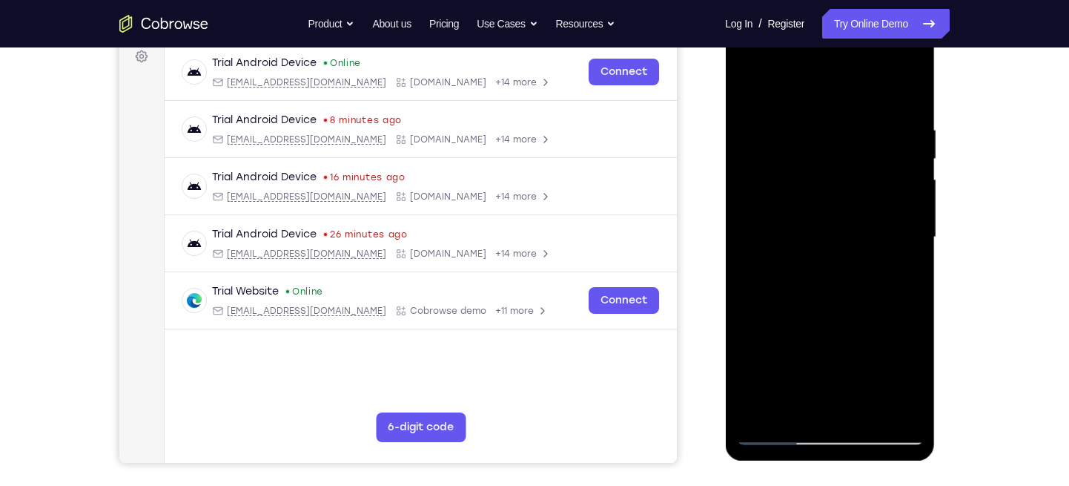
drag, startPoint x: 807, startPoint y: 310, endPoint x: 798, endPoint y: 161, distance: 149.3
click at [798, 161] on div at bounding box center [829, 237] width 187 height 415
drag, startPoint x: 807, startPoint y: 333, endPoint x: 796, endPoint y: 246, distance: 87.5
click at [796, 246] on div at bounding box center [829, 237] width 187 height 415
click at [909, 410] on div at bounding box center [829, 237] width 187 height 415
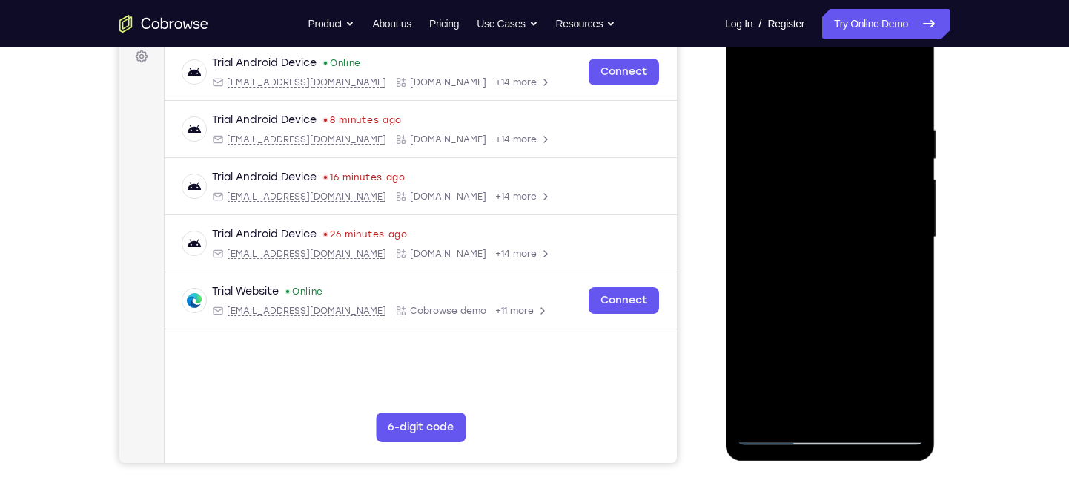
click at [756, 421] on div at bounding box center [829, 237] width 187 height 415
drag, startPoint x: 853, startPoint y: 117, endPoint x: 845, endPoint y: 326, distance: 209.2
click at [845, 326] on div at bounding box center [829, 237] width 187 height 415
drag, startPoint x: 813, startPoint y: 189, endPoint x: 834, endPoint y: 356, distance: 168.2
click at [834, 356] on div at bounding box center [829, 237] width 187 height 415
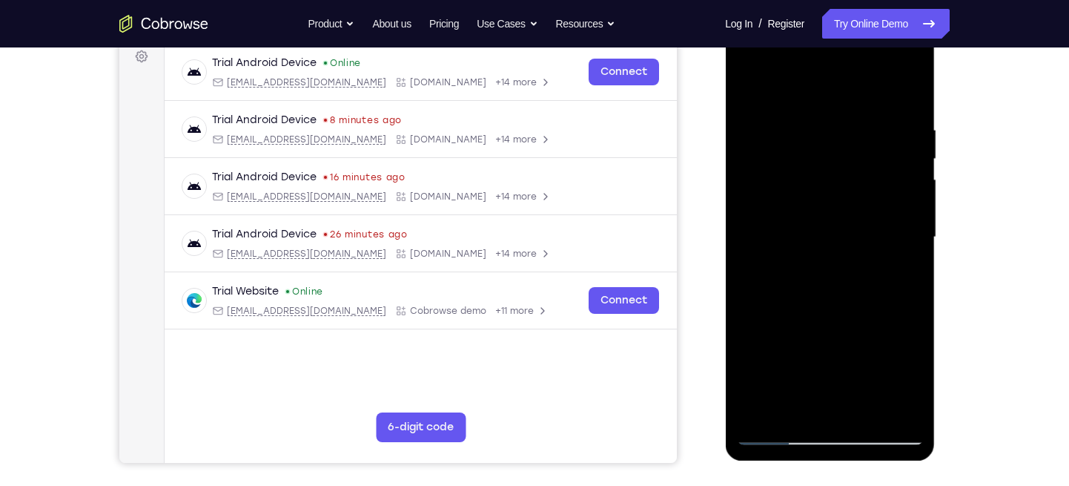
click at [813, 119] on div at bounding box center [829, 237] width 187 height 415
drag, startPoint x: 909, startPoint y: 173, endPoint x: 802, endPoint y: 176, distance: 106.8
click at [802, 176] on div at bounding box center [829, 237] width 187 height 415
click at [907, 182] on div at bounding box center [829, 237] width 187 height 415
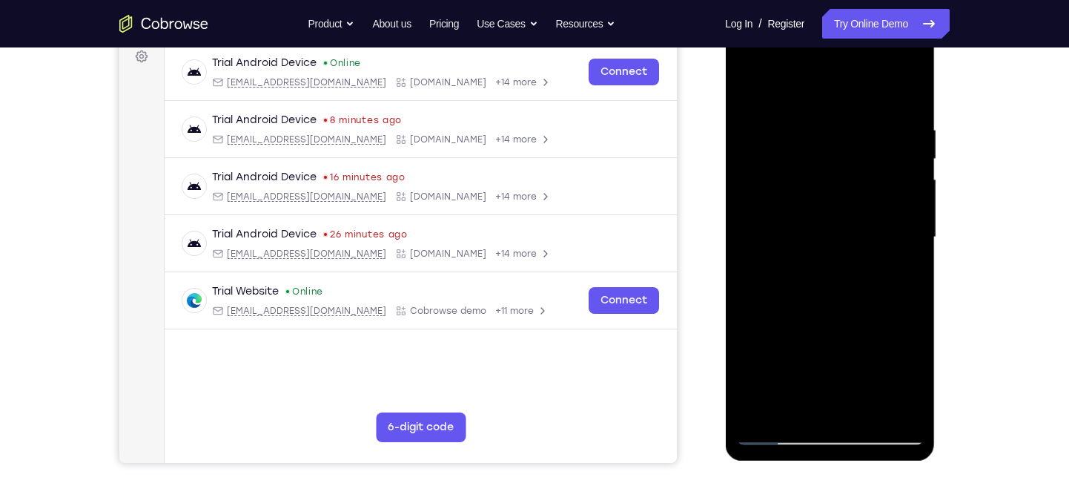
drag, startPoint x: 907, startPoint y: 182, endPoint x: 794, endPoint y: 182, distance: 112.7
click at [794, 182] on div at bounding box center [829, 237] width 187 height 415
click at [896, 182] on div at bounding box center [829, 237] width 187 height 415
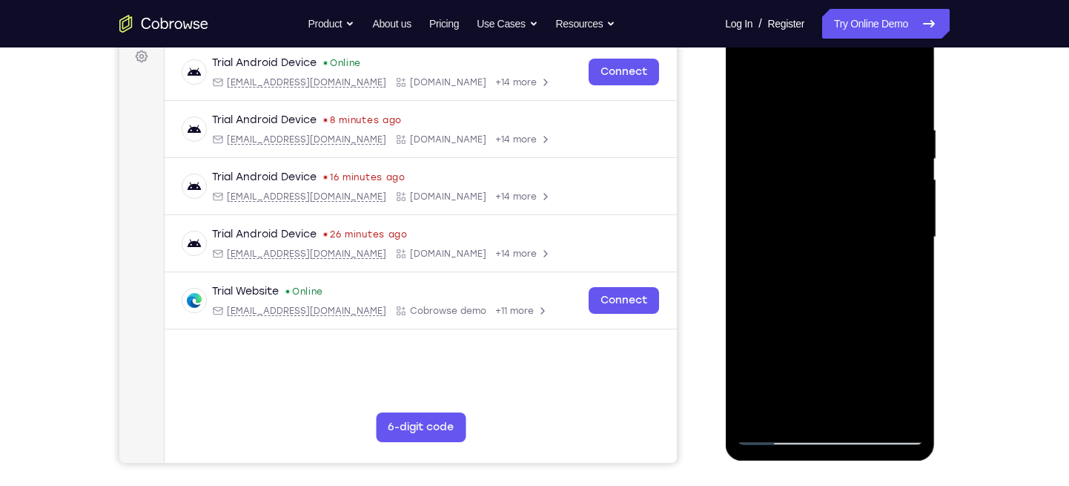
click at [896, 182] on div at bounding box center [829, 237] width 187 height 415
click at [903, 184] on div at bounding box center [829, 237] width 187 height 415
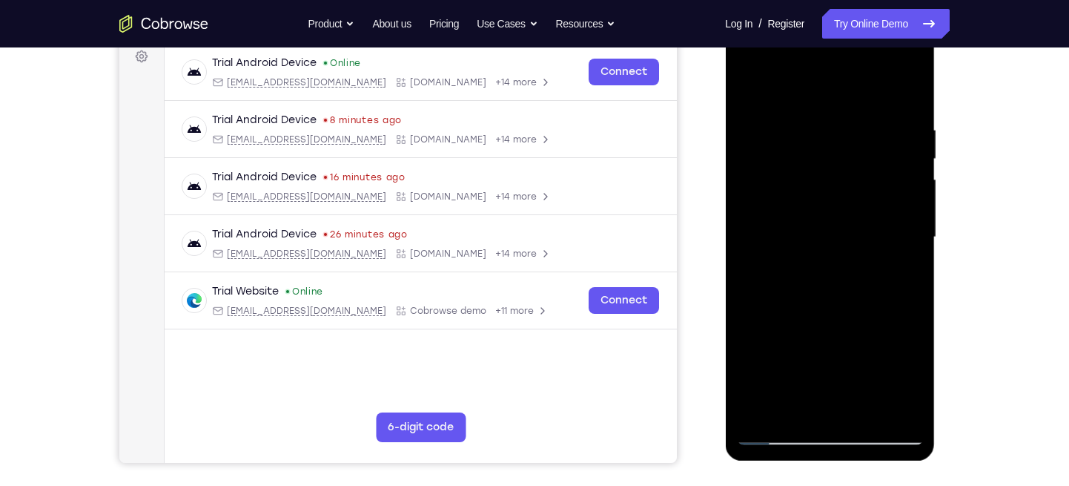
drag, startPoint x: 903, startPoint y: 184, endPoint x: 773, endPoint y: 176, distance: 130.7
click at [773, 176] on div at bounding box center [829, 237] width 187 height 415
click at [890, 173] on div at bounding box center [829, 237] width 187 height 415
click at [741, 184] on div at bounding box center [829, 237] width 187 height 415
drag, startPoint x: 908, startPoint y: 184, endPoint x: 804, endPoint y: 185, distance: 104.6
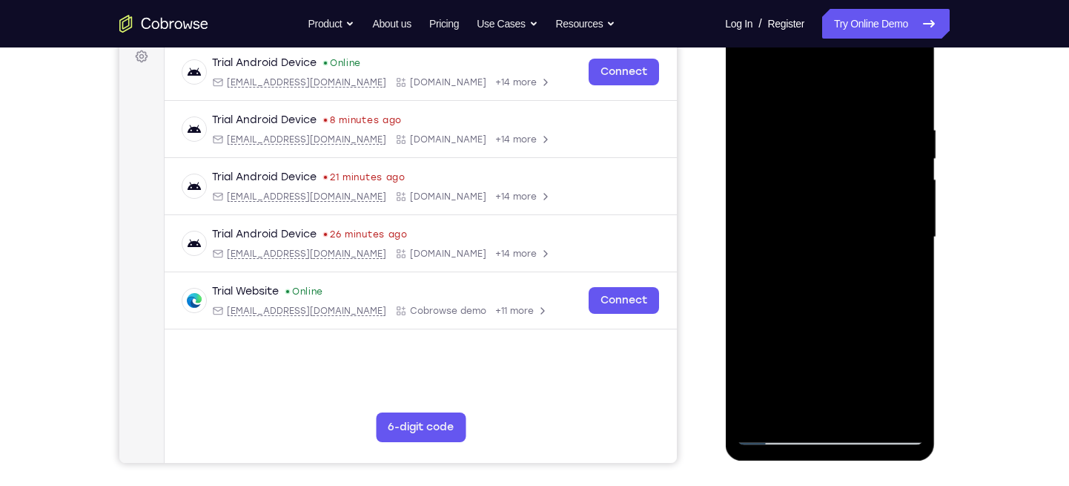
click at [804, 185] on div at bounding box center [829, 237] width 187 height 415
click at [901, 171] on div at bounding box center [829, 237] width 187 height 415
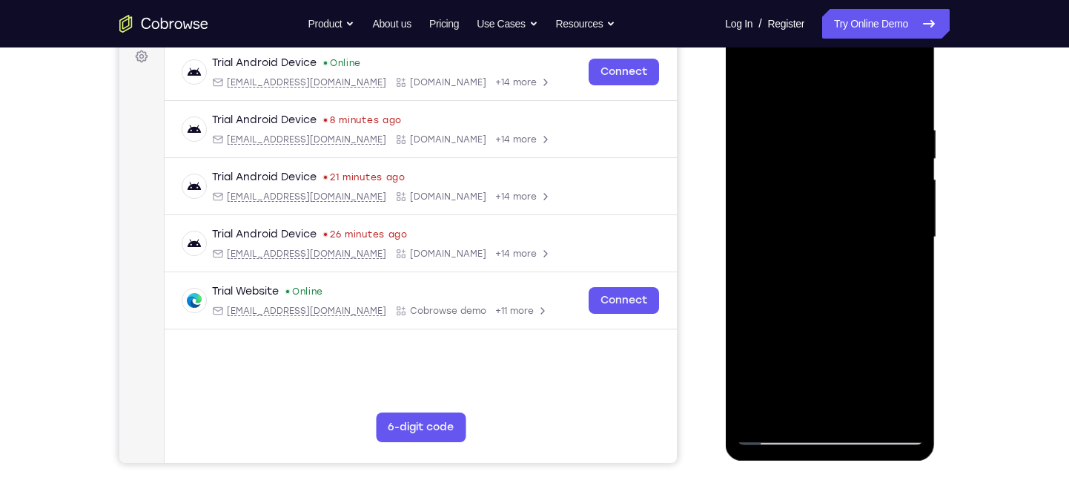
click at [901, 171] on div at bounding box center [829, 237] width 187 height 415
drag, startPoint x: 901, startPoint y: 171, endPoint x: 812, endPoint y: 166, distance: 89.1
click at [812, 166] on div at bounding box center [829, 237] width 187 height 415
click at [900, 190] on div at bounding box center [829, 237] width 187 height 415
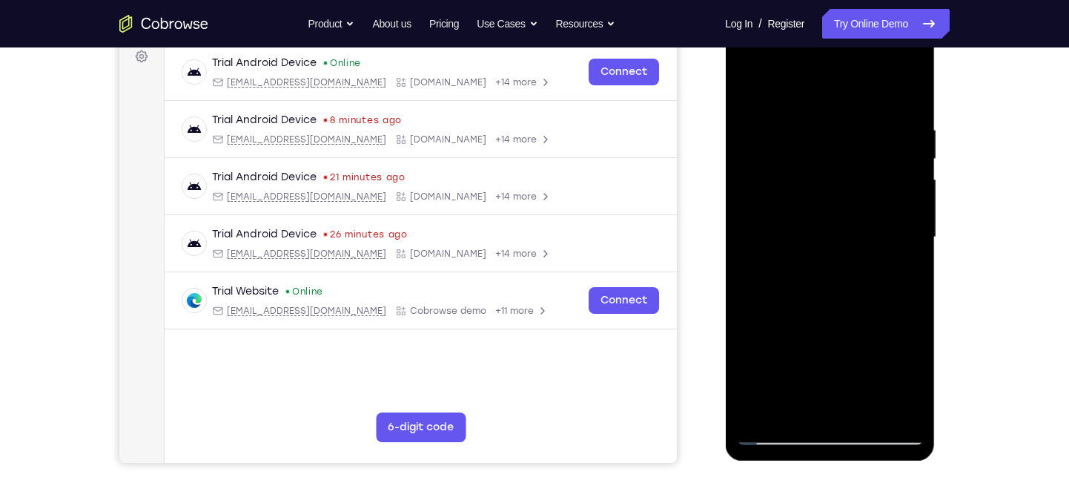
drag, startPoint x: 900, startPoint y: 190, endPoint x: 802, endPoint y: 177, distance: 98.7
click at [802, 177] on div at bounding box center [829, 237] width 187 height 415
click at [885, 165] on div at bounding box center [829, 237] width 187 height 415
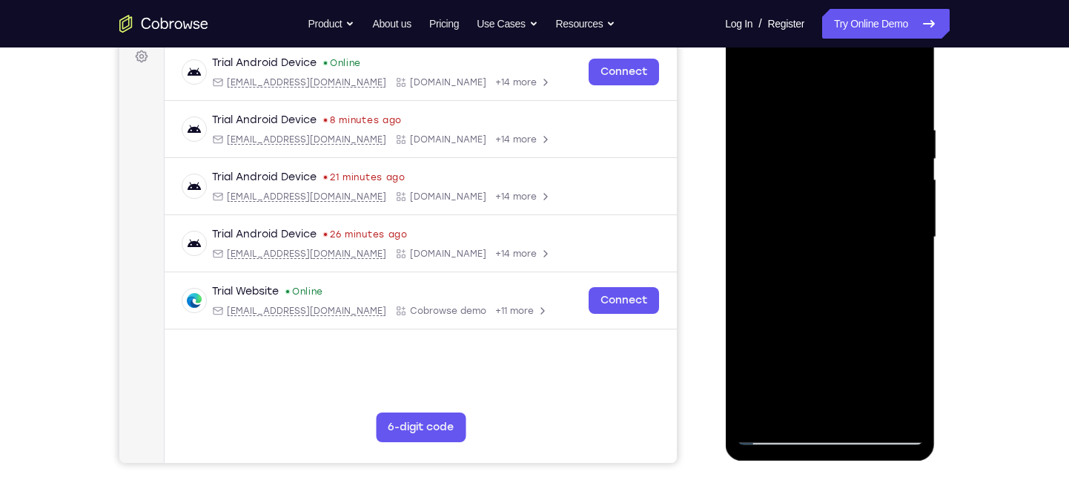
click at [764, 177] on div at bounding box center [829, 237] width 187 height 415
click at [750, 216] on div at bounding box center [829, 237] width 187 height 415
click at [903, 105] on div at bounding box center [829, 237] width 187 height 415
click at [855, 125] on div at bounding box center [829, 237] width 187 height 415
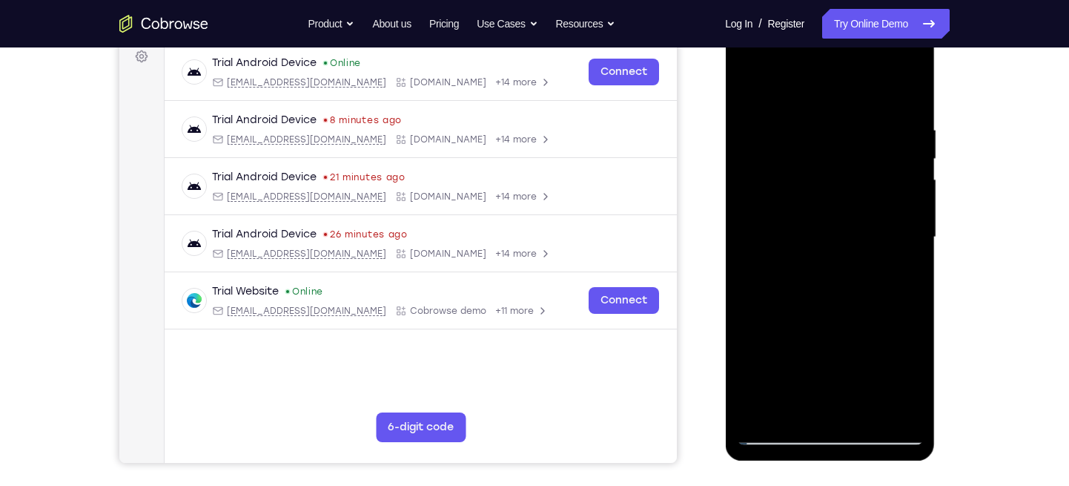
click at [856, 405] on div at bounding box center [829, 237] width 187 height 415
click at [749, 85] on div at bounding box center [829, 237] width 187 height 415
drag, startPoint x: 805, startPoint y: 119, endPoint x: 827, endPoint y: 392, distance: 274.4
click at [827, 392] on div at bounding box center [829, 237] width 187 height 415
click at [816, 130] on div at bounding box center [829, 237] width 187 height 415
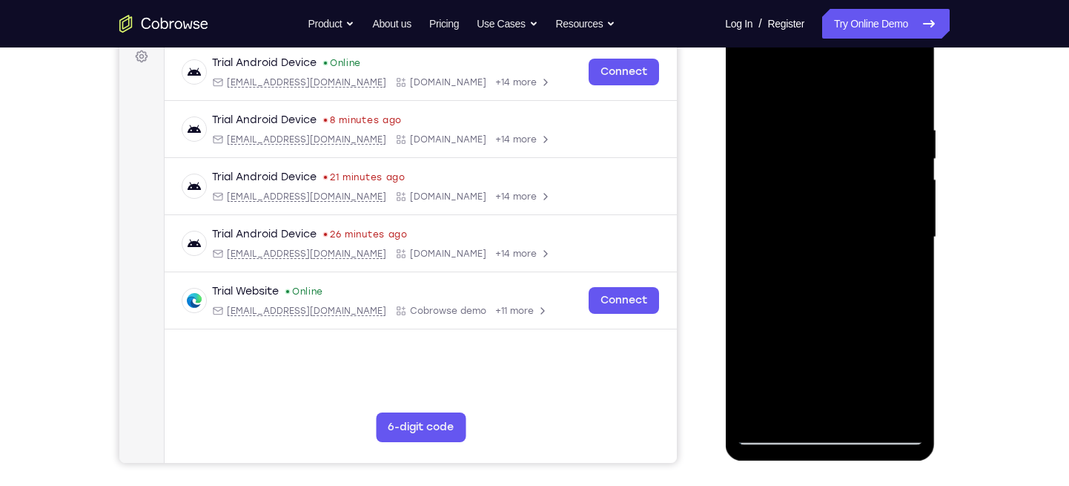
click at [907, 91] on div at bounding box center [829, 237] width 187 height 415
click at [907, 405] on div at bounding box center [829, 237] width 187 height 415
drag, startPoint x: 810, startPoint y: 324, endPoint x: 807, endPoint y: 223, distance: 100.9
click at [807, 223] on div at bounding box center [829, 237] width 187 height 415
click at [746, 342] on div at bounding box center [829, 237] width 187 height 415
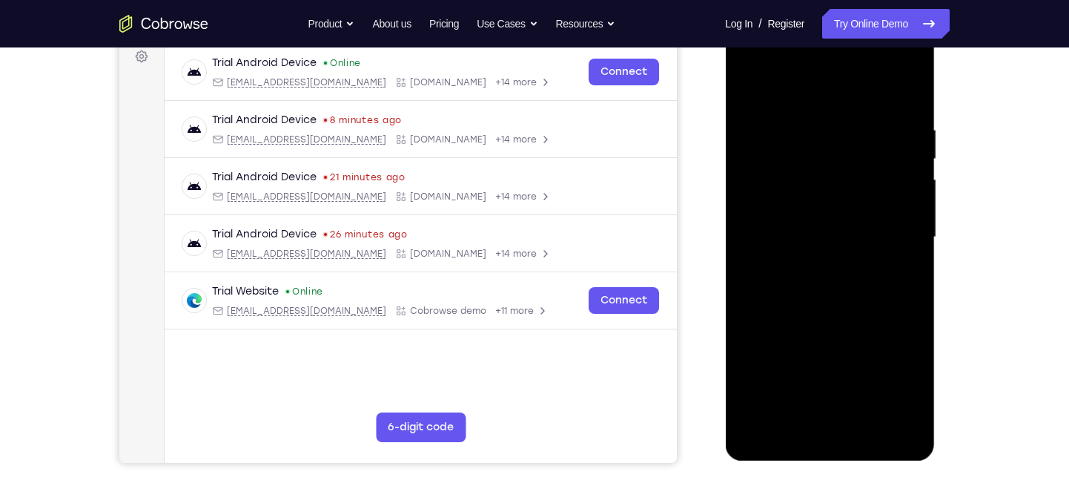
click at [787, 19] on div at bounding box center [830, 19] width 210 height 0
click at [821, 232] on span "Tap to Start" at bounding box center [830, 237] width 76 height 15
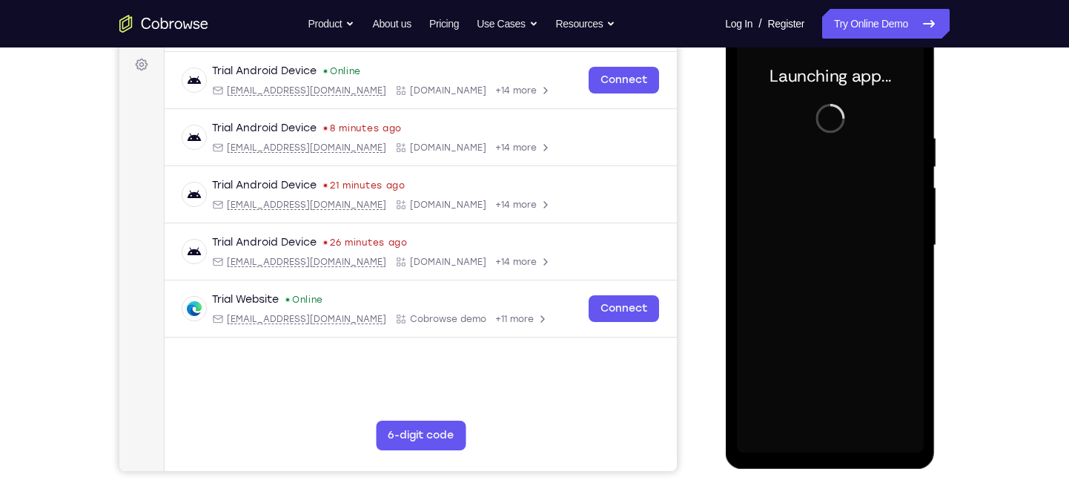
scroll to position [219, 0]
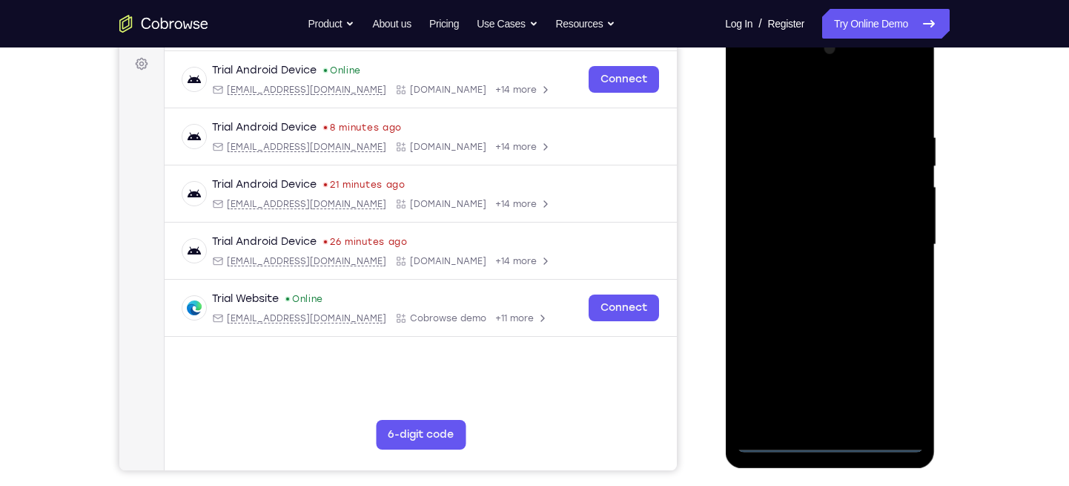
click at [833, 441] on div at bounding box center [829, 244] width 187 height 415
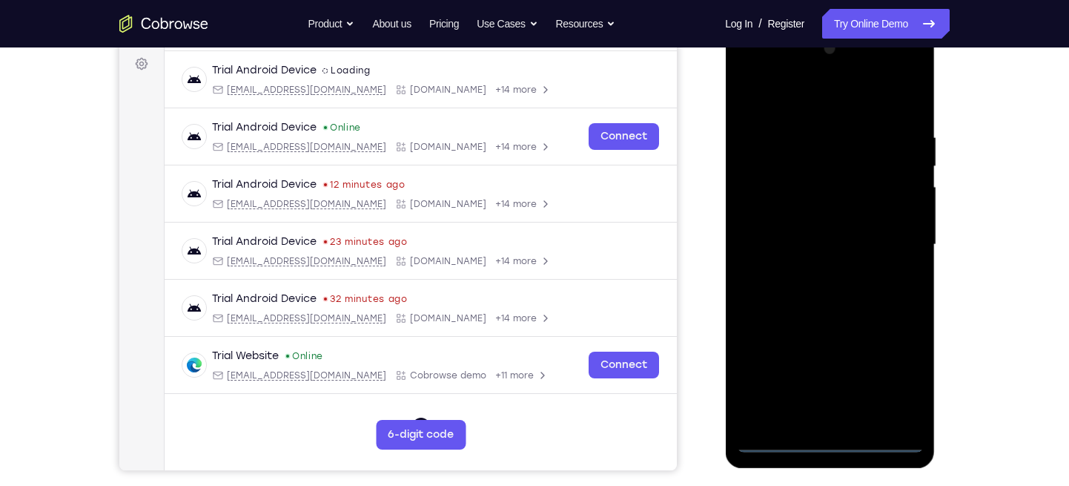
click at [897, 379] on div at bounding box center [829, 244] width 187 height 415
click at [788, 102] on div at bounding box center [829, 244] width 187 height 415
click at [894, 248] on div at bounding box center [829, 244] width 187 height 415
click at [808, 274] on div at bounding box center [829, 244] width 187 height 415
click at [836, 234] on div at bounding box center [829, 244] width 187 height 415
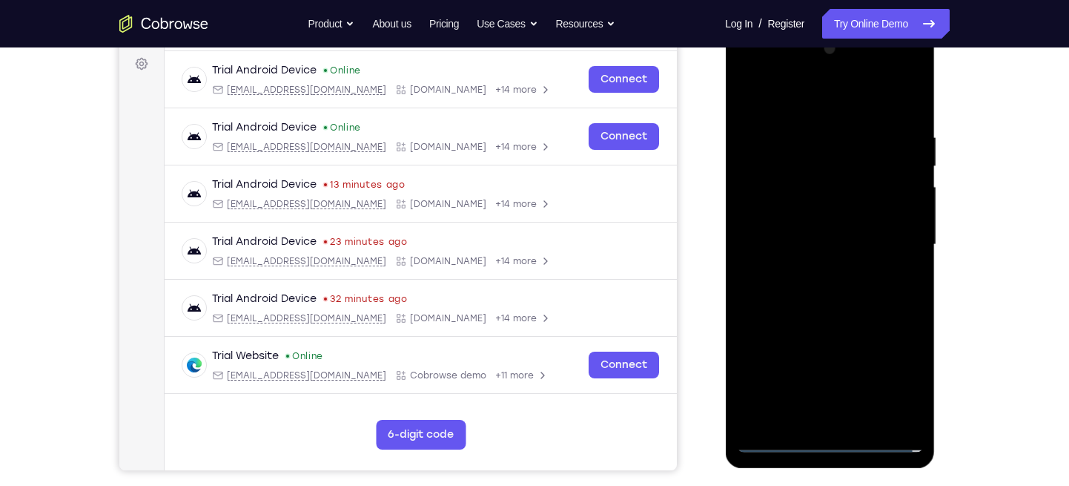
click at [834, 363] on div at bounding box center [829, 244] width 187 height 415
click at [780, 222] on div at bounding box center [829, 244] width 187 height 415
click at [780, 237] on div at bounding box center [829, 244] width 187 height 415
click at [816, 290] on div at bounding box center [829, 244] width 187 height 415
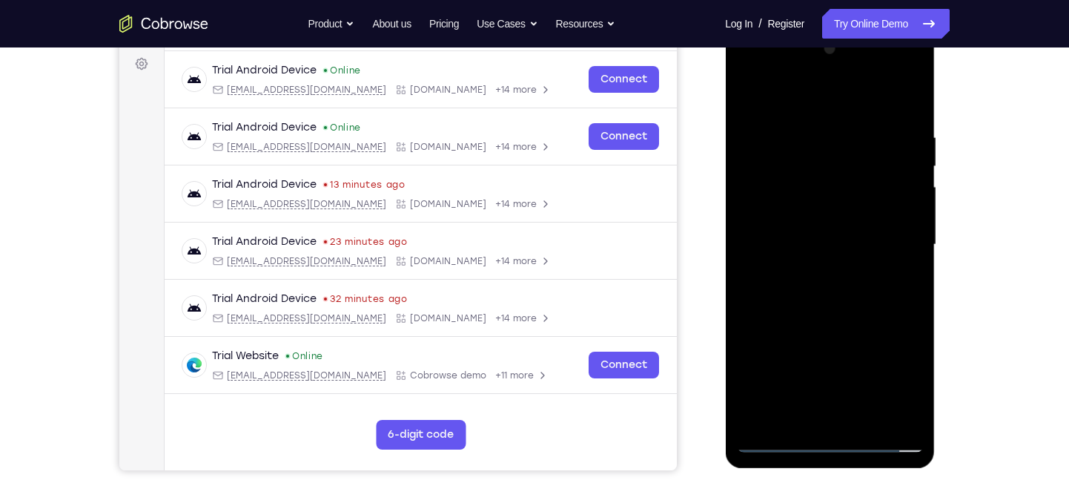
click at [901, 104] on div at bounding box center [829, 244] width 187 height 415
click at [842, 308] on div at bounding box center [829, 244] width 187 height 415
click at [868, 420] on div at bounding box center [829, 244] width 187 height 415
click at [830, 317] on div at bounding box center [829, 244] width 187 height 415
click at [756, 94] on div at bounding box center [829, 244] width 187 height 415
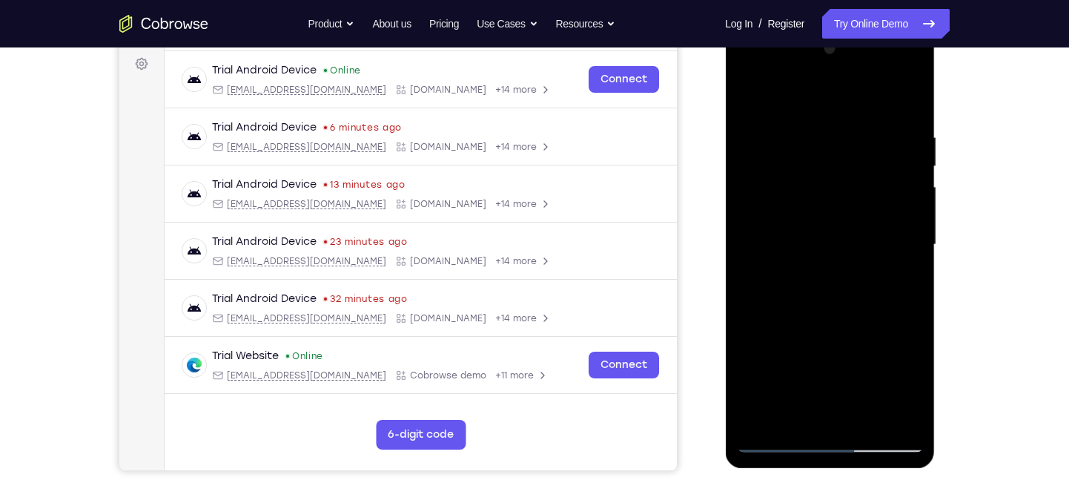
click at [890, 90] on div at bounding box center [829, 244] width 187 height 415
click at [890, 74] on div at bounding box center [829, 244] width 187 height 415
click at [766, 69] on div at bounding box center [829, 244] width 187 height 415
click at [807, 200] on div at bounding box center [829, 244] width 187 height 415
drag, startPoint x: 847, startPoint y: 368, endPoint x: 869, endPoint y: 230, distance: 140.3
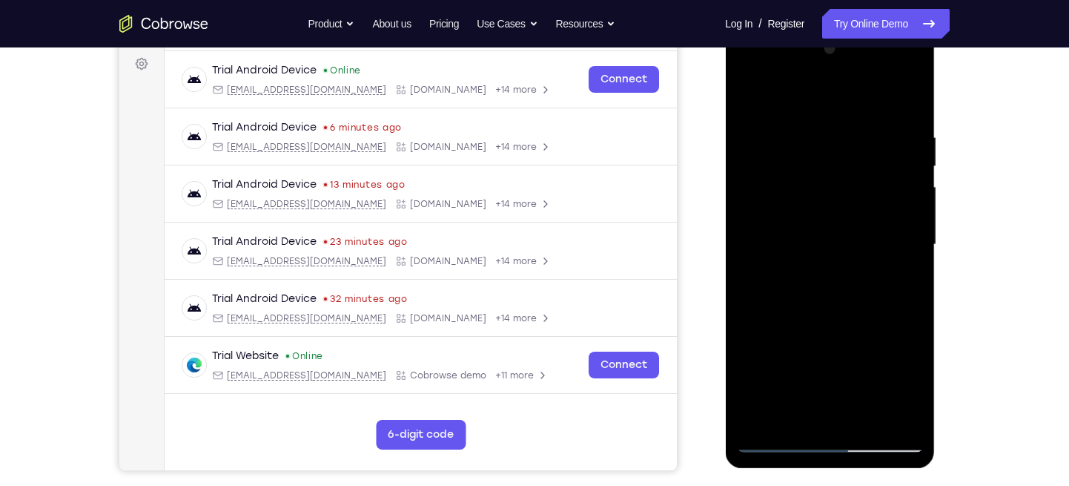
click at [869, 230] on div at bounding box center [829, 244] width 187 height 415
click at [837, 389] on div at bounding box center [829, 244] width 187 height 415
click at [830, 230] on div at bounding box center [829, 244] width 187 height 415
click at [777, 207] on div at bounding box center [829, 244] width 187 height 415
click at [828, 362] on div at bounding box center [829, 244] width 187 height 415
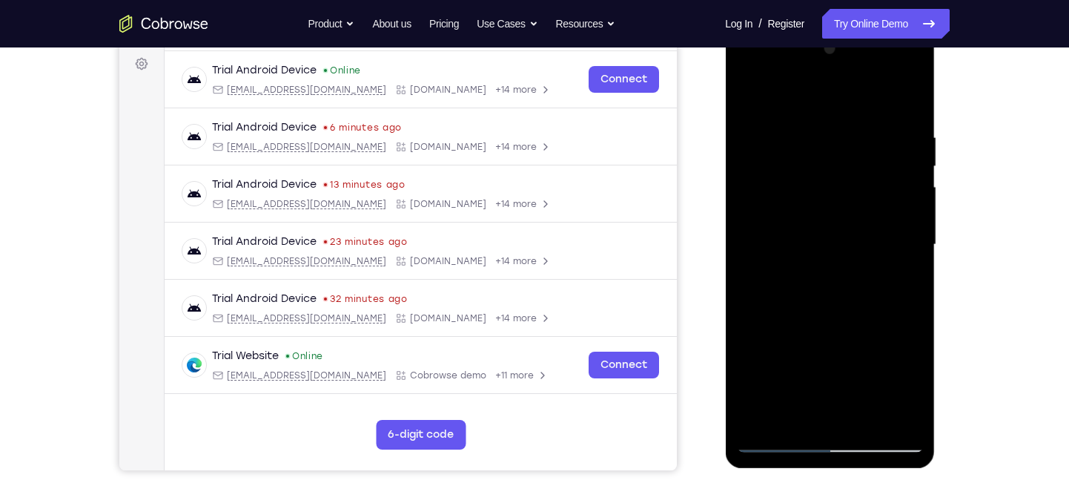
click at [901, 205] on div at bounding box center [829, 244] width 187 height 415
click at [765, 215] on div at bounding box center [829, 244] width 187 height 415
click at [766, 214] on div at bounding box center [829, 244] width 187 height 415
click at [829, 357] on div at bounding box center [829, 244] width 187 height 415
click at [821, 243] on div at bounding box center [829, 244] width 187 height 415
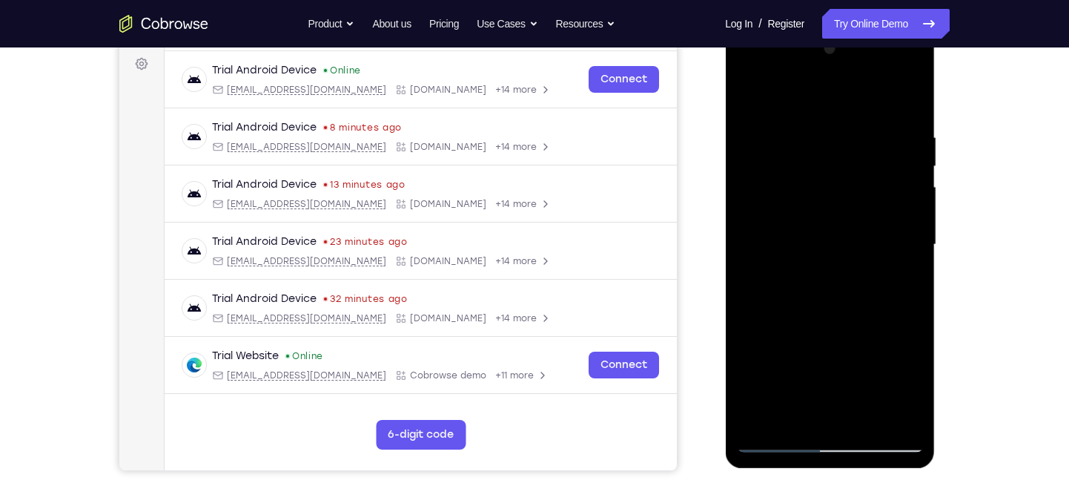
click at [824, 317] on div at bounding box center [829, 244] width 187 height 415
click at [839, 211] on div at bounding box center [829, 244] width 187 height 415
drag, startPoint x: 833, startPoint y: 323, endPoint x: 856, endPoint y: 182, distance: 142.7
drag, startPoint x: 856, startPoint y: 182, endPoint x: 889, endPoint y: 414, distance: 235.1
click at [889, 414] on div at bounding box center [829, 244] width 187 height 415
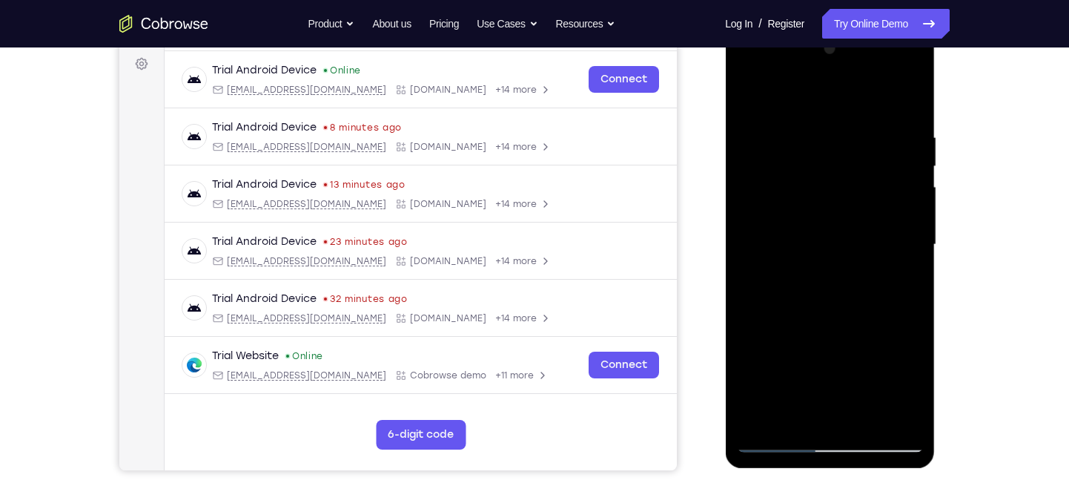
click at [781, 211] on div at bounding box center [829, 244] width 187 height 415
click at [839, 282] on div at bounding box center [829, 244] width 187 height 415
click at [823, 216] on div at bounding box center [829, 244] width 187 height 415
click at [914, 102] on div at bounding box center [829, 244] width 187 height 415
click at [862, 210] on div at bounding box center [829, 244] width 187 height 415
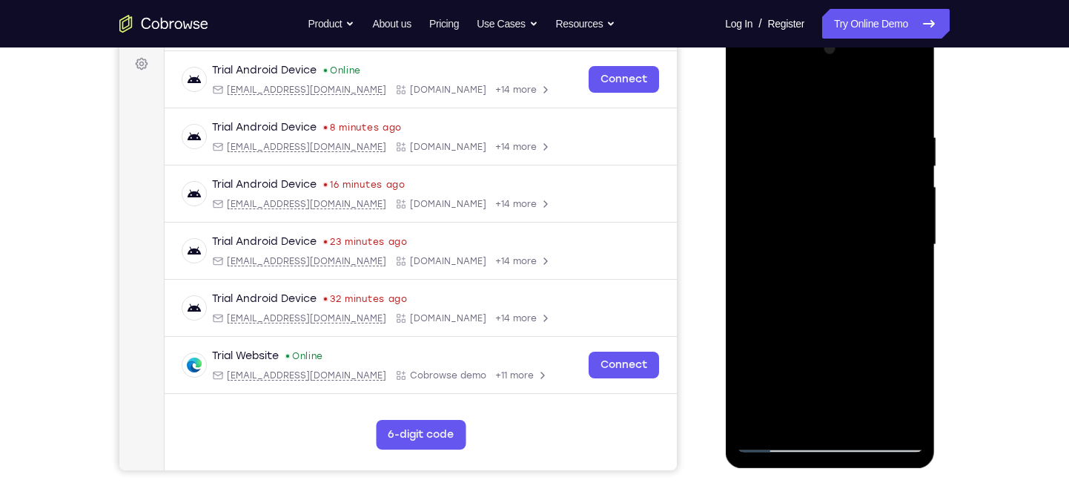
click at [914, 98] on div at bounding box center [829, 244] width 187 height 415
click at [879, 112] on div at bounding box center [829, 244] width 187 height 415
click at [753, 155] on div at bounding box center [829, 244] width 187 height 415
click at [913, 381] on div at bounding box center [829, 244] width 187 height 415
click at [879, 97] on div at bounding box center [829, 244] width 187 height 415
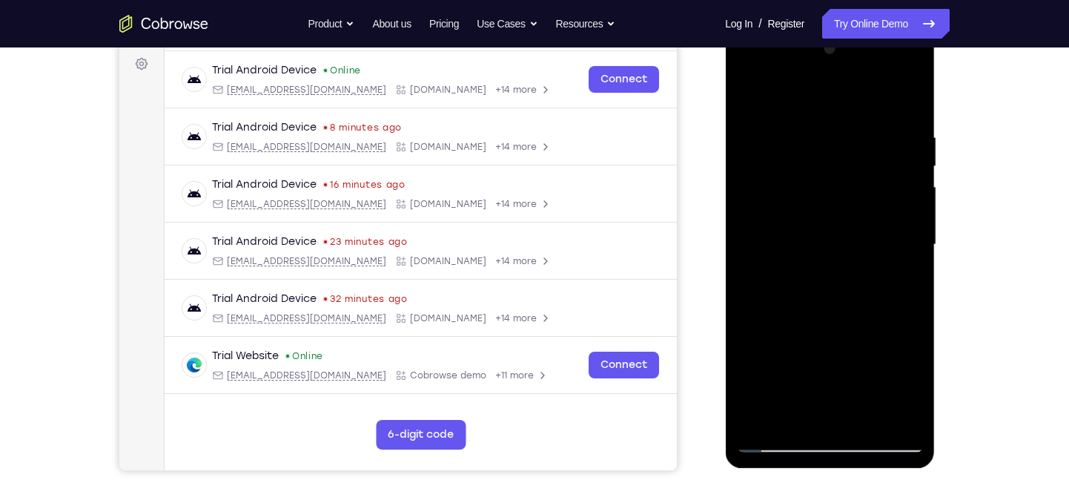
click at [759, 153] on div at bounding box center [829, 244] width 187 height 415
click at [882, 97] on div at bounding box center [829, 244] width 187 height 415
click at [893, 150] on div at bounding box center [829, 244] width 187 height 415
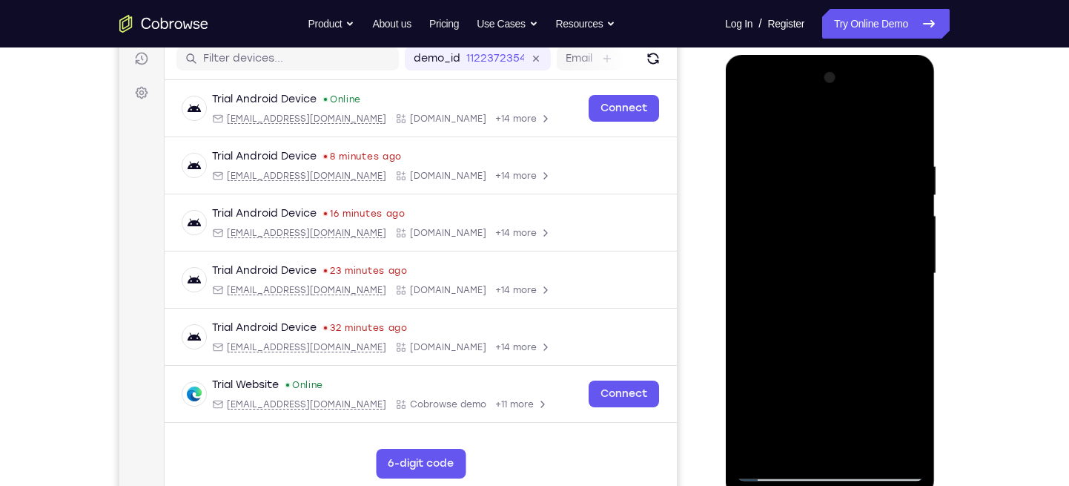
scroll to position [190, 0]
click at [754, 125] on div at bounding box center [829, 274] width 187 height 415
drag, startPoint x: 883, startPoint y: 247, endPoint x: 771, endPoint y: 251, distance: 112.0
drag, startPoint x: 46, startPoint y: 196, endPoint x: 976, endPoint y: 188, distance: 930.5
click at [976, 188] on div "Your Support Agent Your Customer Web iOS Android Next Steps We’d be happy to gi…" at bounding box center [534, 347] width 949 height 978
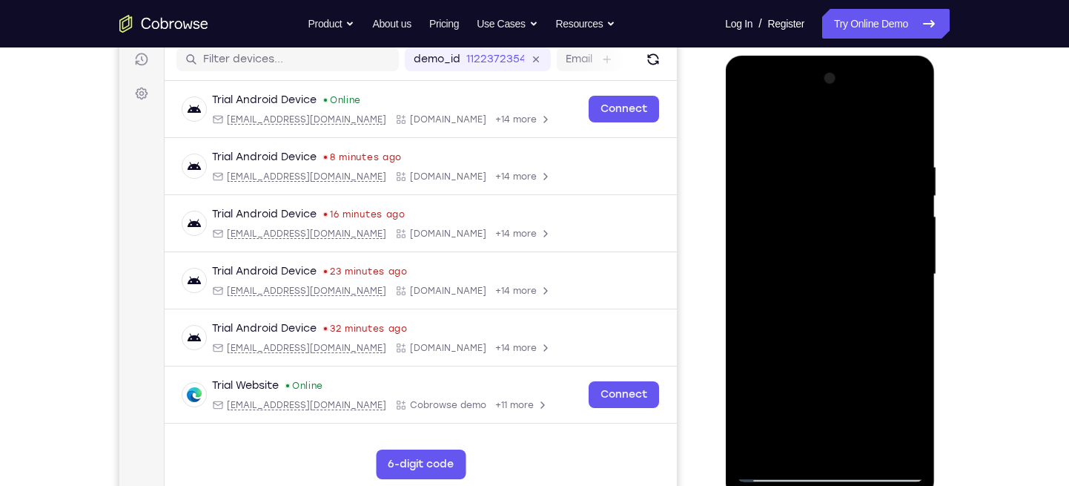
drag, startPoint x: 864, startPoint y: 234, endPoint x: 778, endPoint y: 242, distance: 87.2
click at [778, 242] on div at bounding box center [829, 274] width 187 height 415
click at [911, 104] on div at bounding box center [829, 274] width 187 height 415
click at [857, 384] on div at bounding box center [829, 274] width 187 height 415
click at [885, 301] on div at bounding box center [829, 274] width 187 height 415
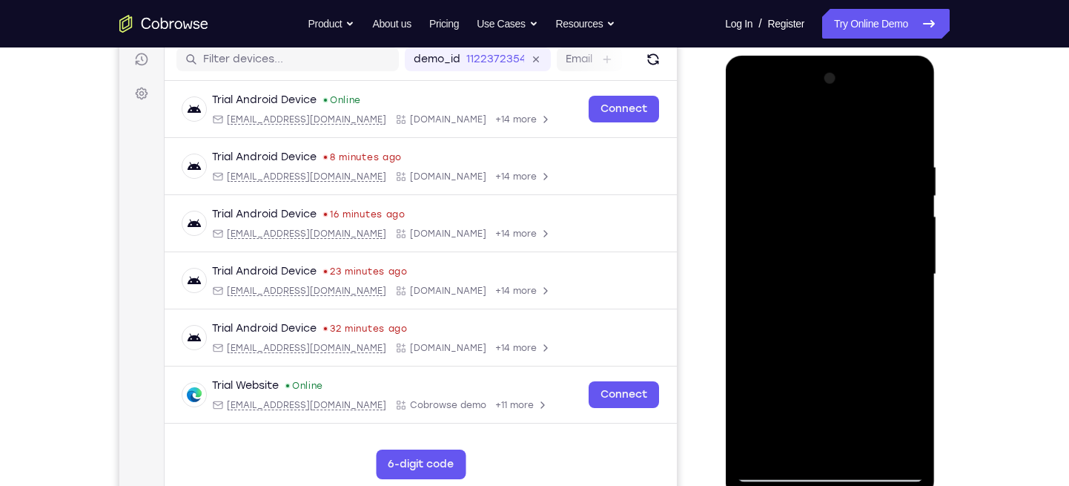
drag, startPoint x: 860, startPoint y: 190, endPoint x: 817, endPoint y: 430, distance: 244.0
click at [817, 430] on div at bounding box center [829, 274] width 187 height 415
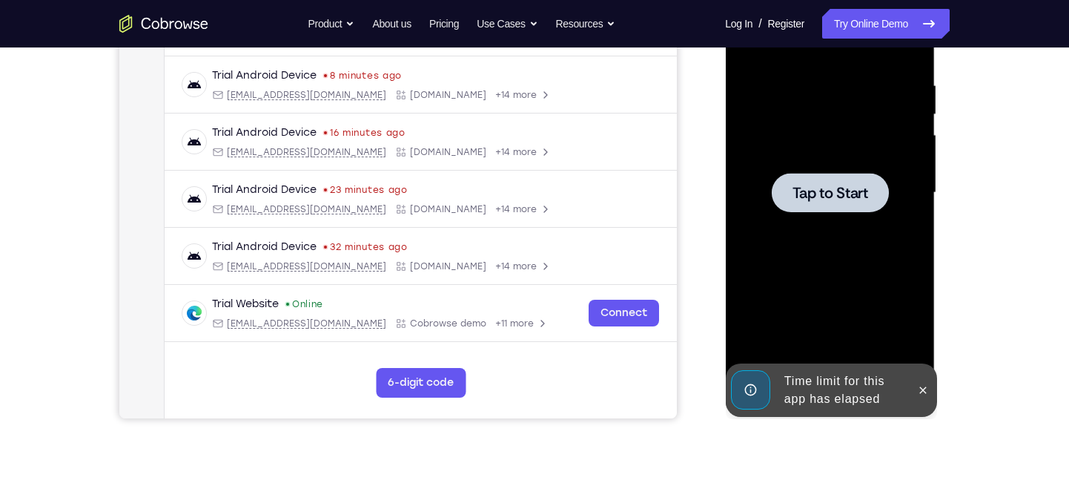
scroll to position [272, 0]
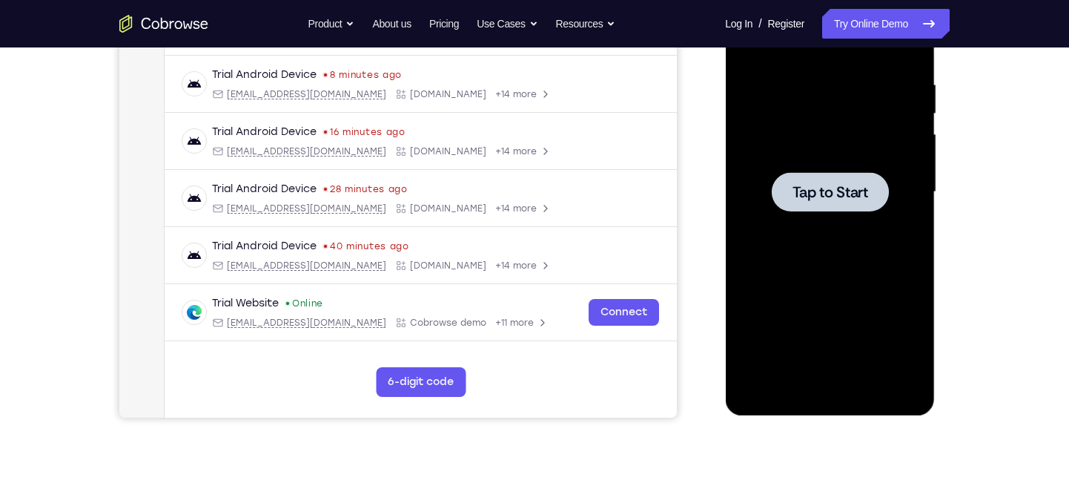
click at [852, 211] on div at bounding box center [829, 191] width 117 height 39
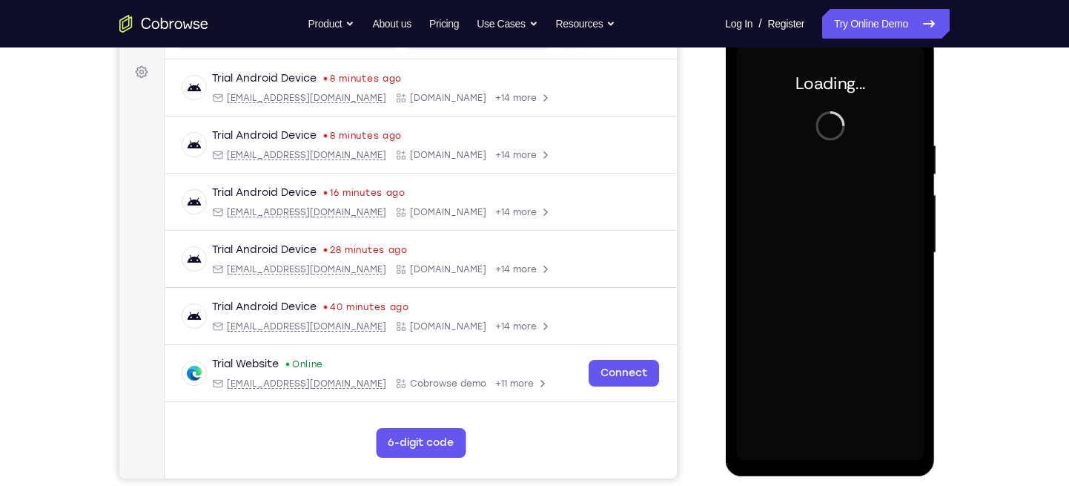
scroll to position [211, 0]
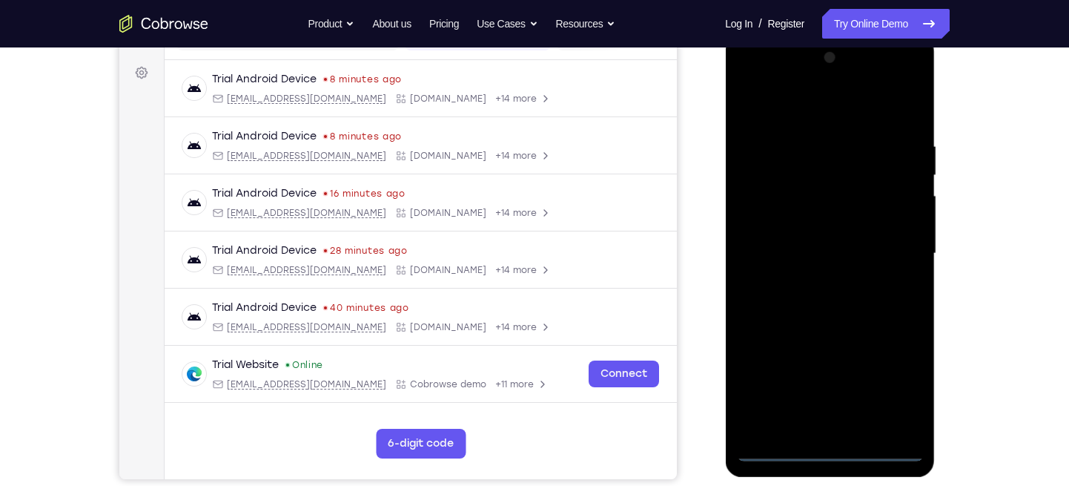
click at [836, 456] on div at bounding box center [829, 253] width 187 height 415
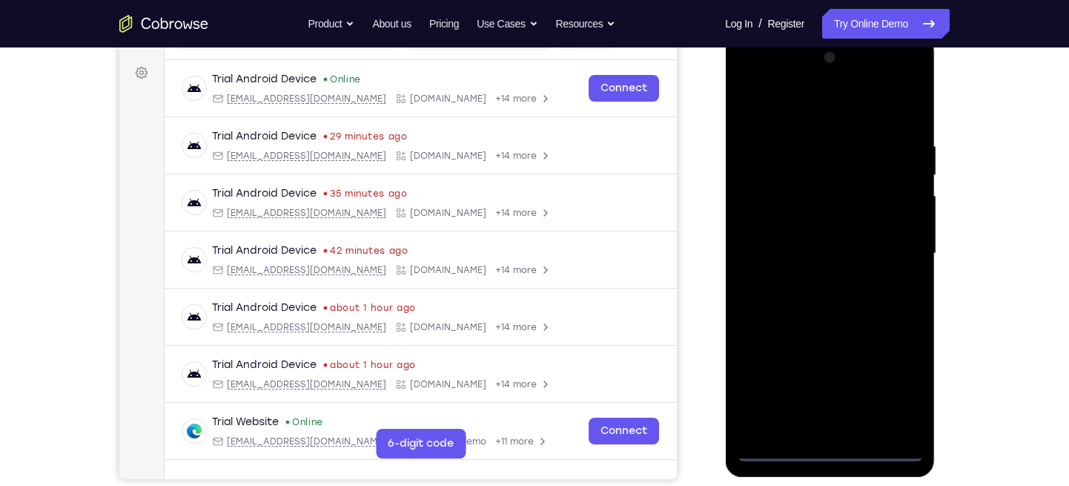
click at [900, 386] on div at bounding box center [829, 253] width 187 height 415
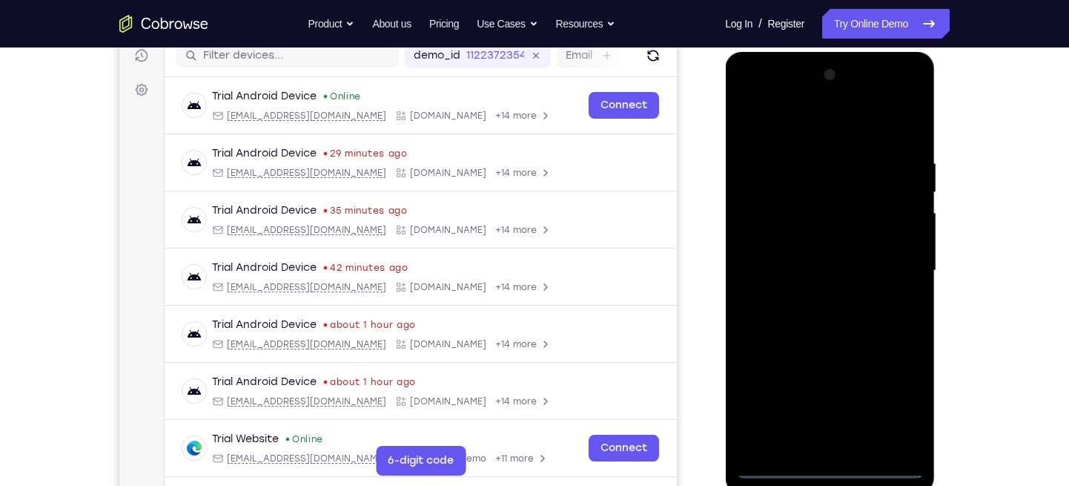
click at [807, 133] on div at bounding box center [829, 270] width 187 height 415
click at [893, 270] on div at bounding box center [829, 270] width 187 height 415
click at [813, 292] on div at bounding box center [829, 270] width 187 height 415
click at [850, 244] on div at bounding box center [829, 270] width 187 height 415
click at [830, 387] on div at bounding box center [829, 270] width 187 height 415
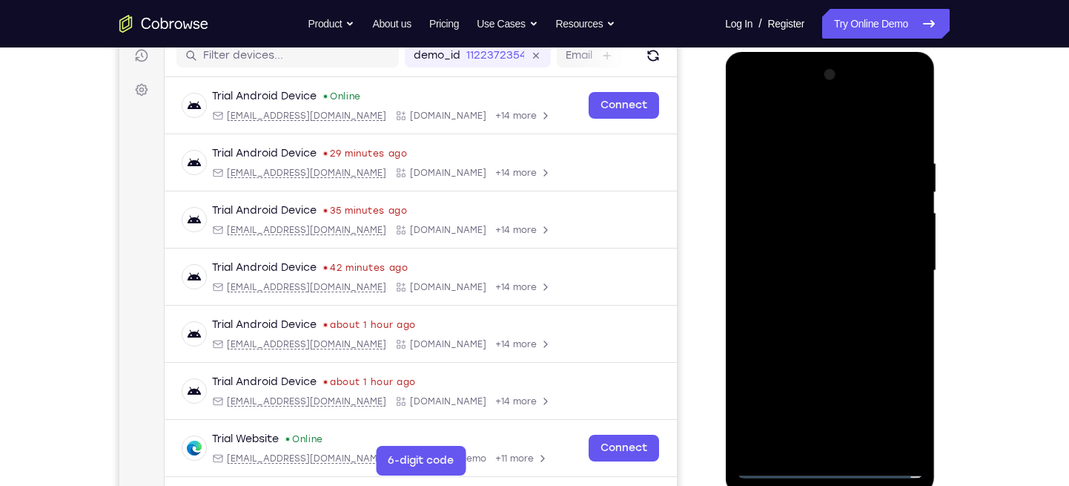
click at [801, 267] on div at bounding box center [829, 270] width 187 height 415
click at [824, 295] on div at bounding box center [829, 270] width 187 height 415
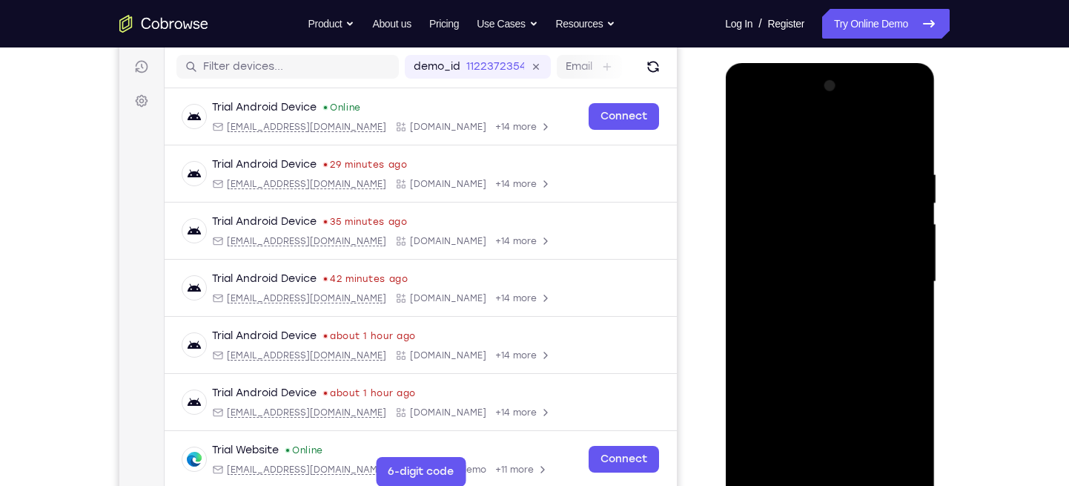
scroll to position [183, 0]
click at [823, 240] on div at bounding box center [829, 280] width 187 height 415
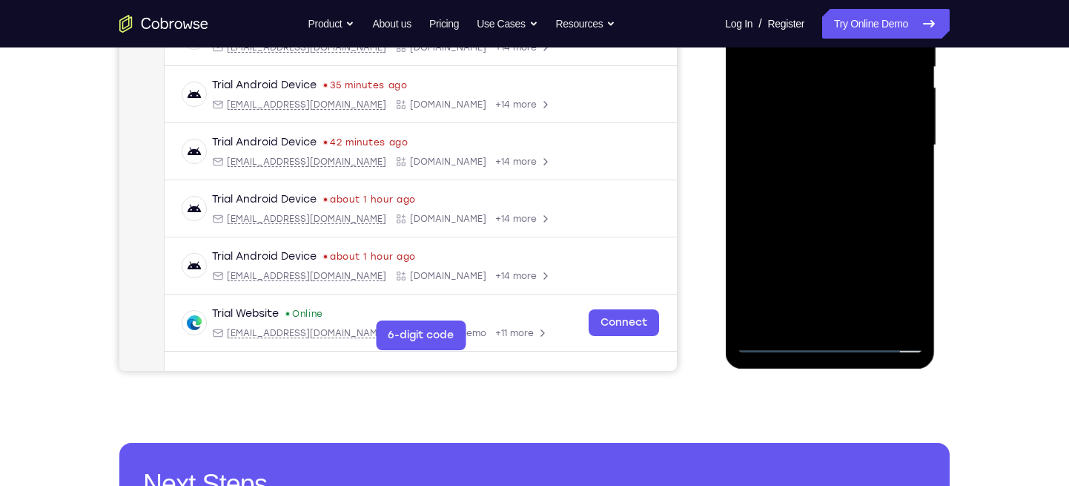
scroll to position [320, 0]
click at [914, 299] on div at bounding box center [829, 144] width 187 height 415
click at [870, 313] on div at bounding box center [829, 144] width 187 height 415
click at [821, 222] on div at bounding box center [829, 144] width 187 height 415
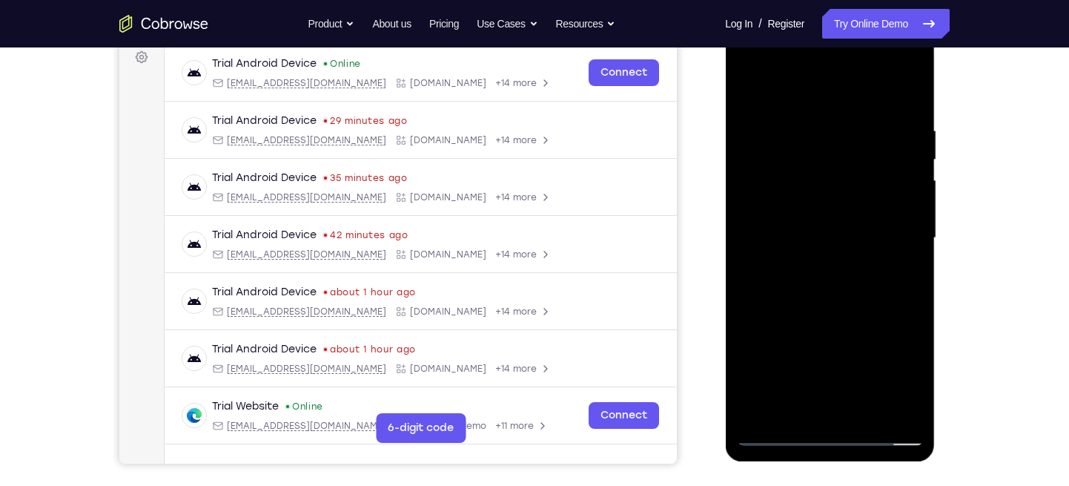
scroll to position [224, 0]
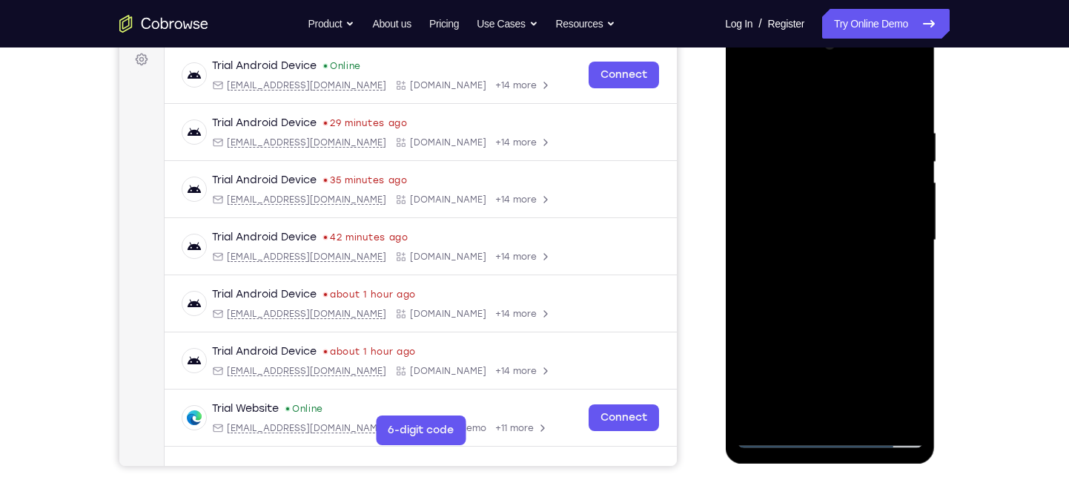
click at [839, 200] on div at bounding box center [829, 240] width 187 height 415
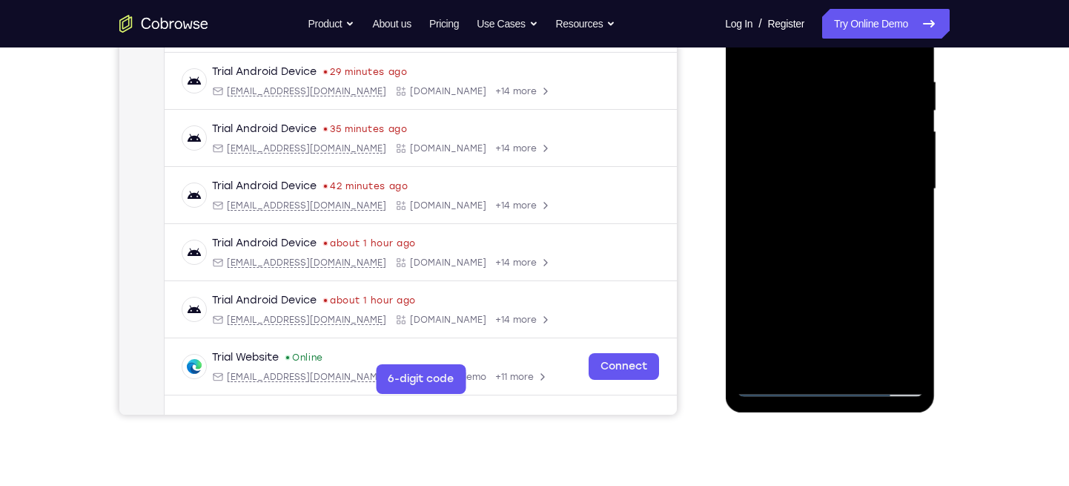
scroll to position [276, 0]
click at [842, 303] on div at bounding box center [829, 188] width 187 height 415
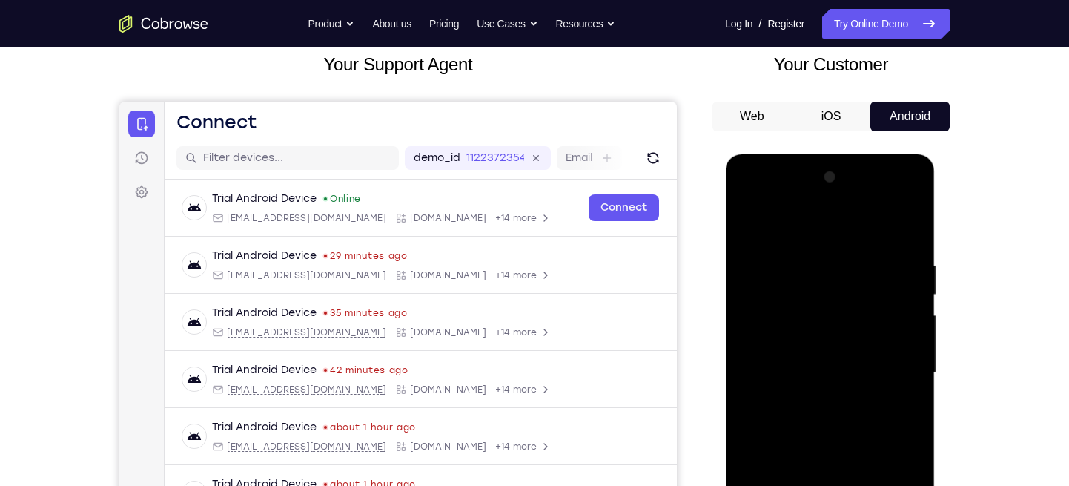
scroll to position [90, 0]
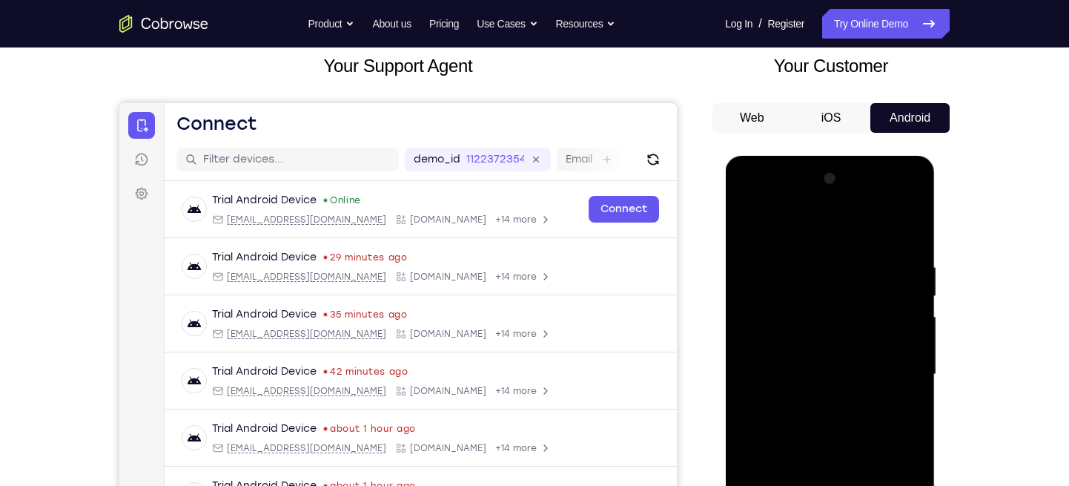
click at [748, 225] on div at bounding box center [829, 374] width 187 height 415
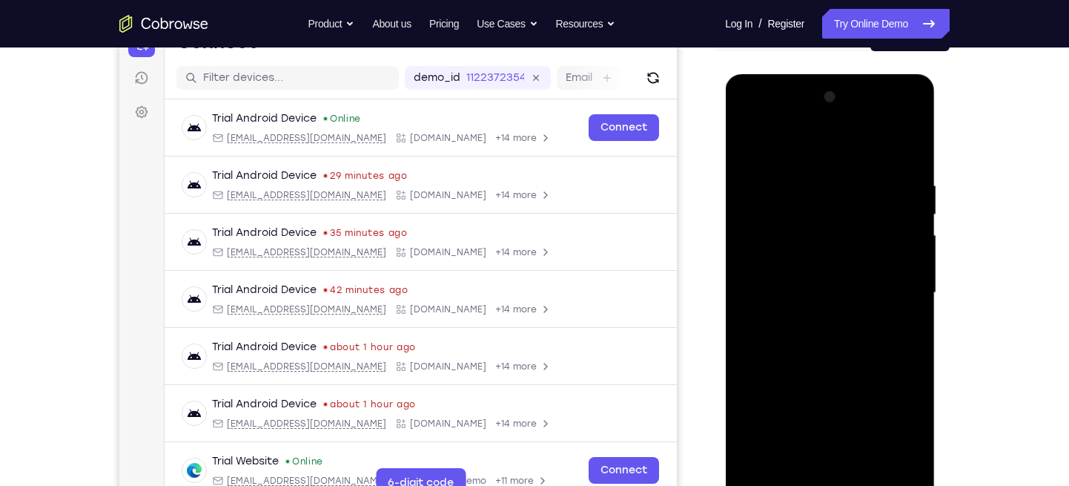
scroll to position [171, 0]
click at [753, 142] on div at bounding box center [829, 293] width 187 height 415
click at [911, 144] on div at bounding box center [829, 293] width 187 height 415
click at [749, 138] on div at bounding box center [829, 293] width 187 height 415
